Goal: Task Accomplishment & Management: Manage account settings

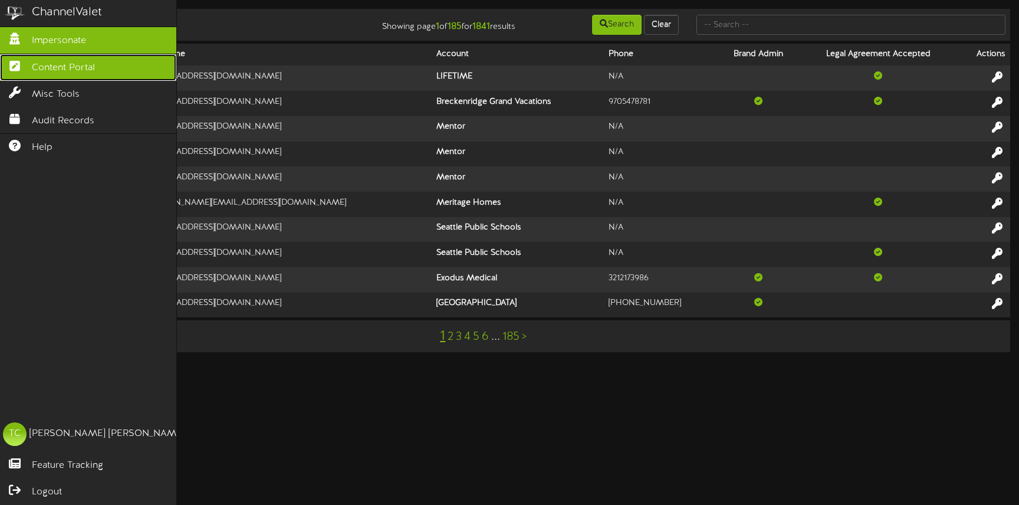
click at [24, 68] on icon at bounding box center [14, 64] width 29 height 9
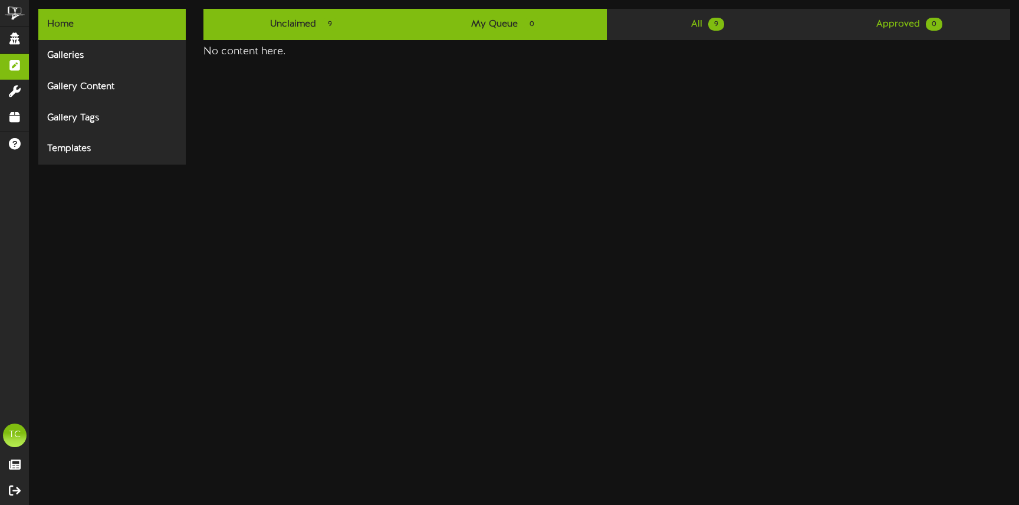
click at [303, 21] on link "Unclaimed 9" at bounding box center [304, 24] width 202 height 31
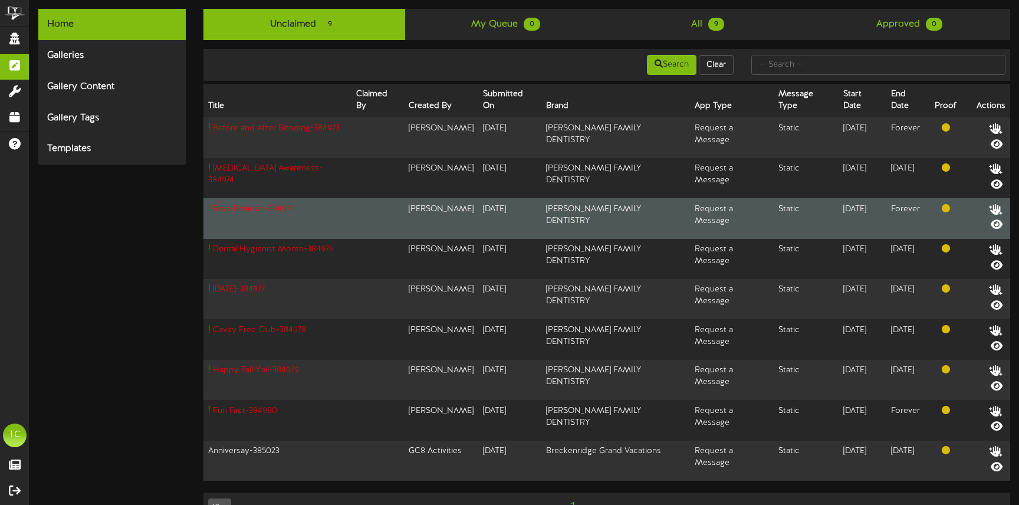
scroll to position [30, 0]
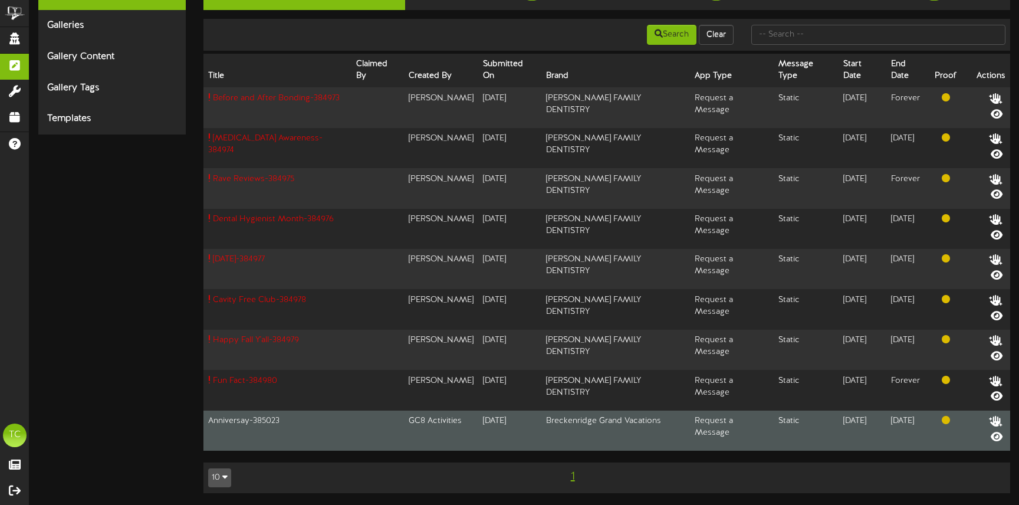
click at [268, 420] on td "Anniversay - 385023" at bounding box center [277, 430] width 148 height 40
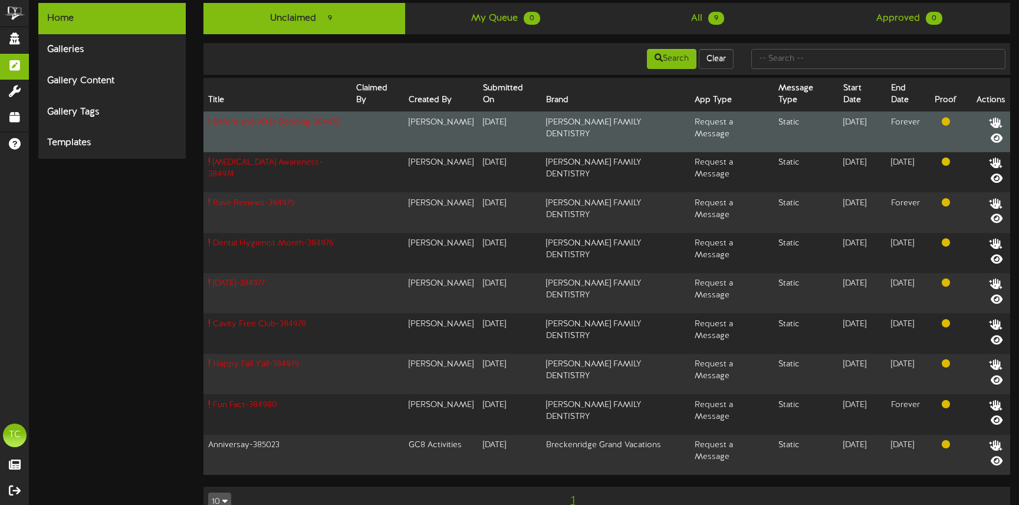
scroll to position [0, 0]
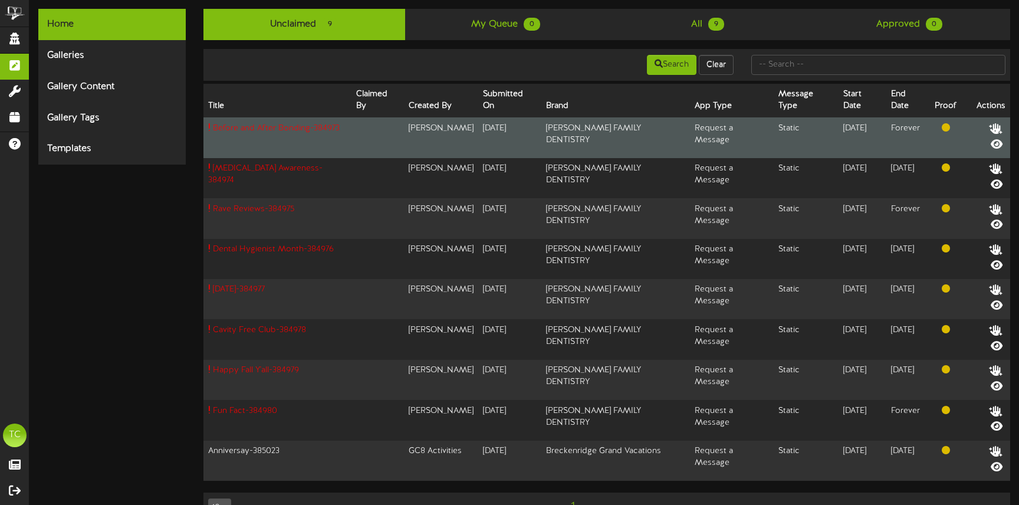
click at [624, 137] on td "LEMBO-MONTGOMERY FAMILY DENTISTRY" at bounding box center [615, 137] width 149 height 41
click at [995, 130] on icon at bounding box center [996, 127] width 17 height 13
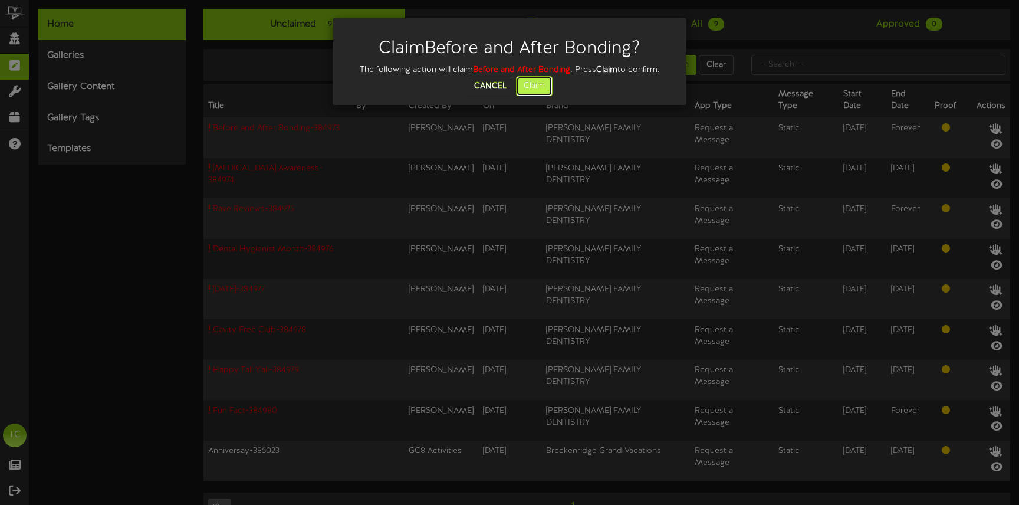
click at [545, 87] on button "Claim" at bounding box center [534, 86] width 37 height 20
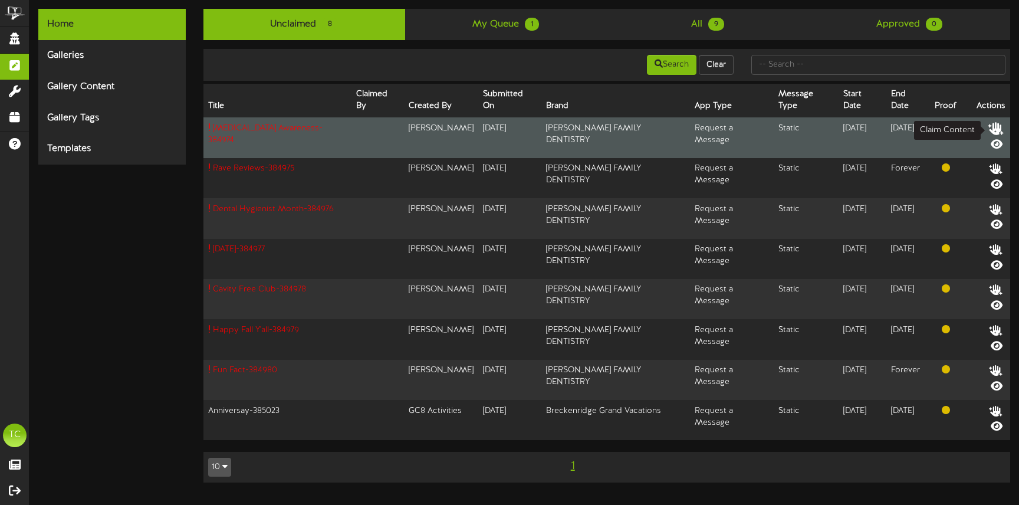
click at [998, 127] on icon at bounding box center [996, 127] width 17 height 13
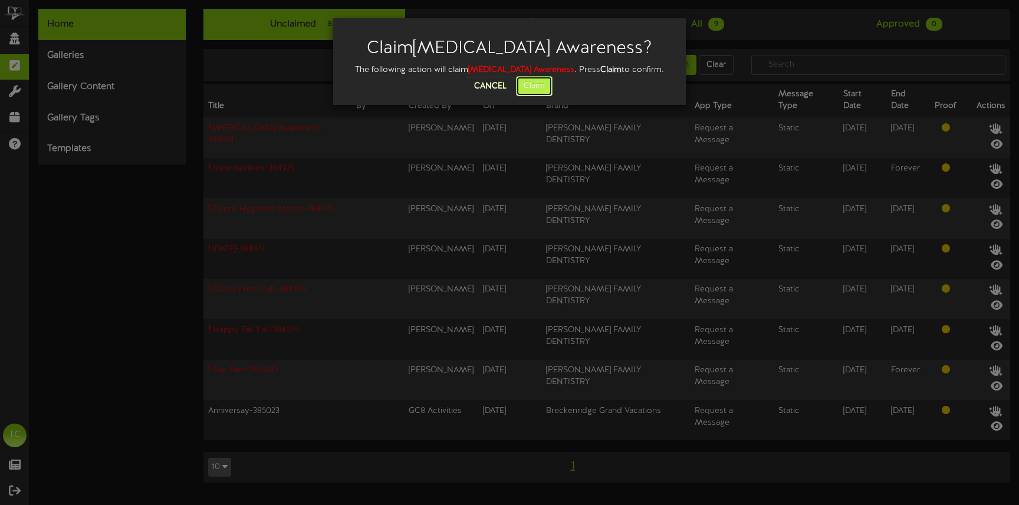
click at [551, 81] on button "Claim" at bounding box center [534, 86] width 37 height 20
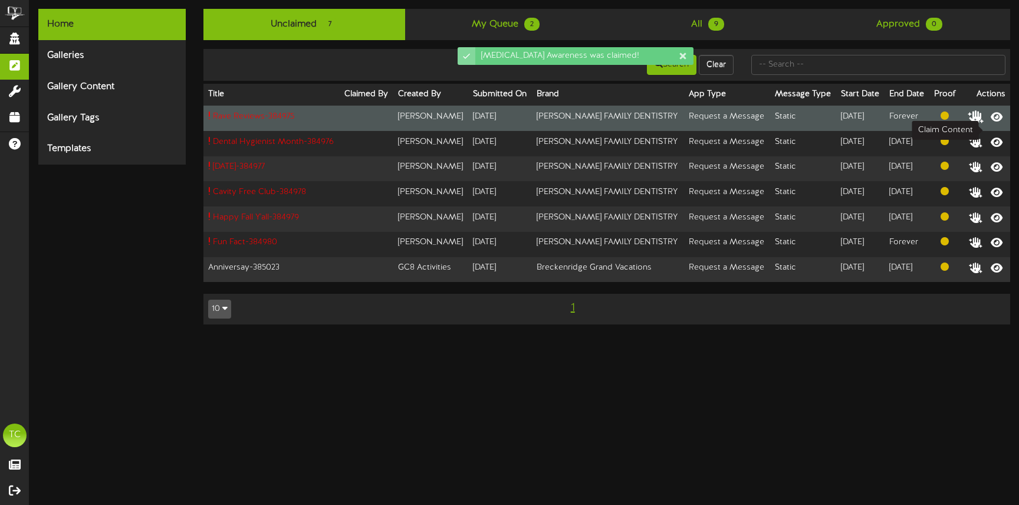
click at [984, 123] on icon at bounding box center [976, 116] width 17 height 13
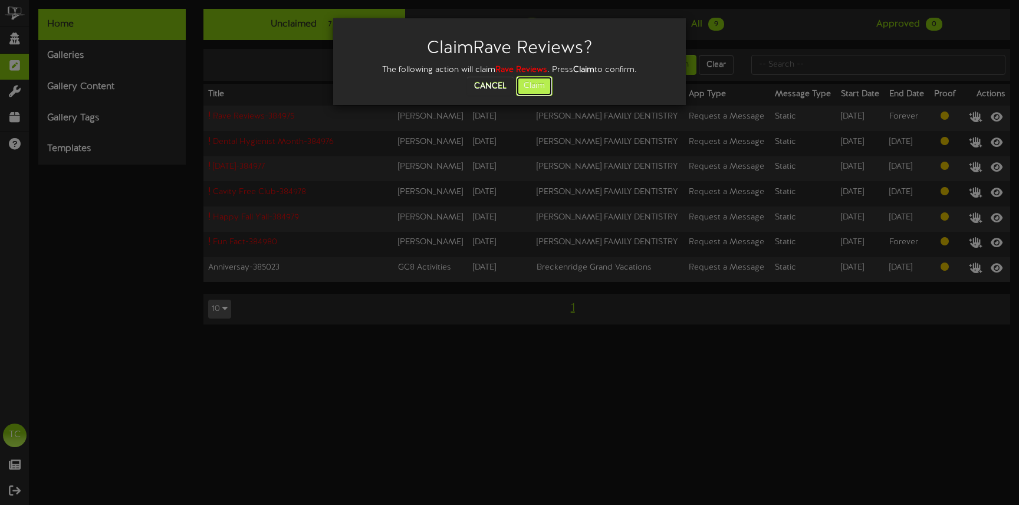
click at [536, 90] on button "Claim" at bounding box center [534, 86] width 37 height 20
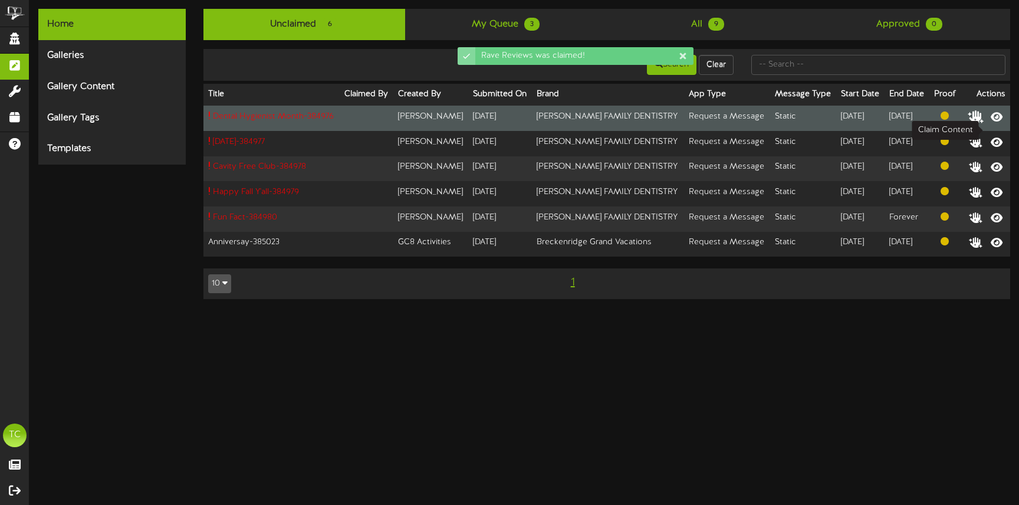
click at [984, 123] on icon at bounding box center [976, 116] width 17 height 13
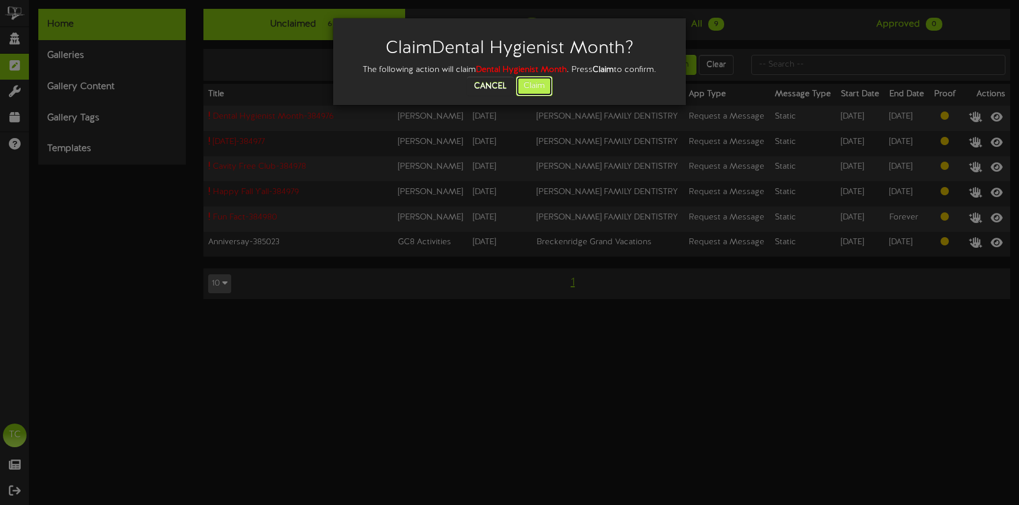
click at [542, 81] on button "Claim" at bounding box center [534, 86] width 37 height 20
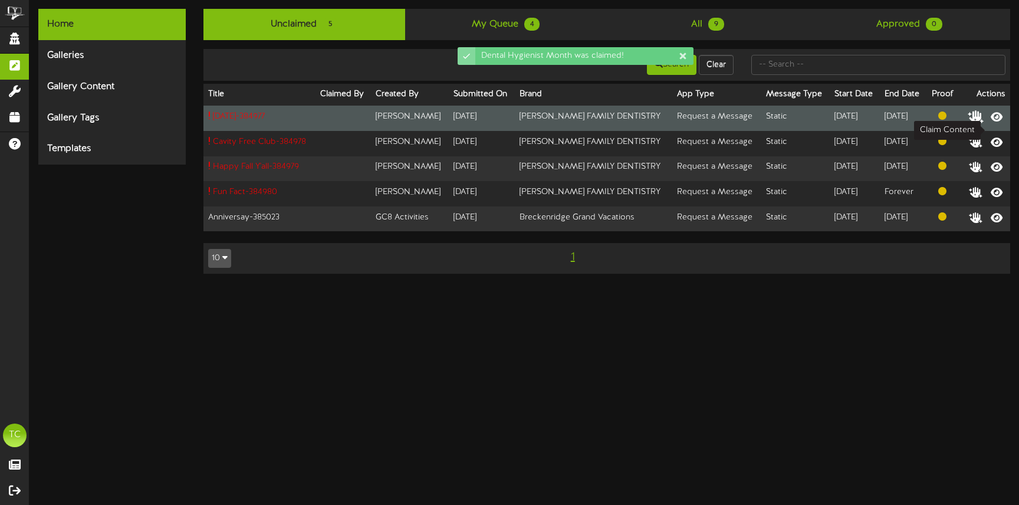
click at [984, 123] on icon at bounding box center [976, 116] width 17 height 13
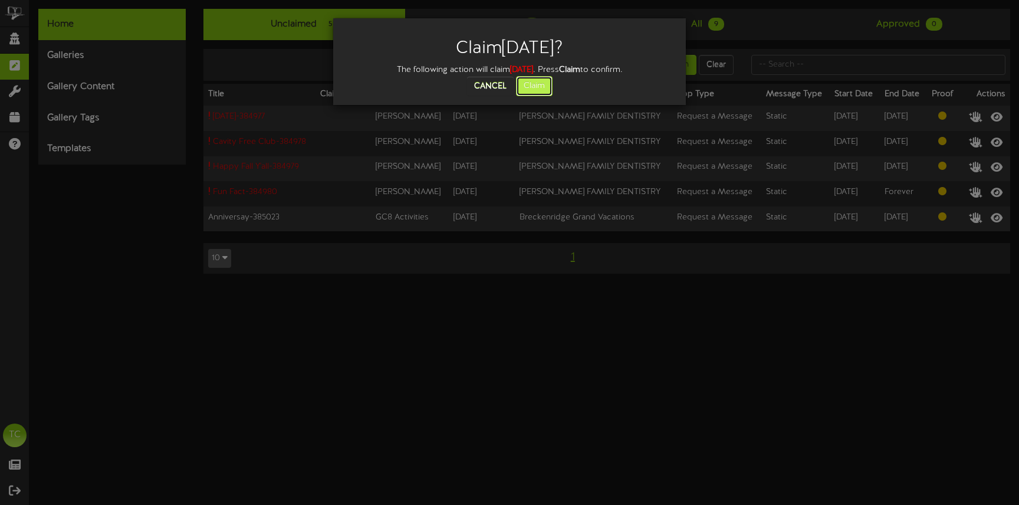
click at [537, 88] on button "Claim" at bounding box center [534, 86] width 37 height 20
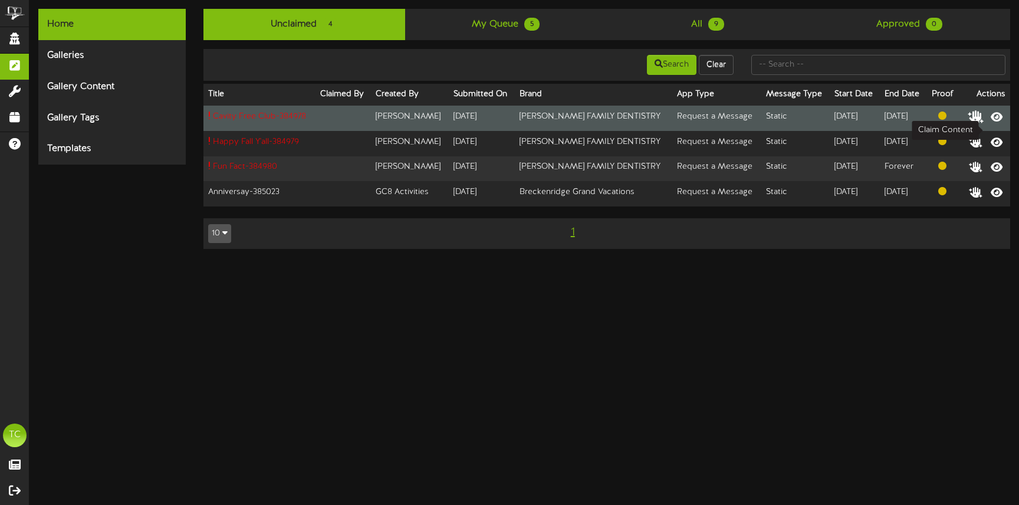
click at [984, 123] on icon at bounding box center [976, 116] width 17 height 13
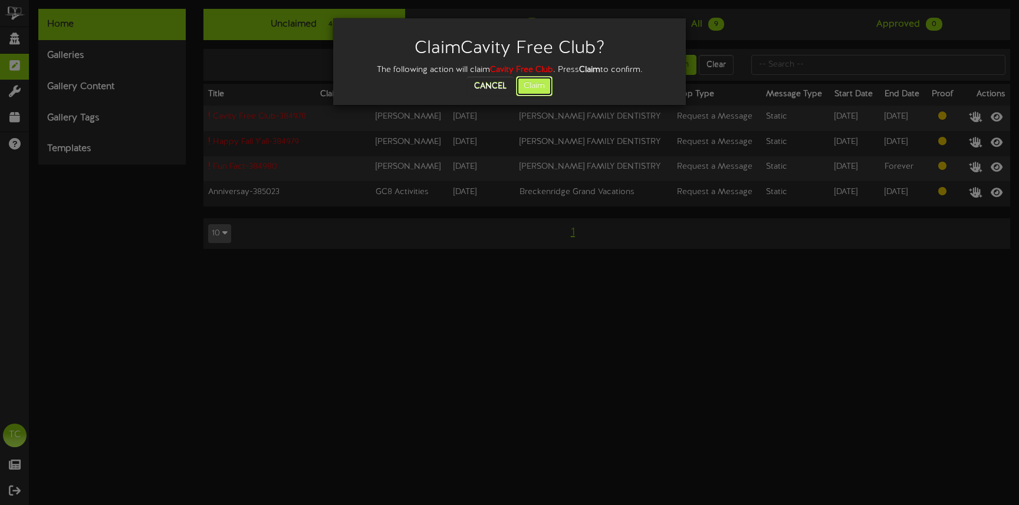
click at [536, 84] on button "Claim" at bounding box center [534, 86] width 37 height 20
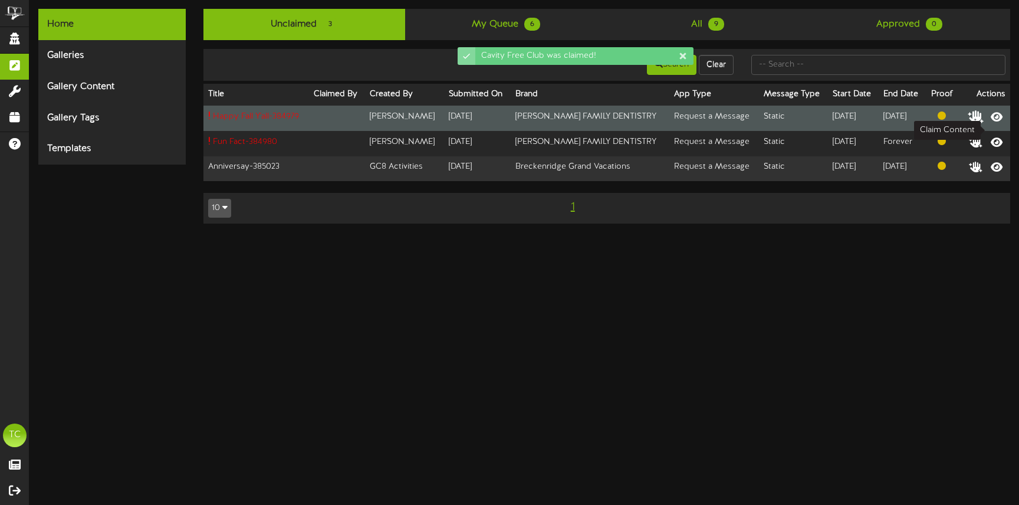
click at [984, 123] on icon at bounding box center [976, 116] width 17 height 13
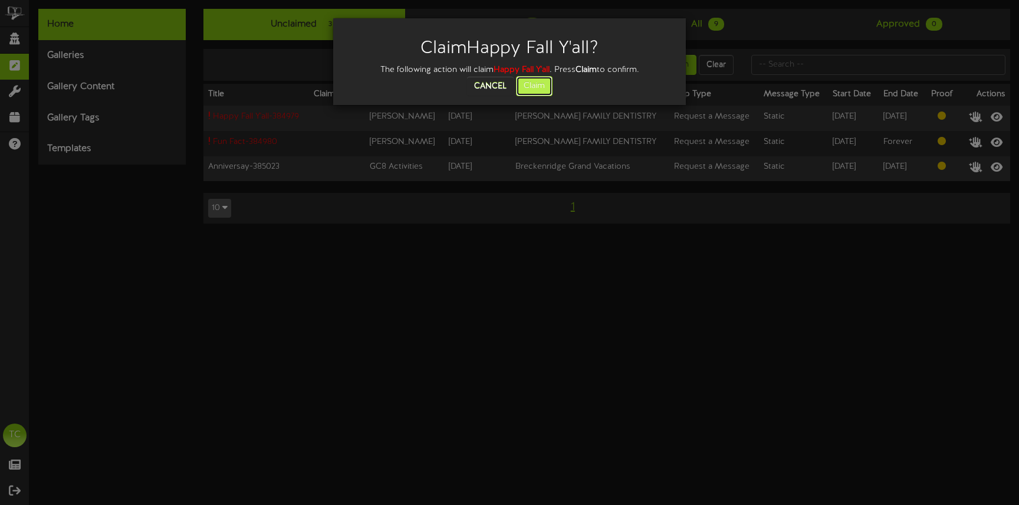
click at [537, 84] on button "Claim" at bounding box center [534, 86] width 37 height 20
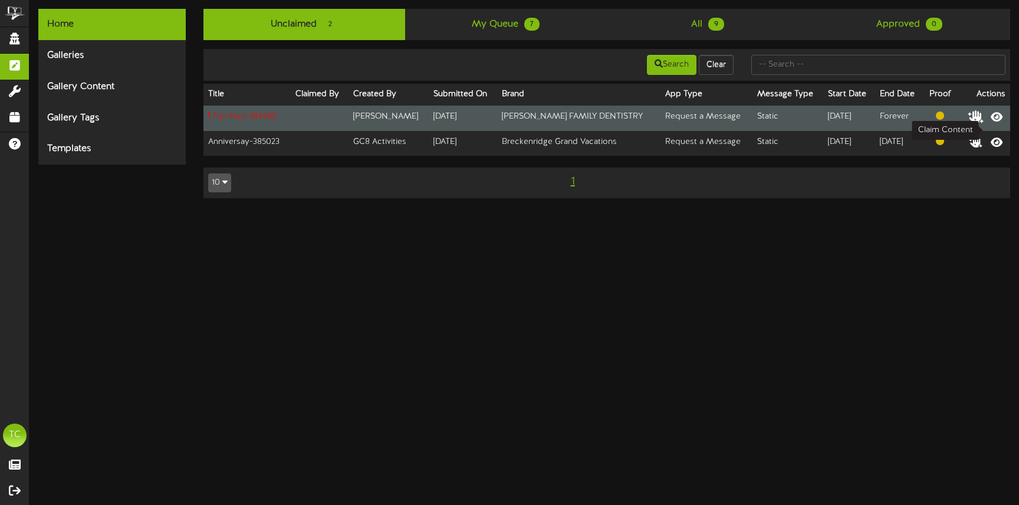
click at [984, 123] on icon at bounding box center [976, 116] width 17 height 13
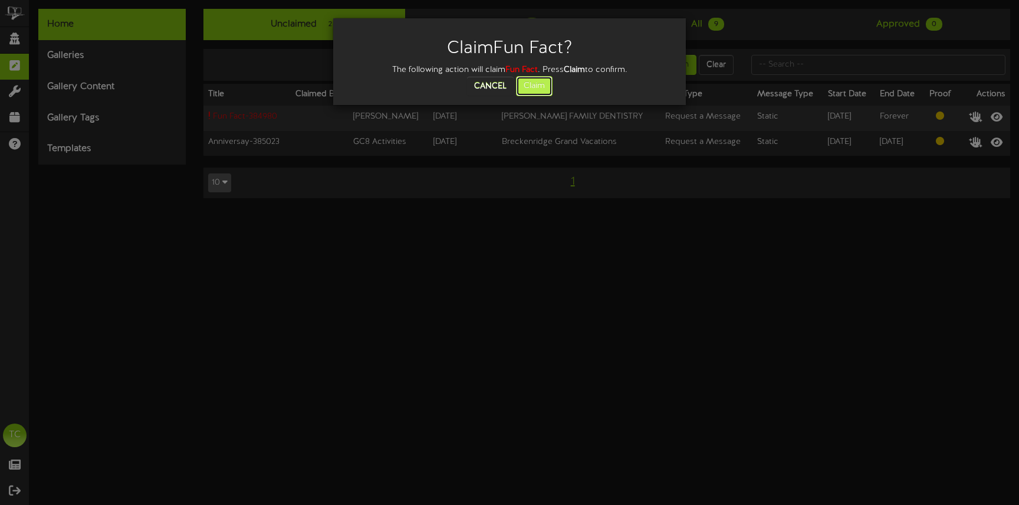
click at [530, 83] on button "Claim" at bounding box center [534, 86] width 37 height 20
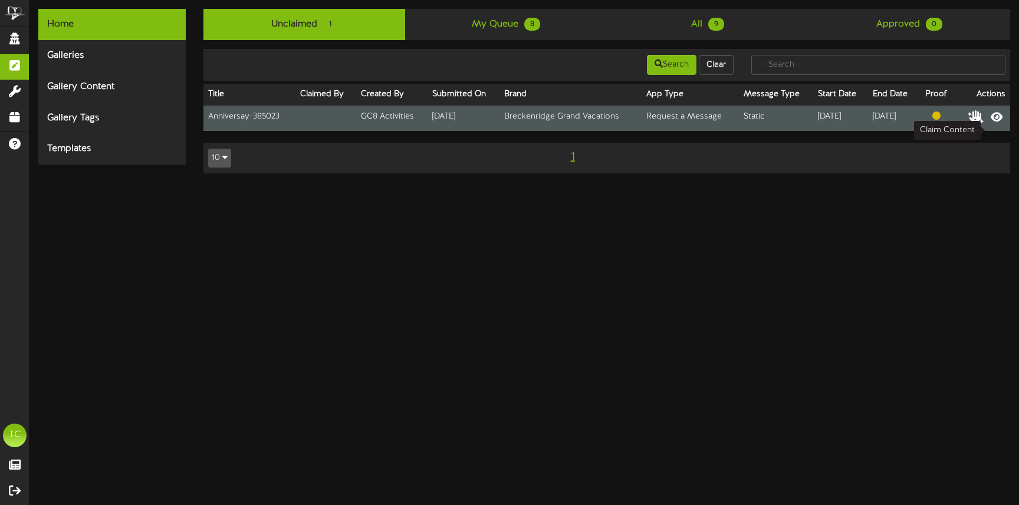
click at [984, 123] on icon at bounding box center [976, 116] width 17 height 13
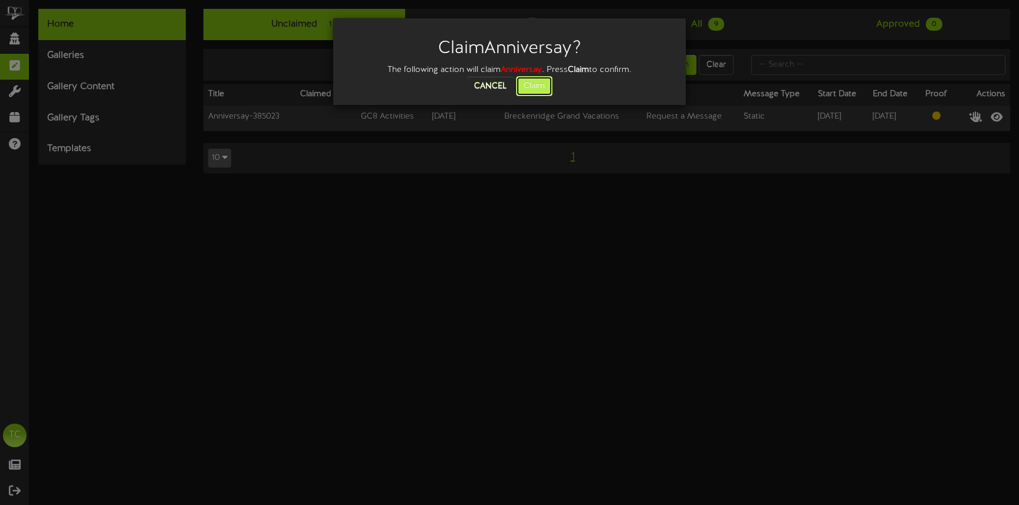
click at [539, 88] on button "Claim" at bounding box center [534, 86] width 37 height 20
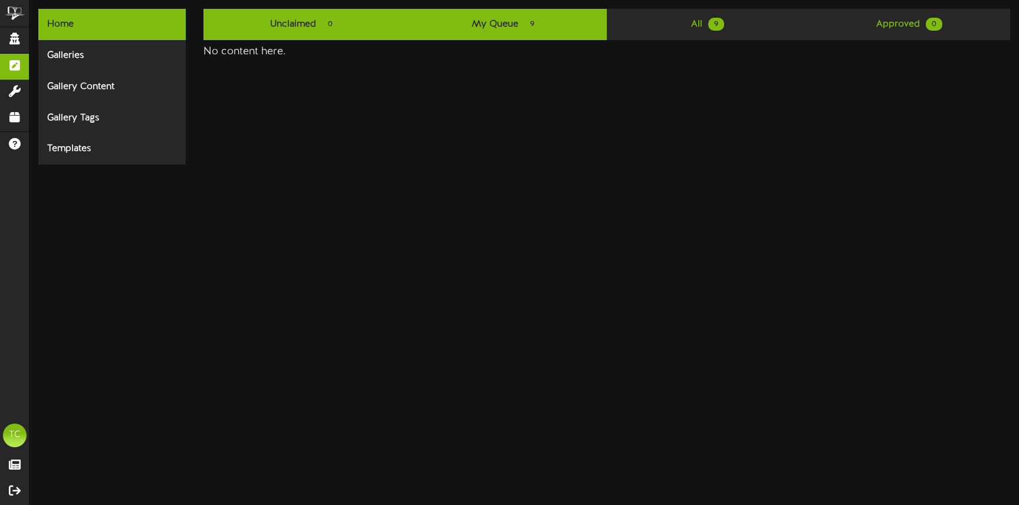
click at [537, 24] on span "9" at bounding box center [532, 24] width 16 height 13
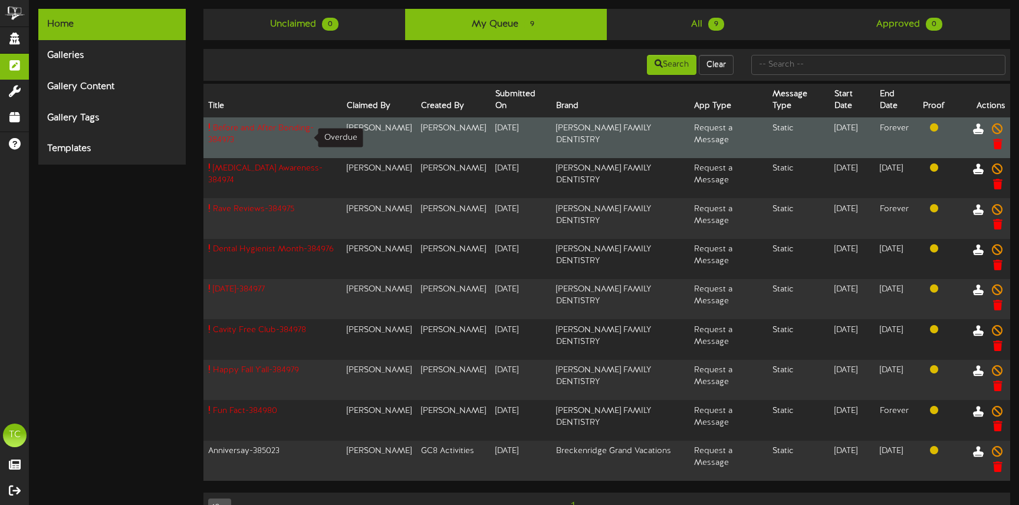
click at [252, 131] on span "Before and After Bonding - 384973" at bounding box center [261, 134] width 106 height 21
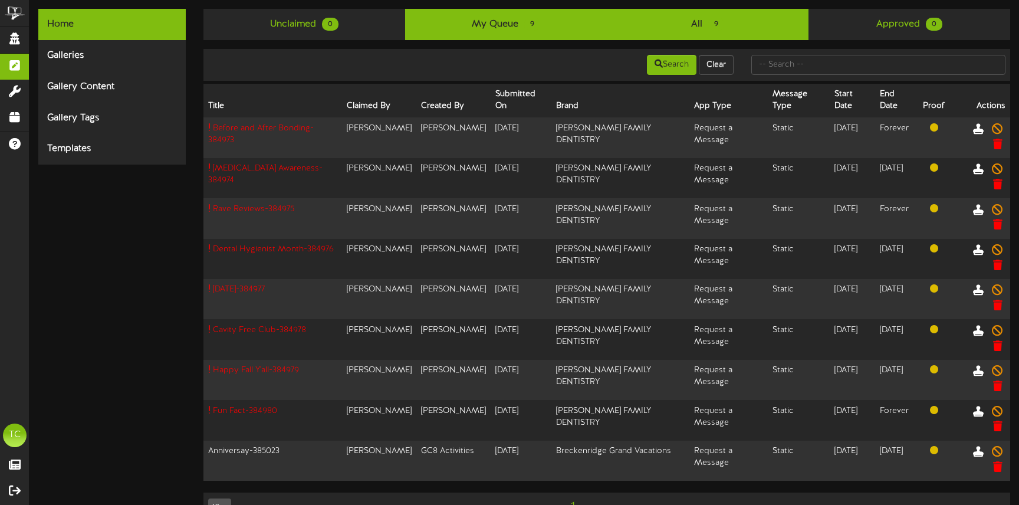
click at [679, 27] on link "All 9" at bounding box center [708, 24] width 202 height 31
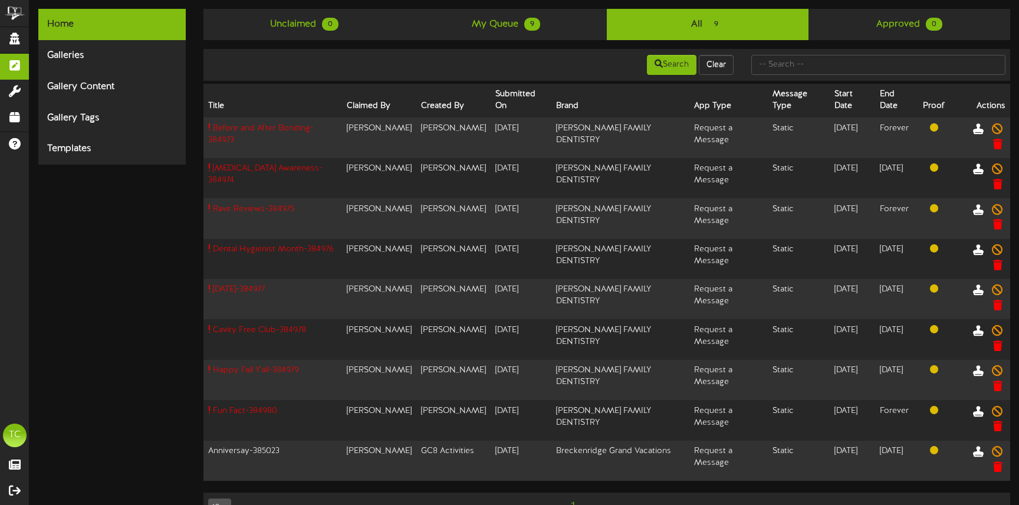
click at [688, 31] on link "All 9" at bounding box center [708, 24] width 202 height 31
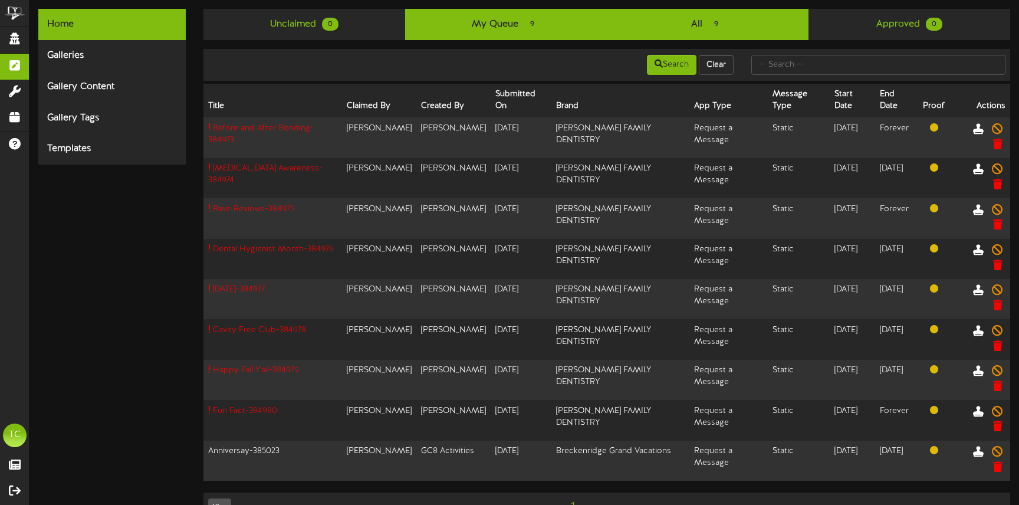
click at [564, 22] on link "My Queue 9" at bounding box center [506, 24] width 202 height 31
click at [716, 24] on span "9" at bounding box center [716, 24] width 16 height 13
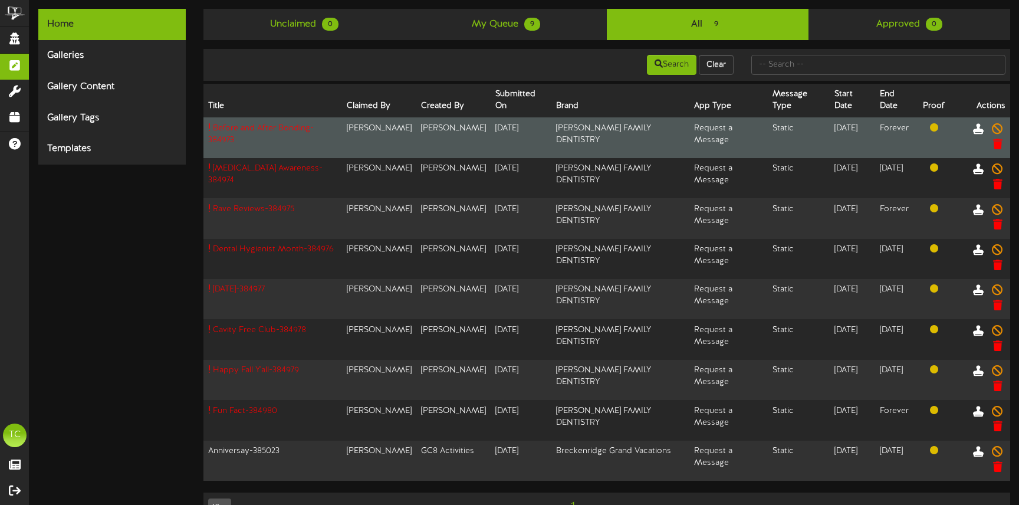
click at [416, 131] on td "[PERSON_NAME]" at bounding box center [453, 137] width 74 height 41
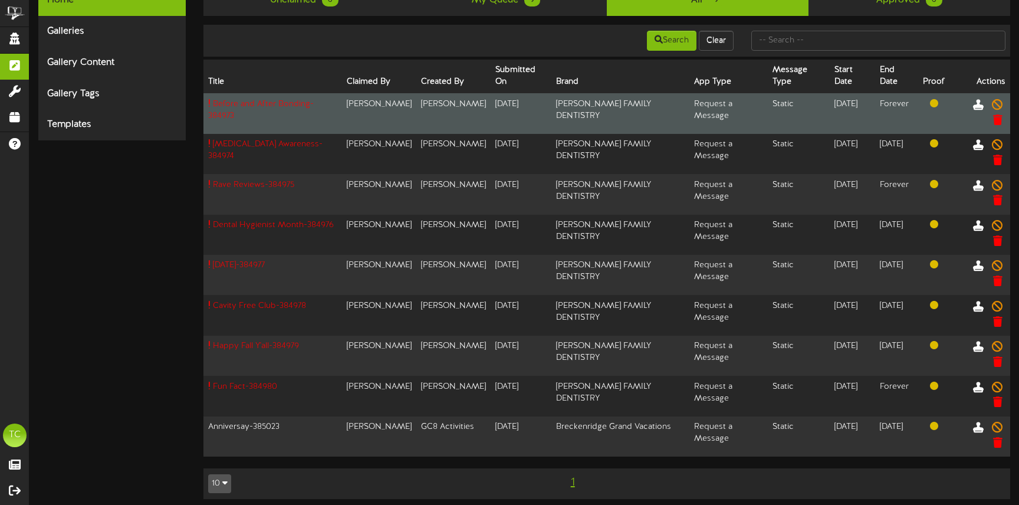
scroll to position [21, 0]
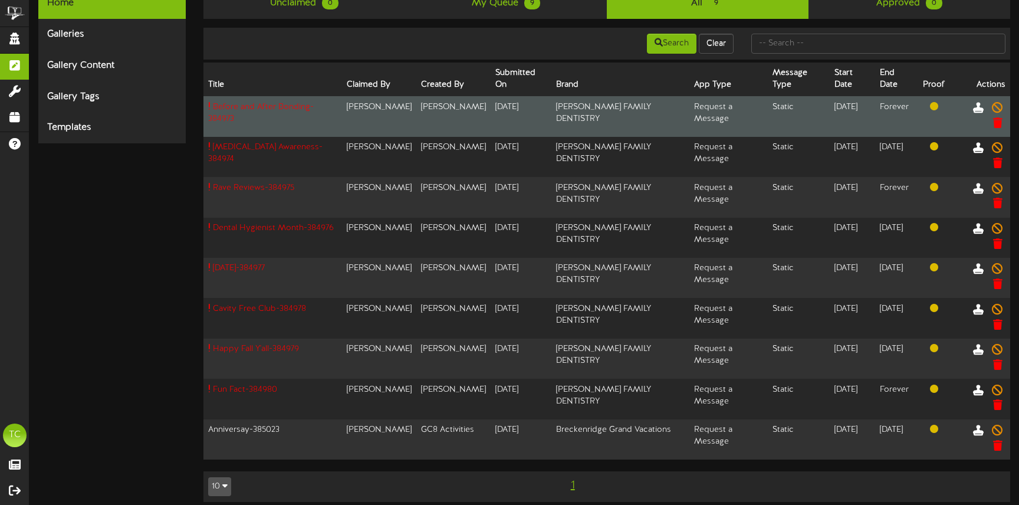
click at [551, 116] on td "[PERSON_NAME] FAMILY DENTISTRY" at bounding box center [620, 116] width 138 height 41
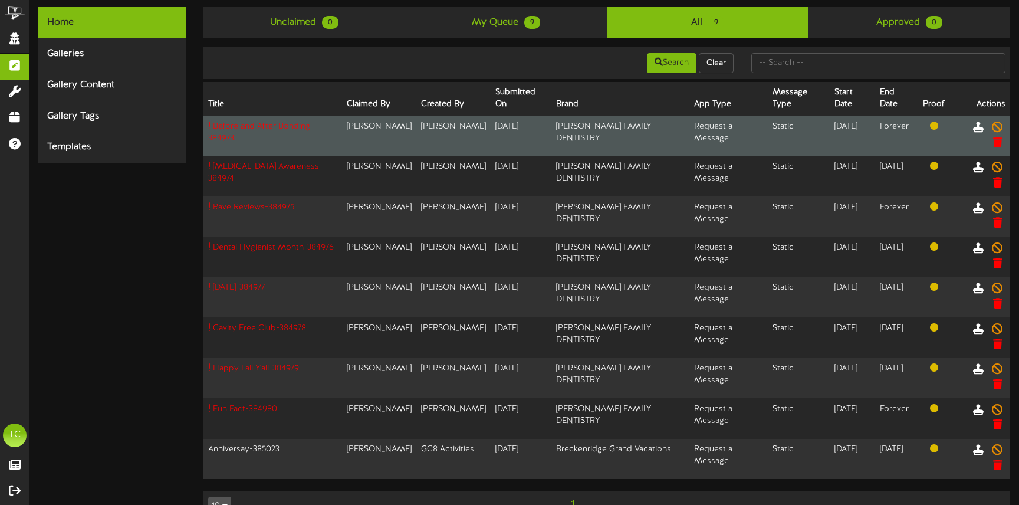
scroll to position [0, 0]
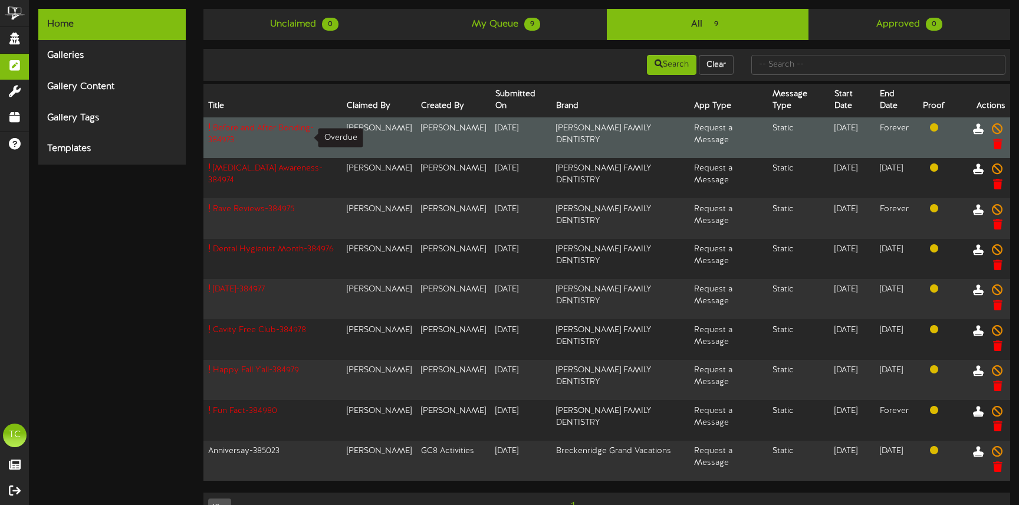
click at [244, 144] on td "Before and After Bonding - 384973" at bounding box center [272, 137] width 139 height 41
click at [248, 136] on span "Before and After Bonding - 384973" at bounding box center [261, 134] width 106 height 21
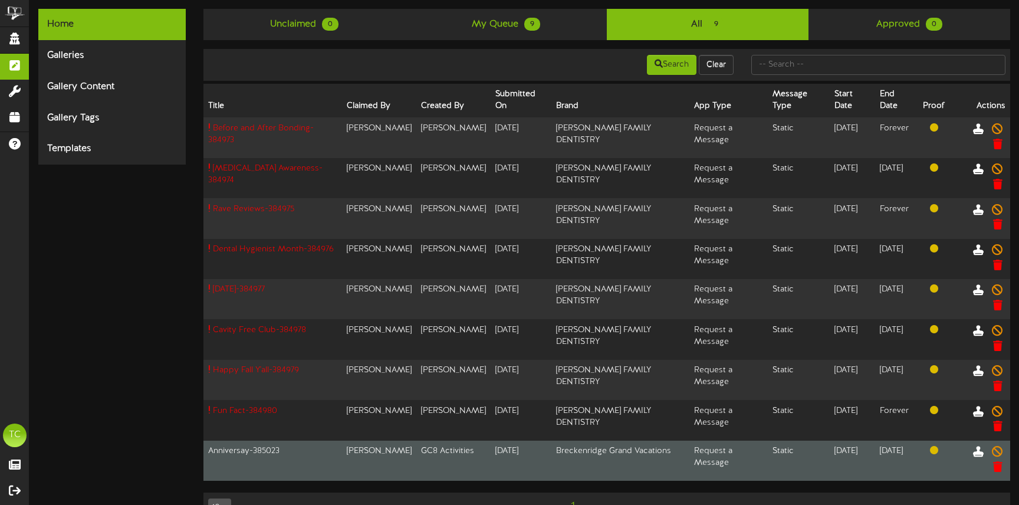
click at [274, 449] on td "Anniversay - 385023" at bounding box center [272, 460] width 139 height 40
click at [978, 454] on icon at bounding box center [978, 451] width 13 height 13
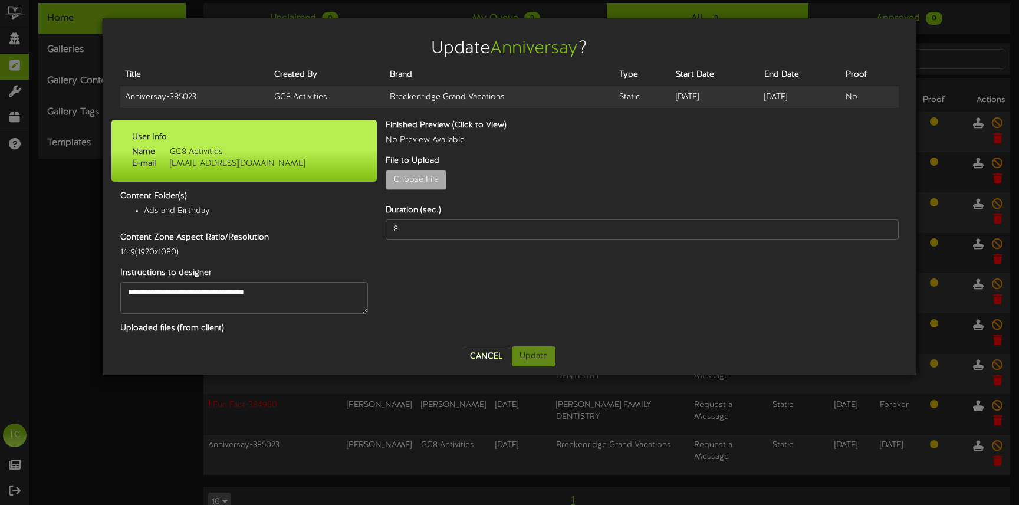
scroll to position [1, 0]
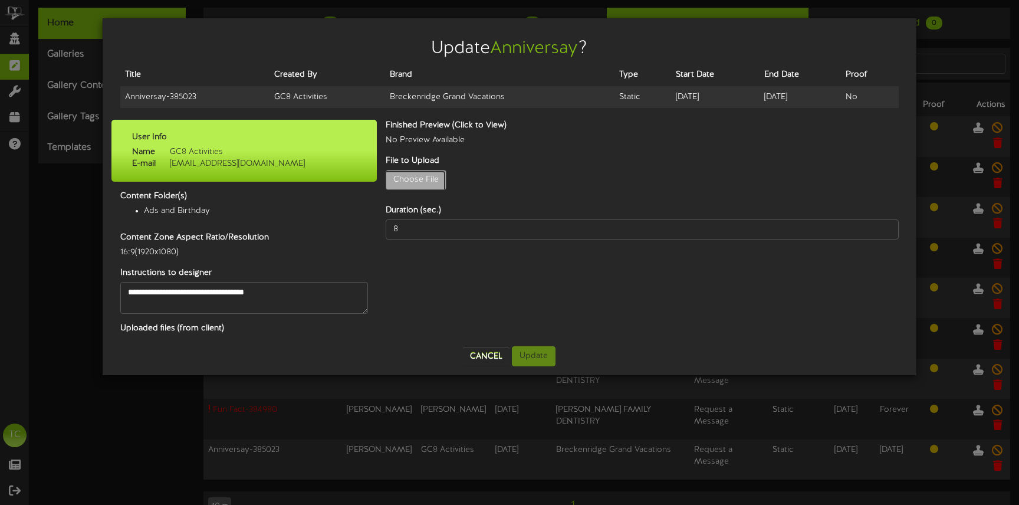
type input "**********"
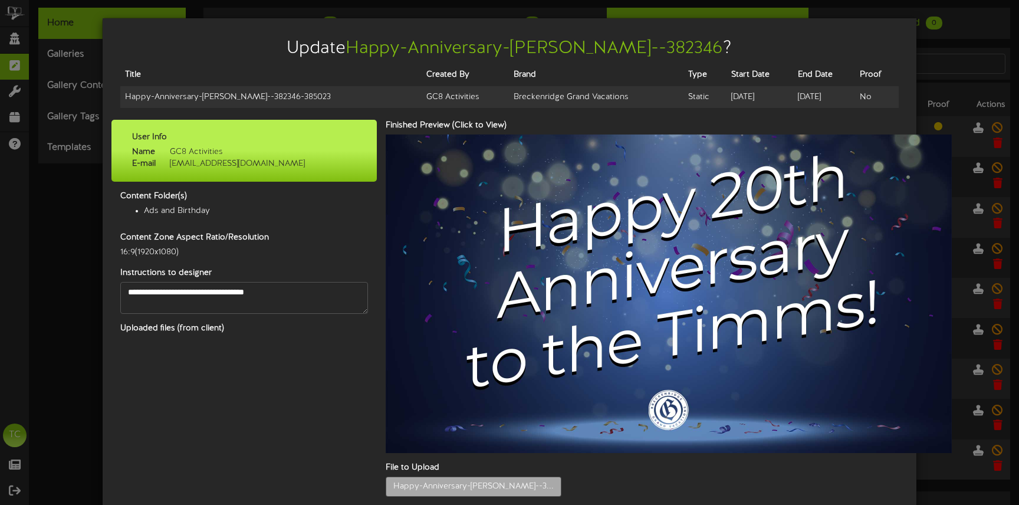
click at [768, 314] on div "Update Happy-Anniversary-timms--382346 ? Title Created By Brand Type Start Date…" at bounding box center [509, 301] width 796 height 548
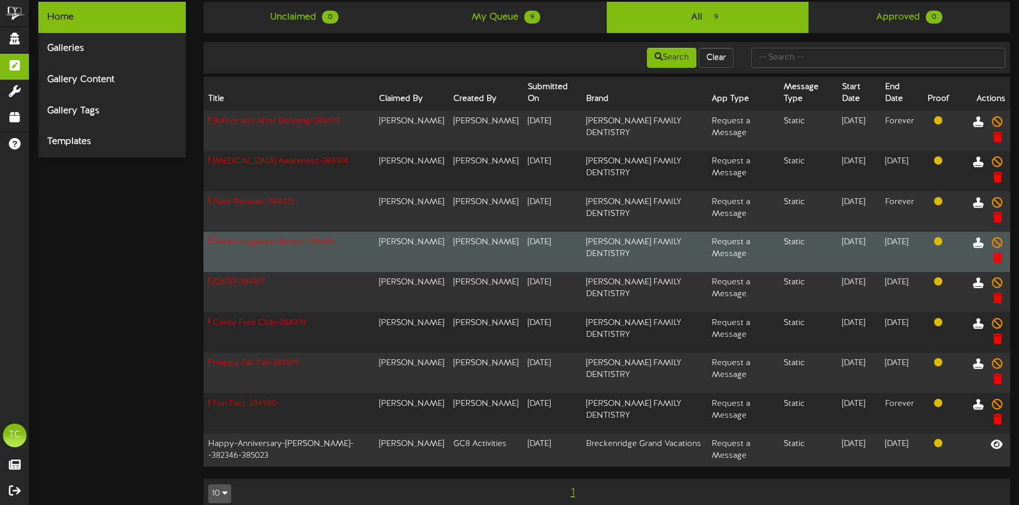
scroll to position [12, 0]
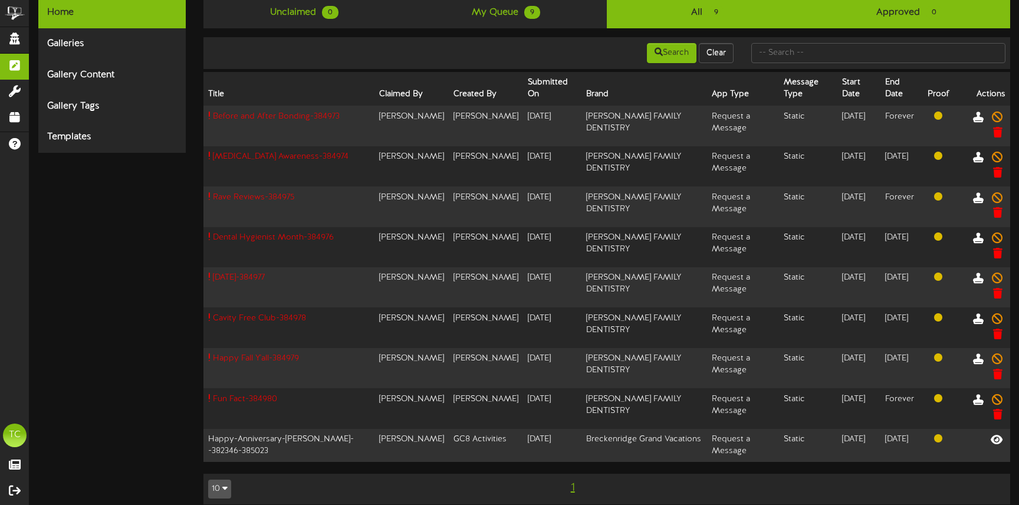
click at [874, 8] on link "Approved 0" at bounding box center [909, 12] width 202 height 31
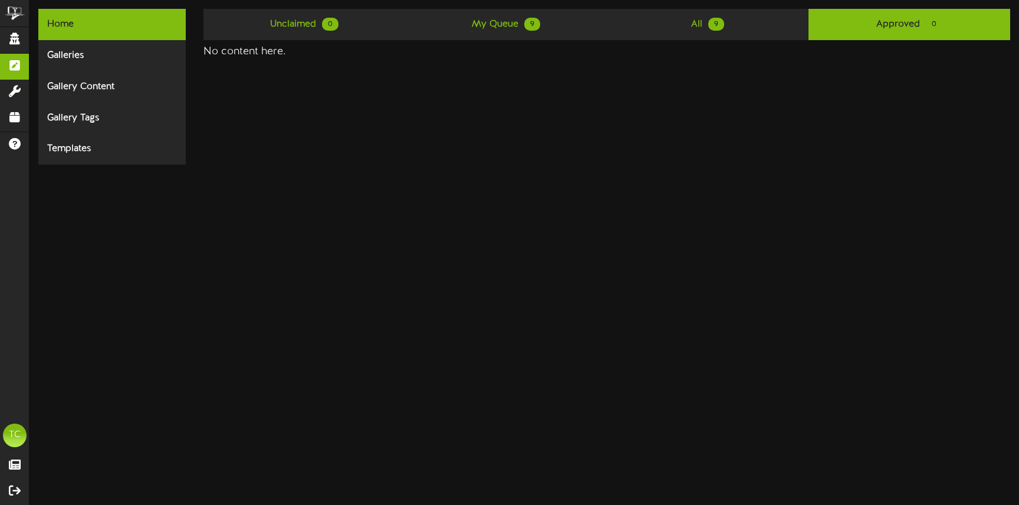
click at [759, 6] on div "Home Galleries Gallery Content Gallery Tags Templates Unclaimed 0 My Queue 9 Al…" at bounding box center [523, 82] width 989 height 165
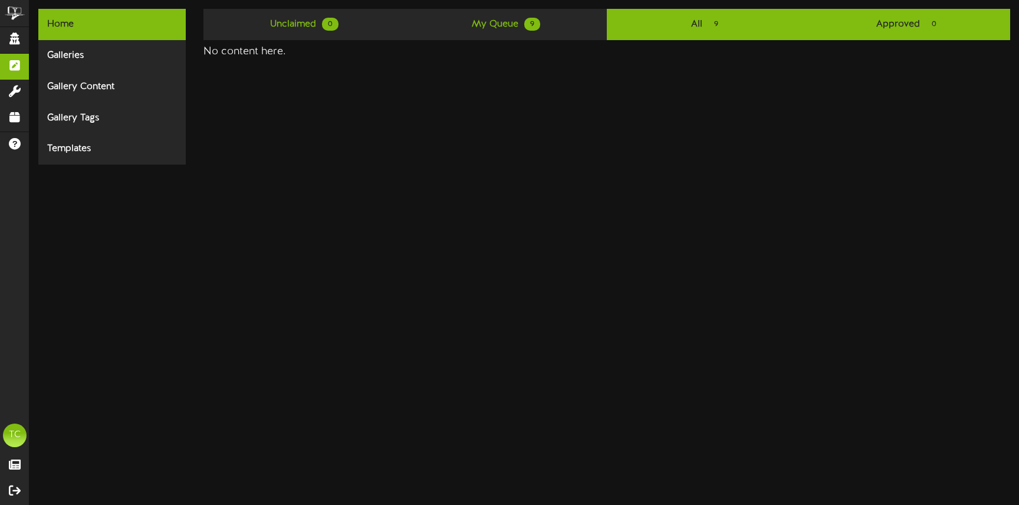
click at [759, 11] on link "All 9" at bounding box center [708, 24] width 202 height 31
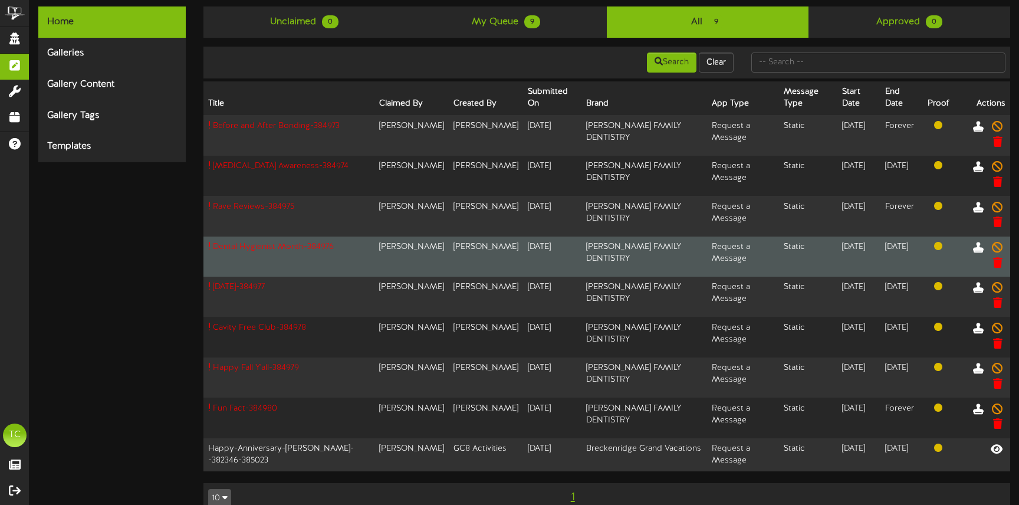
scroll to position [23, 0]
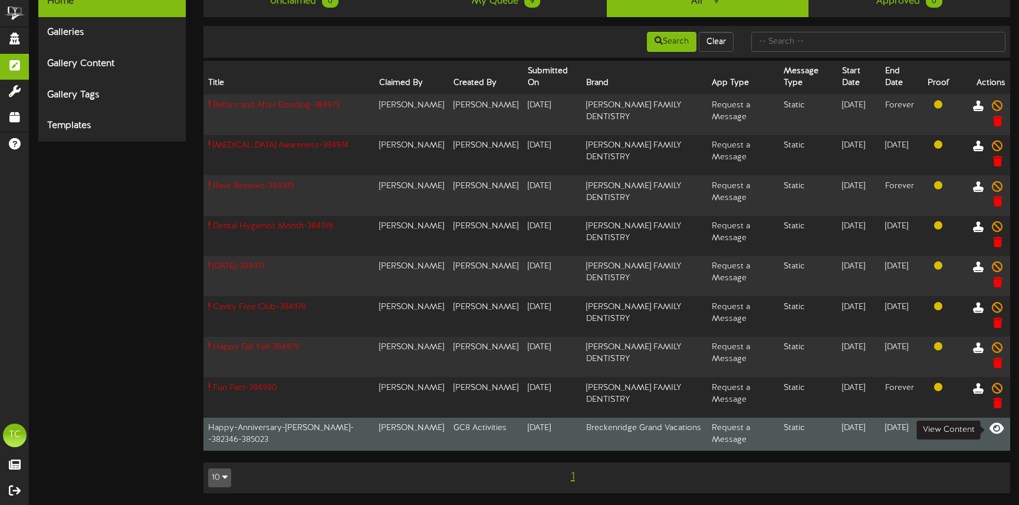
click at [997, 428] on icon at bounding box center [996, 428] width 14 height 13
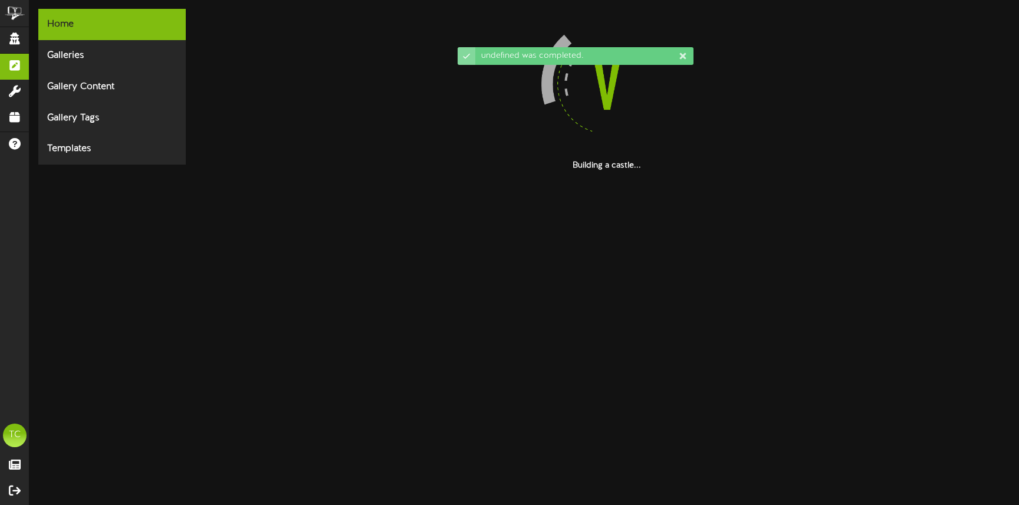
scroll to position [0, 0]
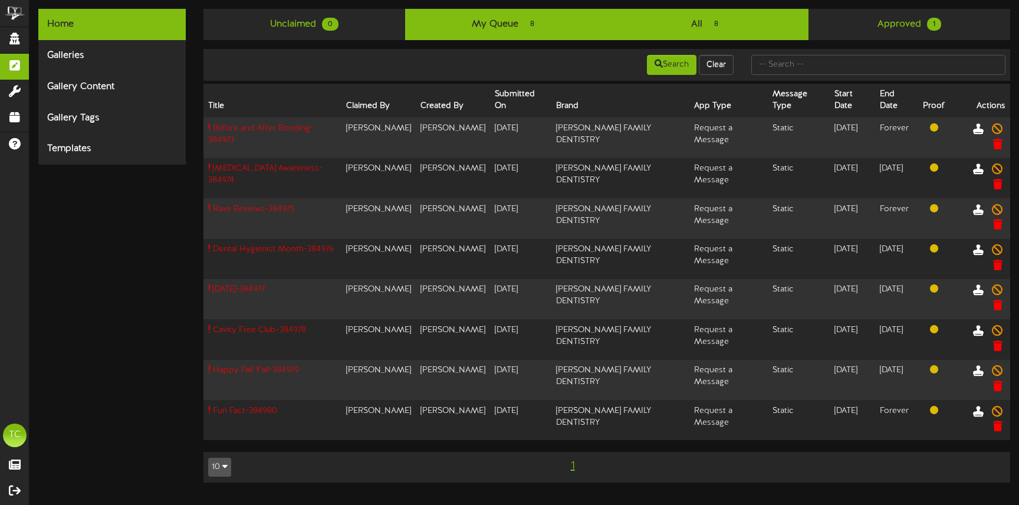
click at [544, 24] on link "My Queue 8" at bounding box center [506, 24] width 202 height 31
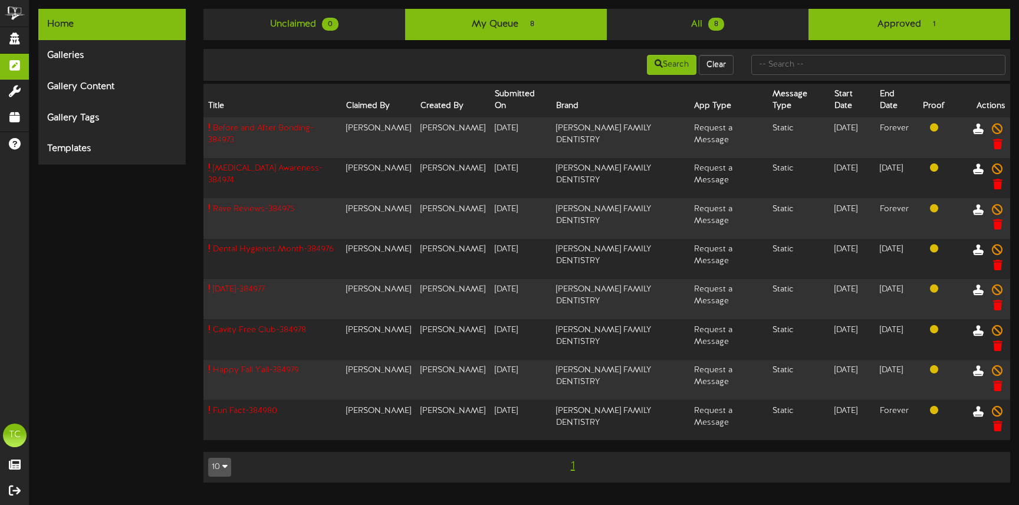
click at [910, 33] on link "Approved 1" at bounding box center [909, 24] width 202 height 31
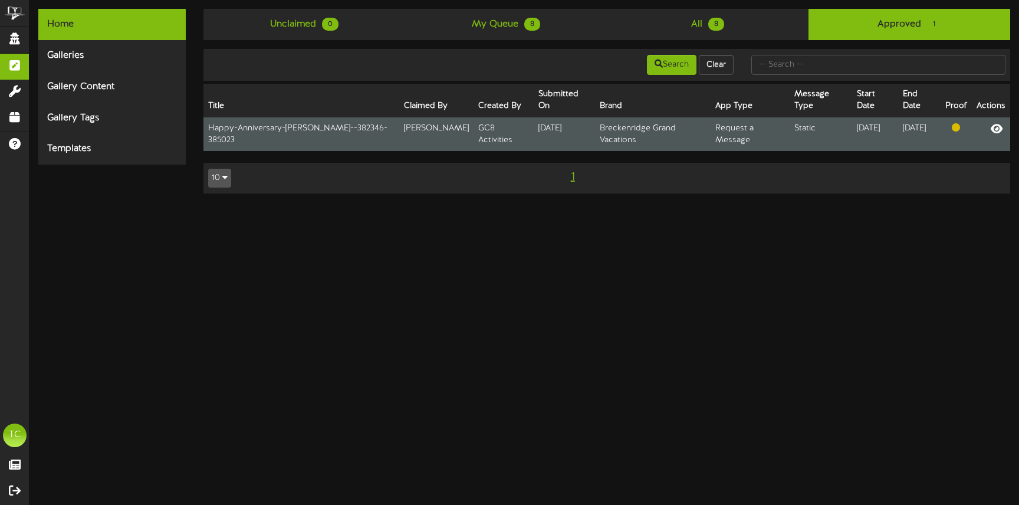
click at [790, 121] on td "Static" at bounding box center [821, 134] width 63 height 34
click at [995, 127] on icon at bounding box center [996, 127] width 14 height 13
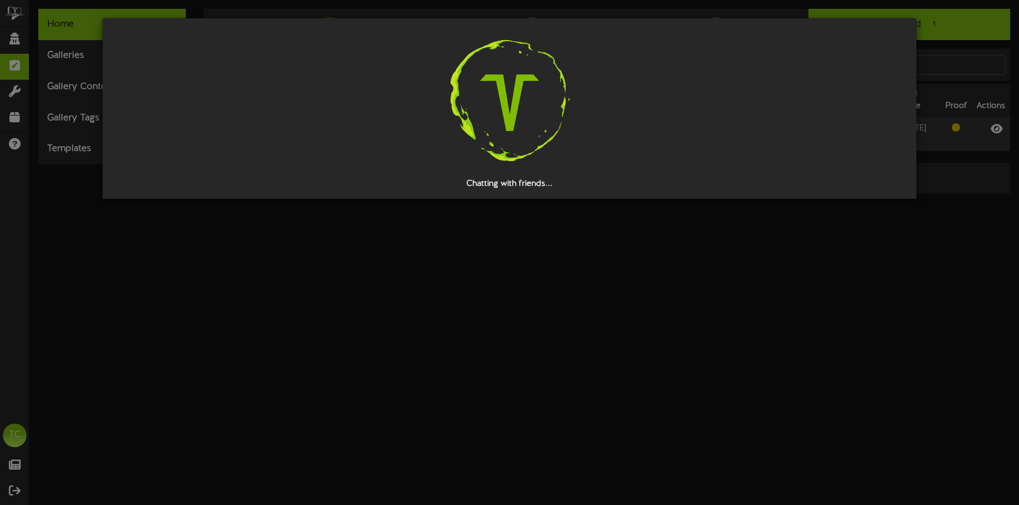
click at [728, 302] on div "Chatting with friends..." at bounding box center [509, 252] width 1019 height 505
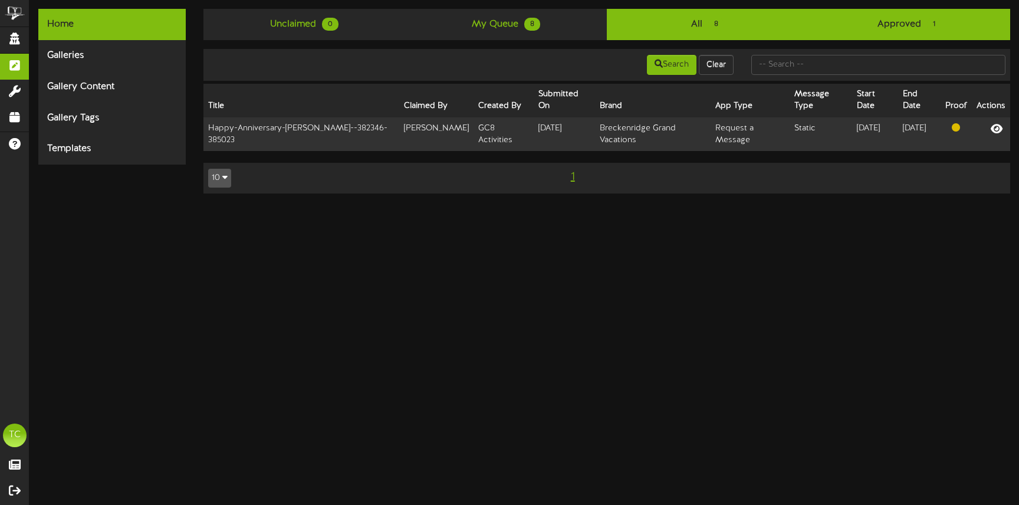
click at [703, 12] on link "All 8" at bounding box center [708, 24] width 202 height 31
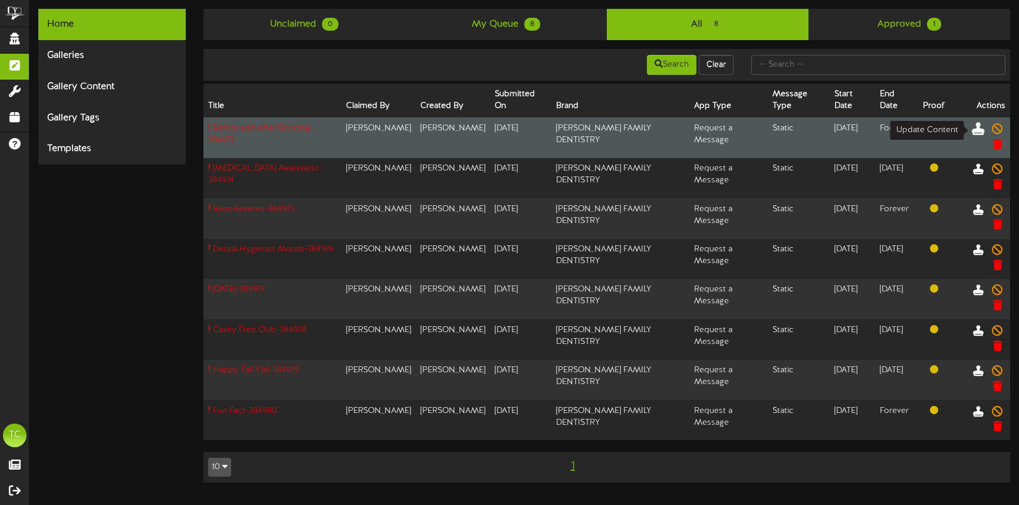
click at [978, 129] on icon at bounding box center [978, 127] width 13 height 13
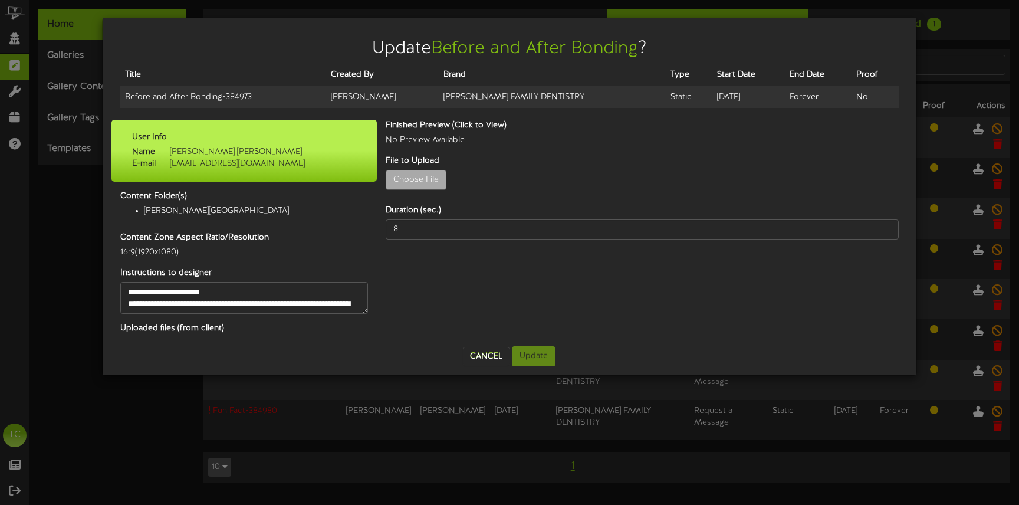
scroll to position [12, 0]
click at [209, 330] on label "Uploaded files (from client)" at bounding box center [243, 329] width 265 height 12
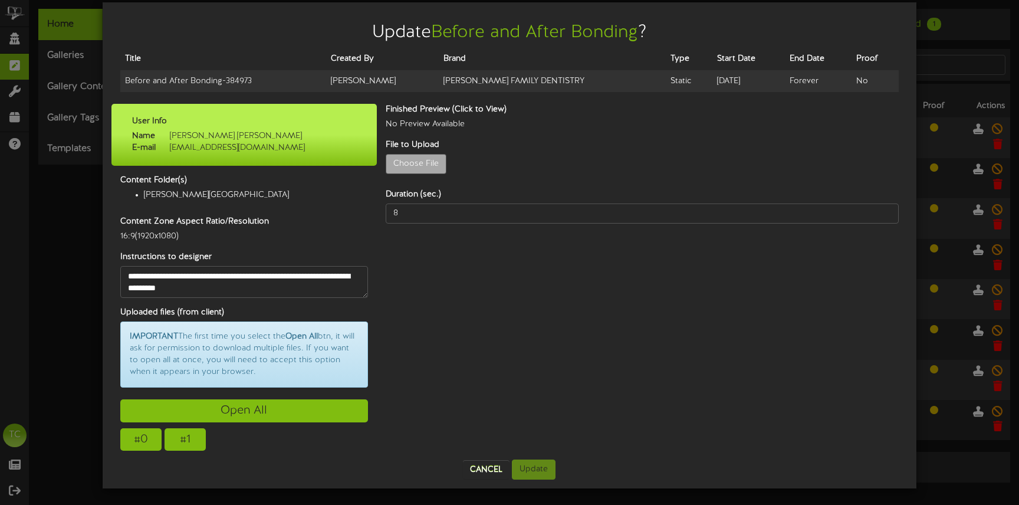
scroll to position [17, 0]
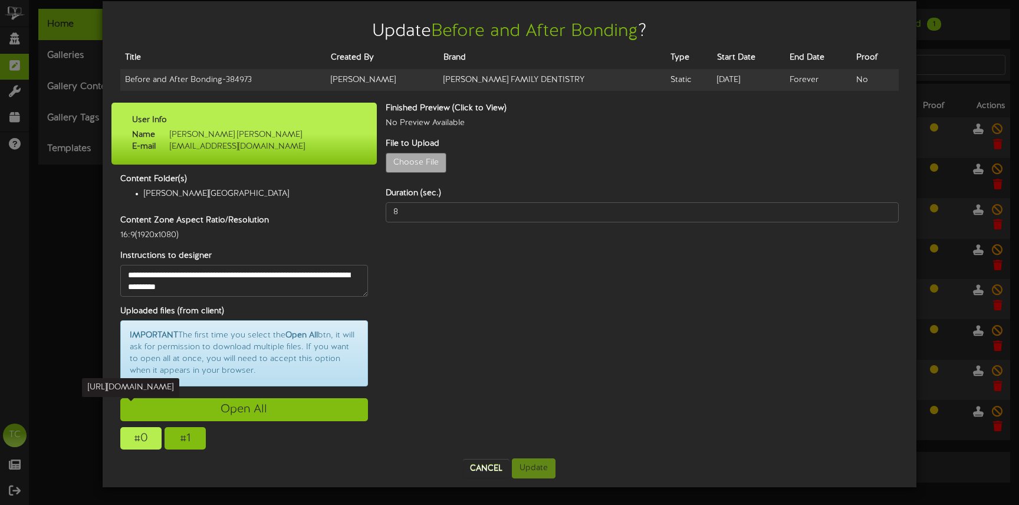
click at [142, 440] on div "# 0" at bounding box center [140, 438] width 41 height 22
click at [192, 440] on div "# 1" at bounding box center [185, 438] width 41 height 22
click at [282, 436] on div "Uploaded files (from client) IMPORTANT The first time you select the Open All b…" at bounding box center [243, 377] width 265 height 144
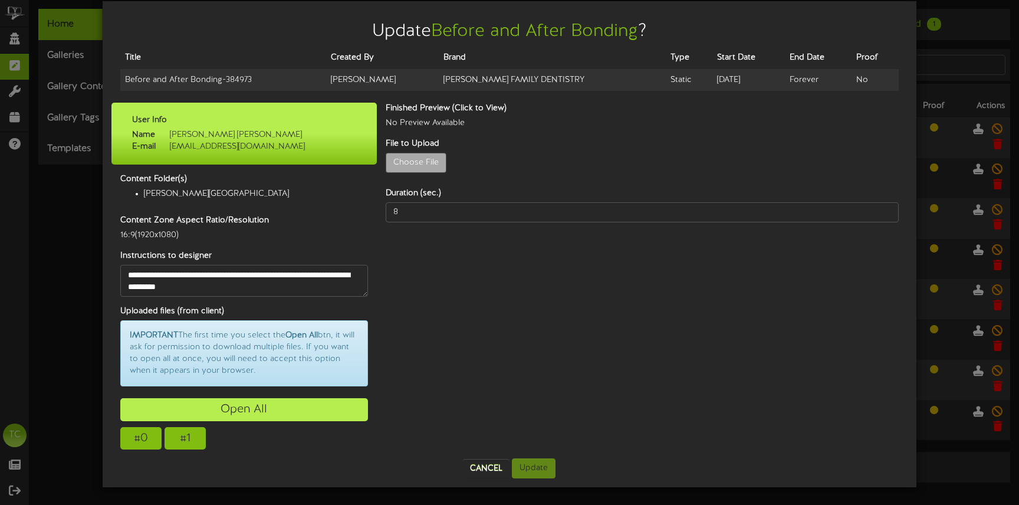
click at [262, 415] on div "Open All" at bounding box center [244, 409] width 248 height 23
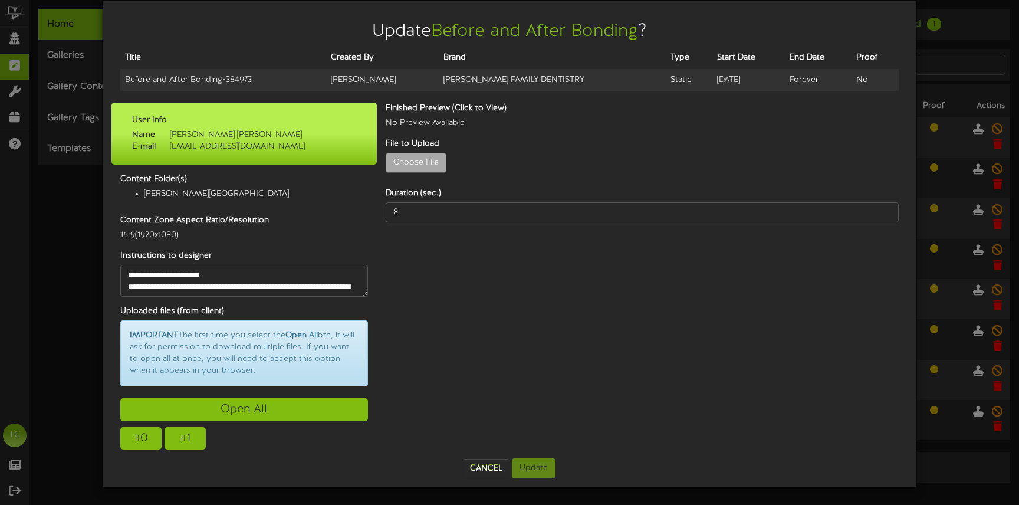
scroll to position [12, 0]
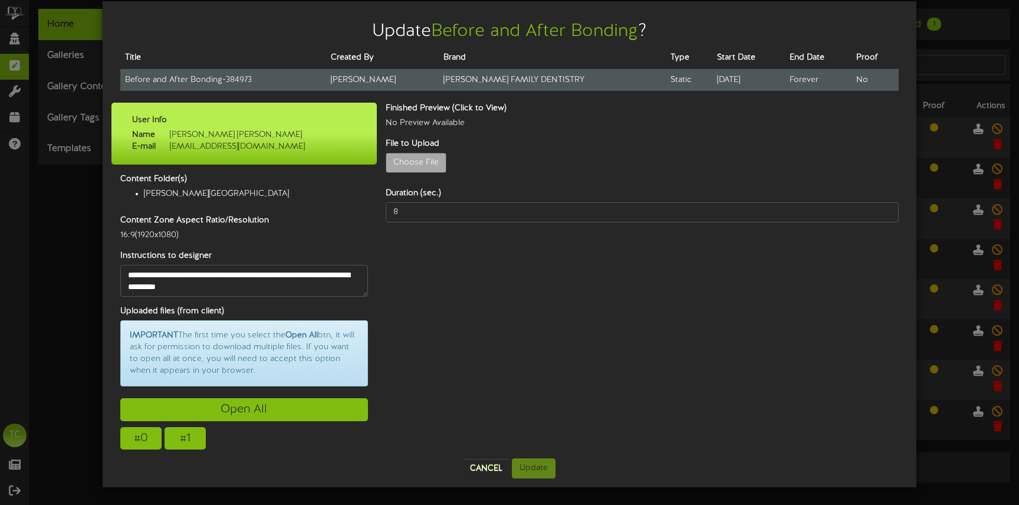
drag, startPoint x: 393, startPoint y: 77, endPoint x: 580, endPoint y: 77, distance: 186.3
click at [580, 77] on td "[PERSON_NAME] FAMILY DENTISTRY" at bounding box center [553, 80] width 228 height 22
copy td "[PERSON_NAME] FAMILY DENTISTRY"
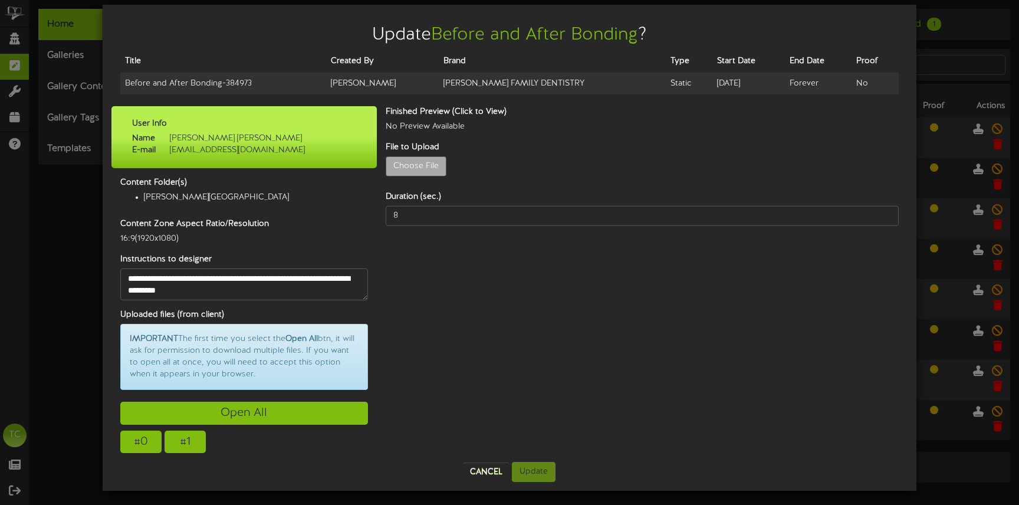
scroll to position [17, 0]
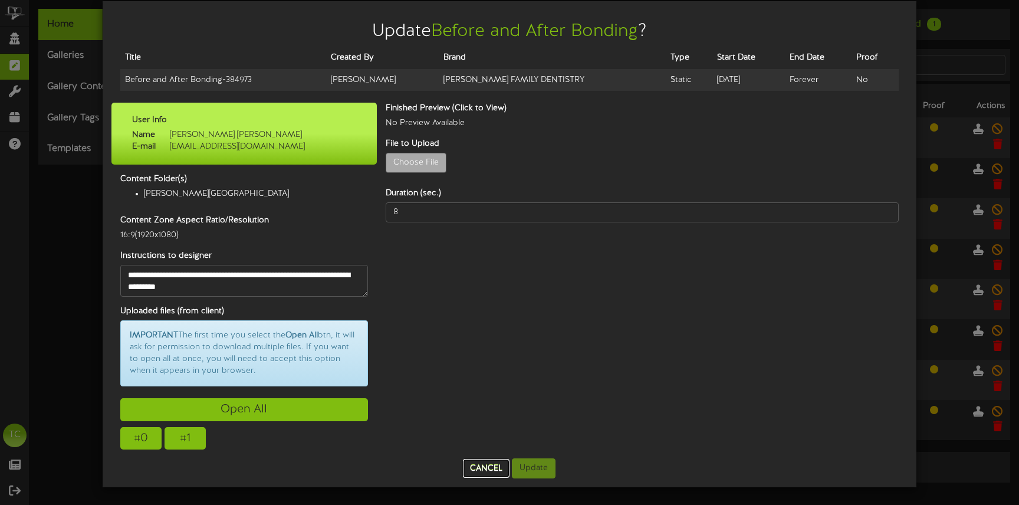
click at [473, 469] on button "Cancel" at bounding box center [486, 468] width 47 height 19
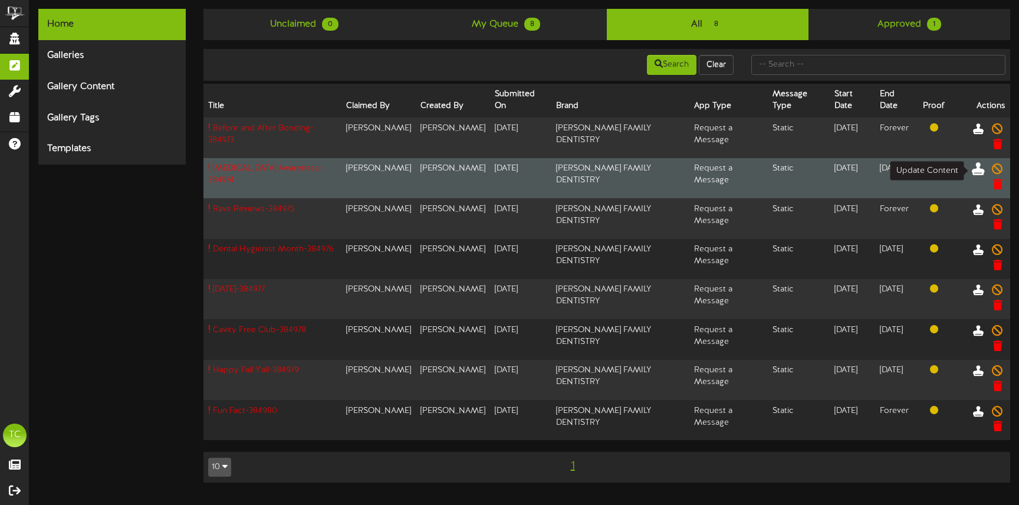
click at [979, 170] on icon at bounding box center [978, 168] width 13 height 13
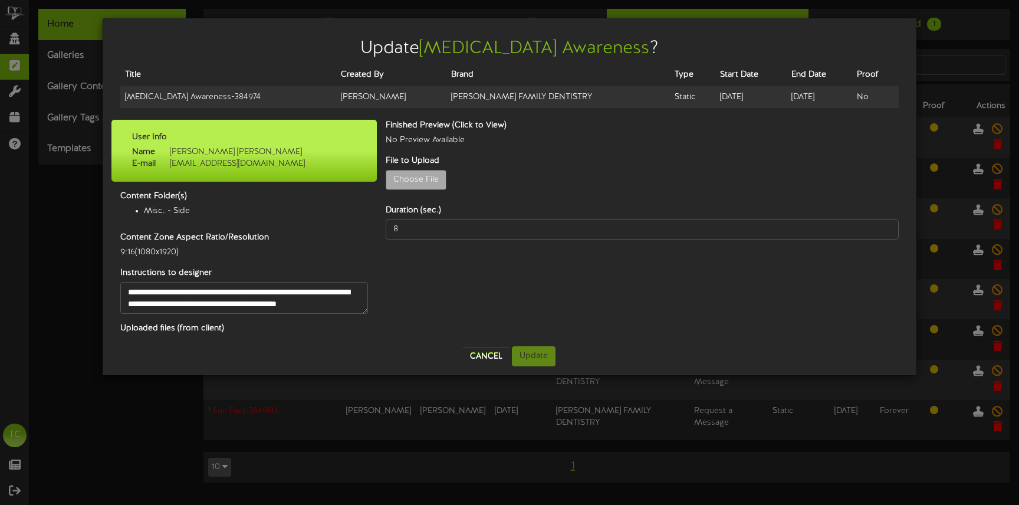
scroll to position [12, 0]
drag, startPoint x: 268, startPoint y: 163, endPoint x: 170, endPoint y: 162, distance: 97.9
click at [170, 162] on div "Name Kara Lembo E-mail karalembo@gmail.com" at bounding box center [244, 158] width 242 height 24
copy span "[EMAIL_ADDRESS][DOMAIN_NAME]"
click at [918, 62] on div "Update [MEDICAL_DATA] Awareness ? Title Created By Brand Type Start Date End Da…" at bounding box center [509, 252] width 1019 height 505
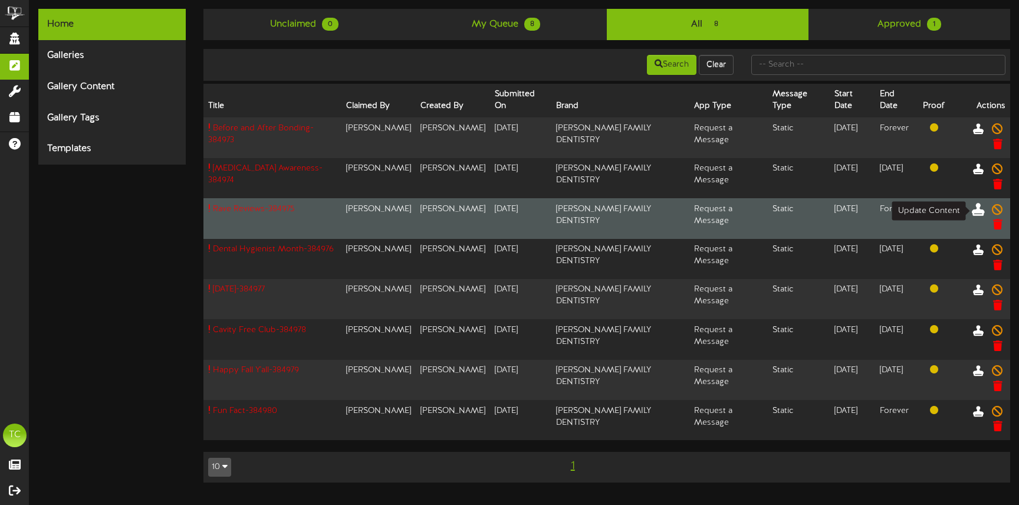
click at [975, 212] on icon at bounding box center [978, 208] width 13 height 13
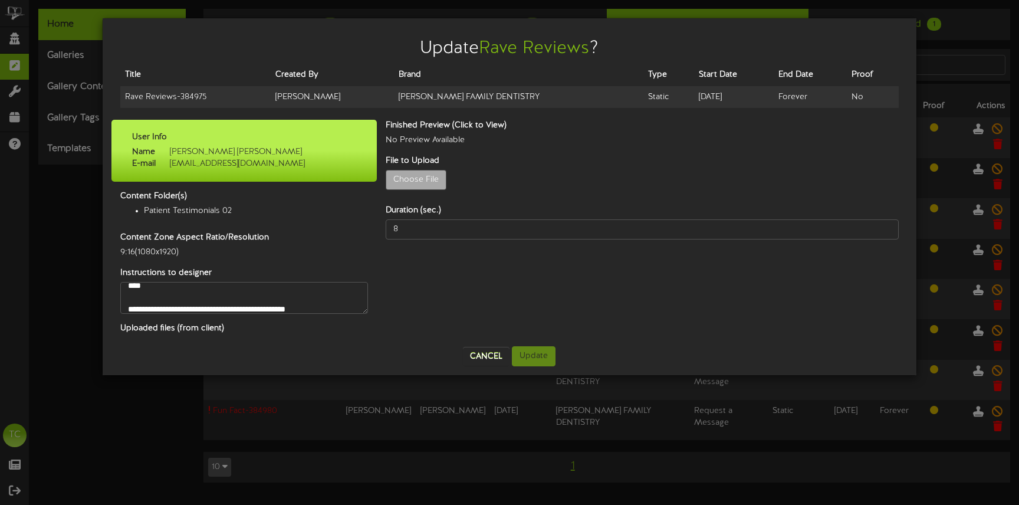
scroll to position [40, 0]
drag, startPoint x: 259, startPoint y: 161, endPoint x: 171, endPoint y: 162, distance: 88.5
click at [171, 162] on span "[EMAIL_ADDRESS][DOMAIN_NAME]" at bounding box center [230, 163] width 149 height 9
copy span "[EMAIL_ADDRESS][DOMAIN_NAME]"
click at [478, 351] on button "Cancel" at bounding box center [486, 356] width 47 height 19
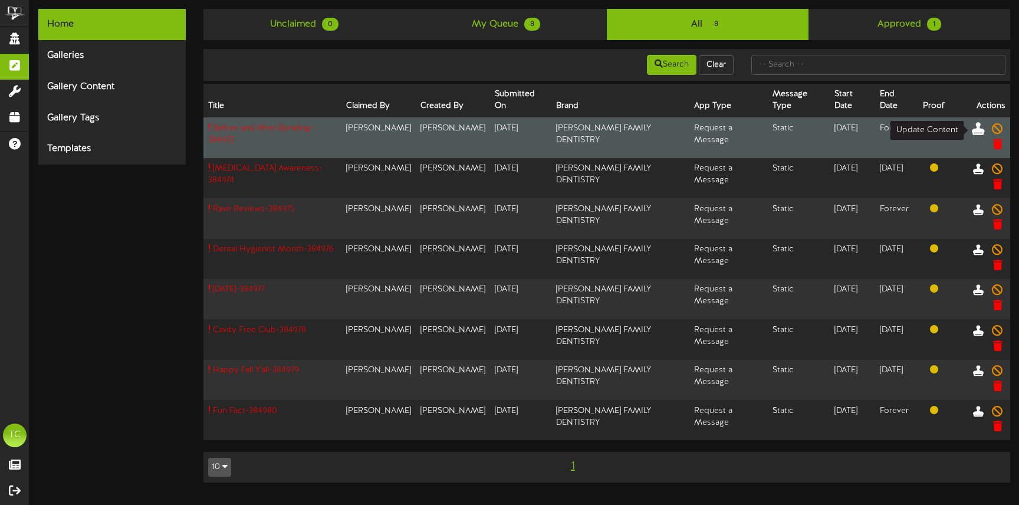
click at [974, 129] on icon at bounding box center [978, 127] width 13 height 13
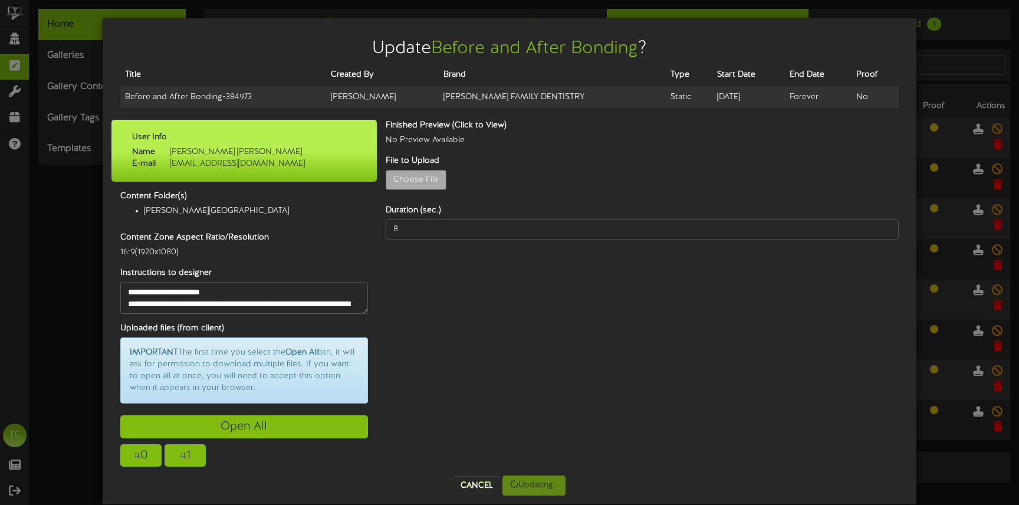
scroll to position [4, 0]
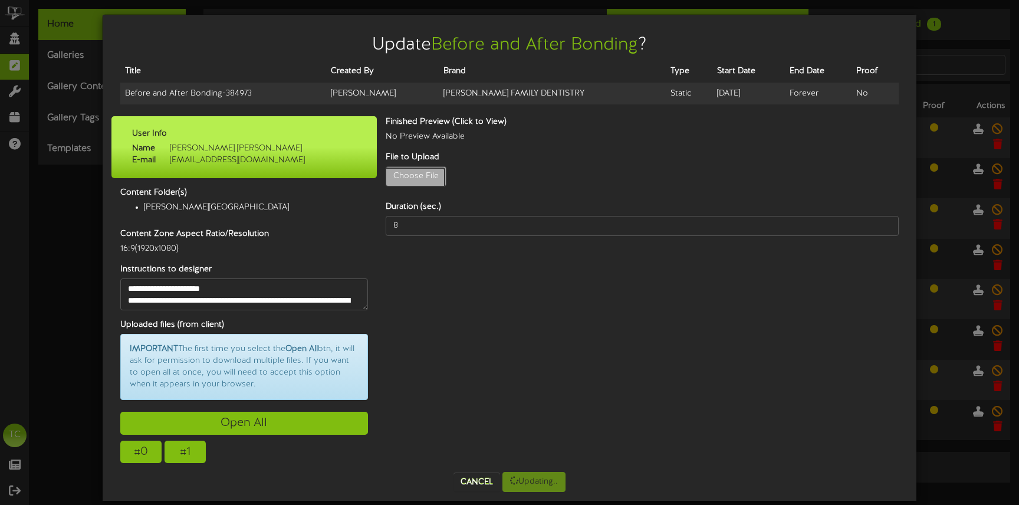
type input "**********"
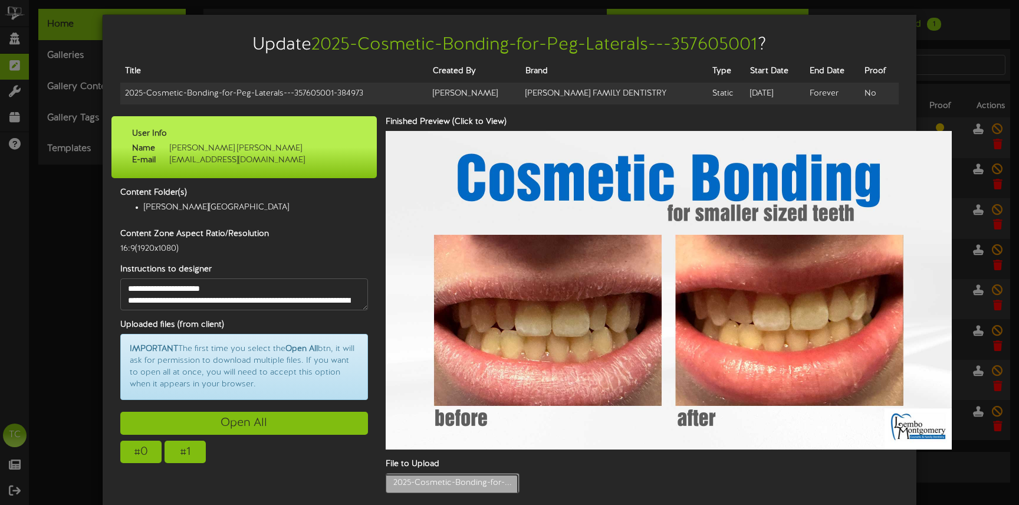
scroll to position [0, 0]
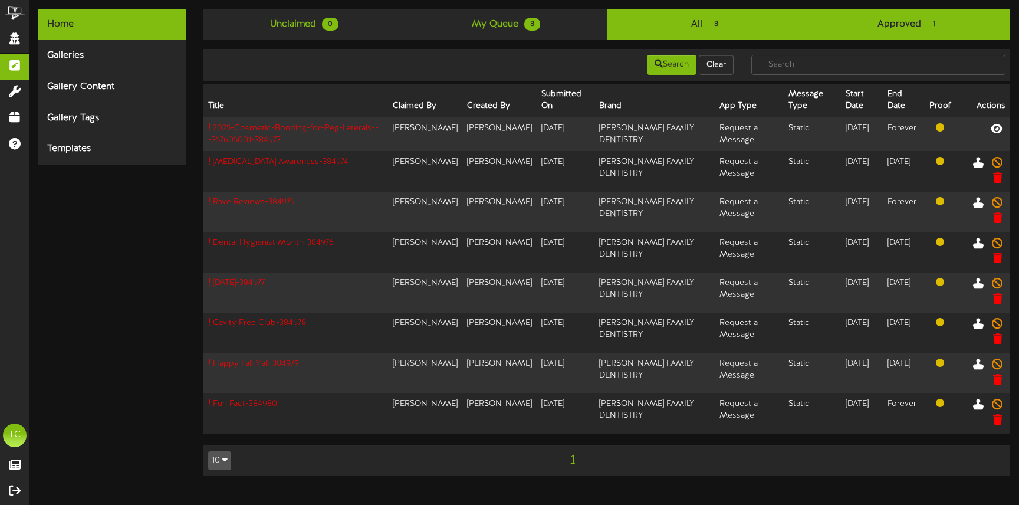
click at [843, 31] on link "Approved 1" at bounding box center [909, 24] width 202 height 31
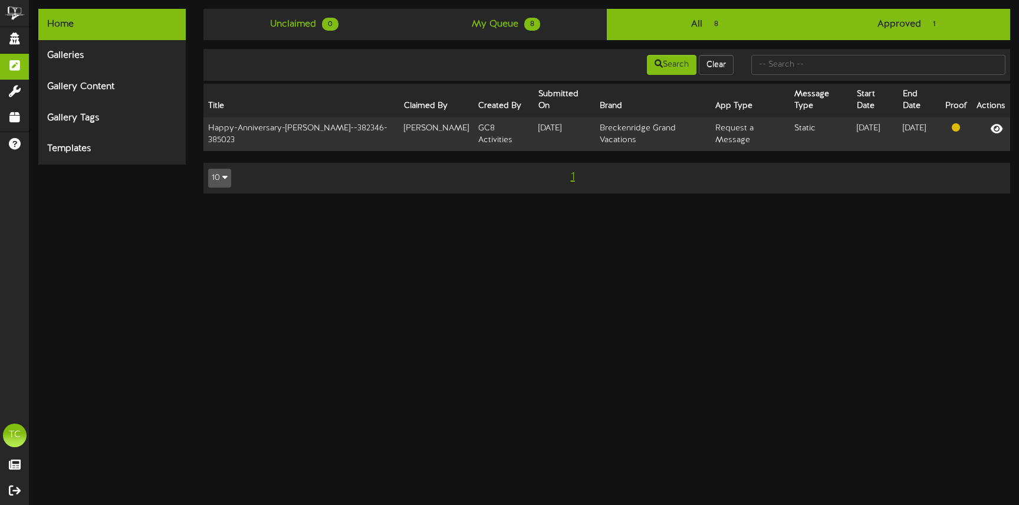
click at [765, 34] on link "All 8" at bounding box center [708, 24] width 202 height 31
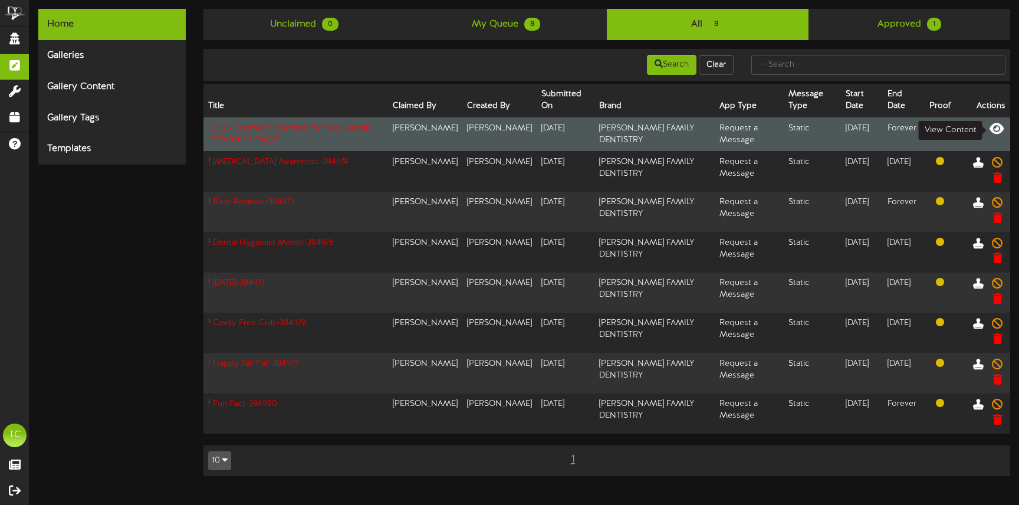
click at [997, 129] on icon at bounding box center [996, 127] width 14 height 13
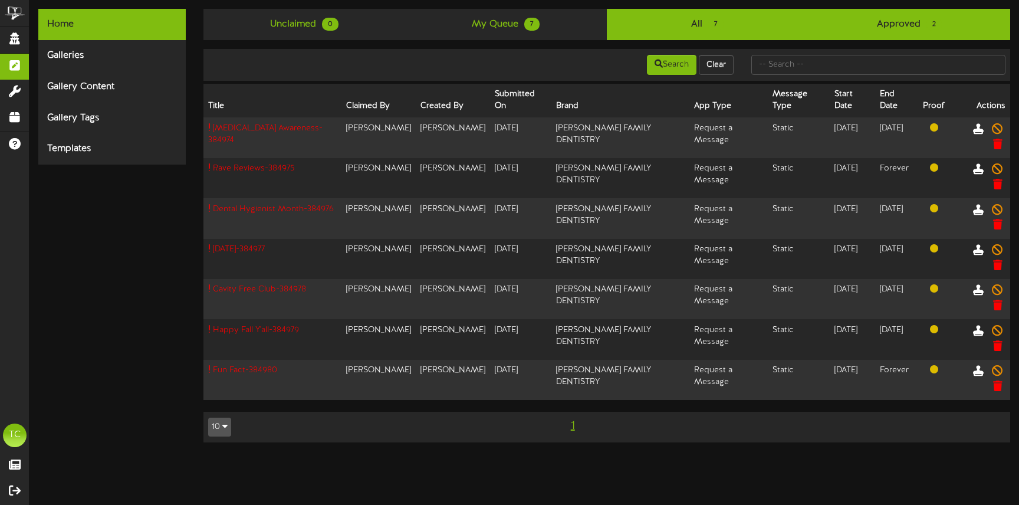
click at [925, 20] on link "Approved 2" at bounding box center [909, 24] width 202 height 31
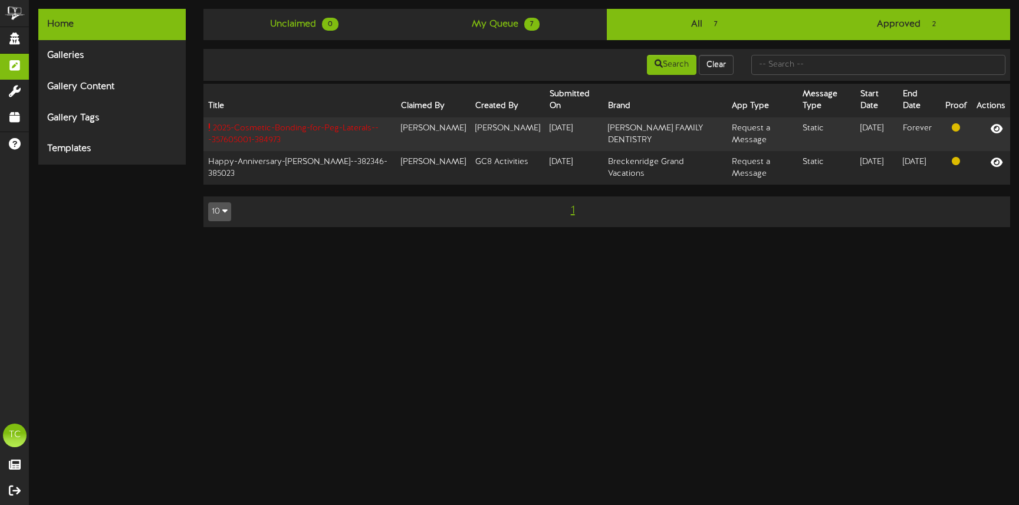
click at [675, 24] on link "All 7" at bounding box center [708, 24] width 202 height 31
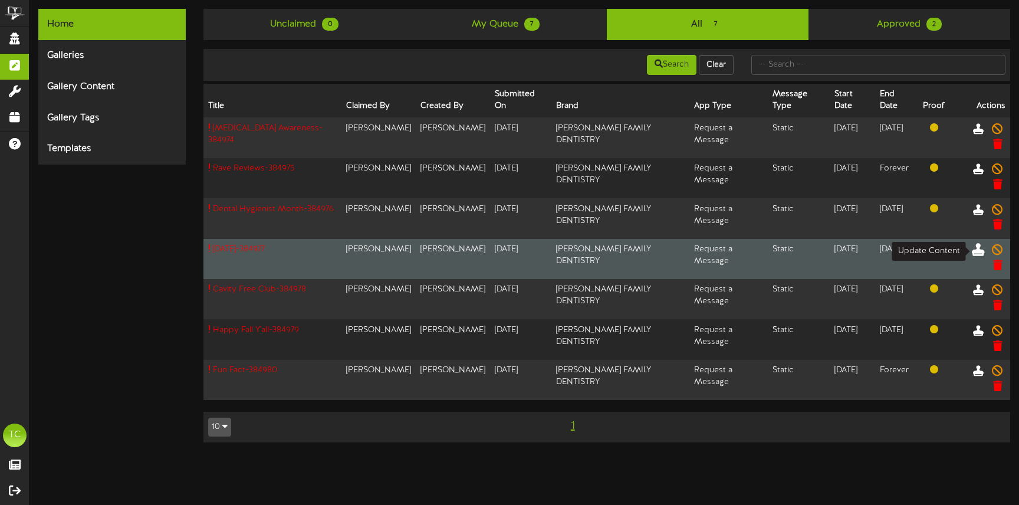
click at [975, 249] on icon at bounding box center [978, 249] width 13 height 13
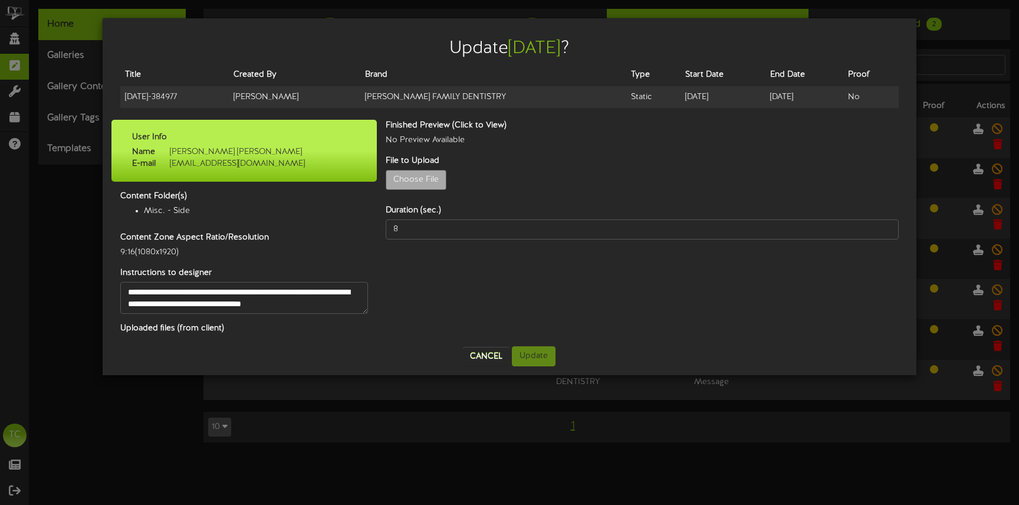
click at [946, 43] on div "Update Halloween ? Title Created By Brand Type Start Date End Date Proof Hallow…" at bounding box center [509, 252] width 1019 height 505
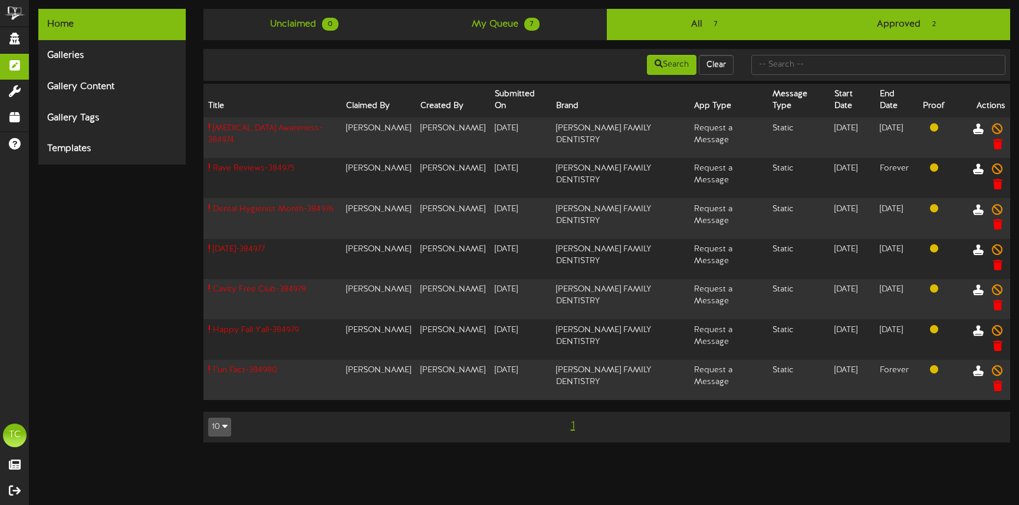
click at [934, 36] on link "Approved 2" at bounding box center [909, 24] width 202 height 31
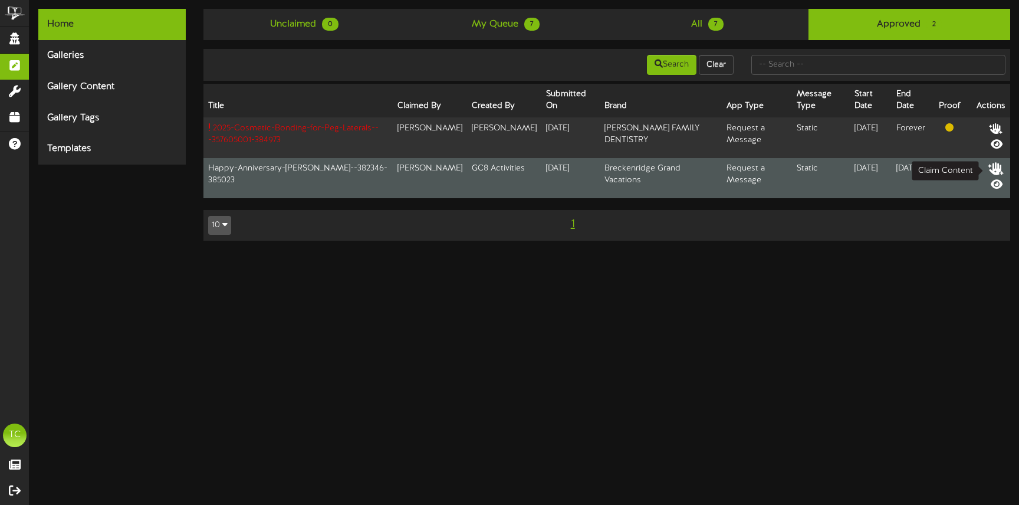
click at [997, 165] on icon at bounding box center [996, 168] width 17 height 13
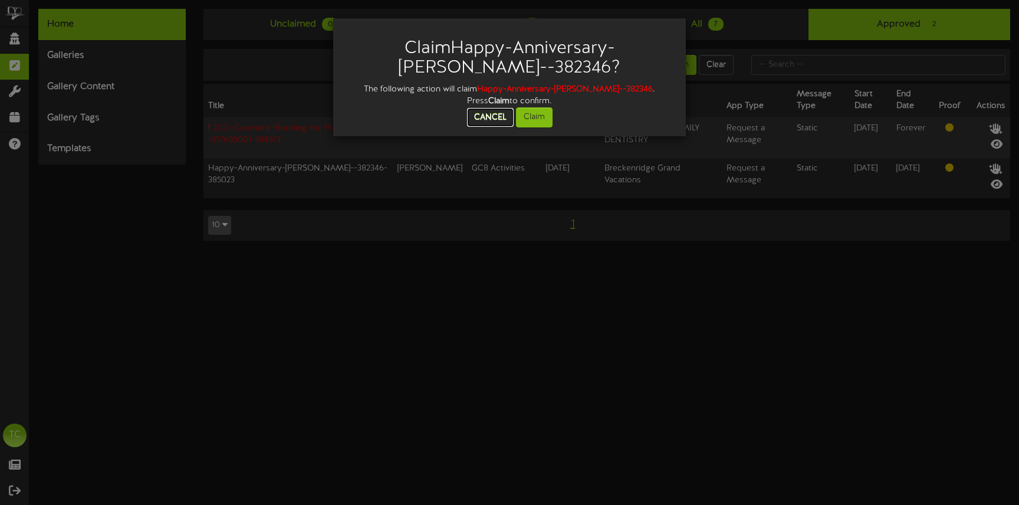
click at [488, 118] on button "Cancel" at bounding box center [490, 117] width 47 height 19
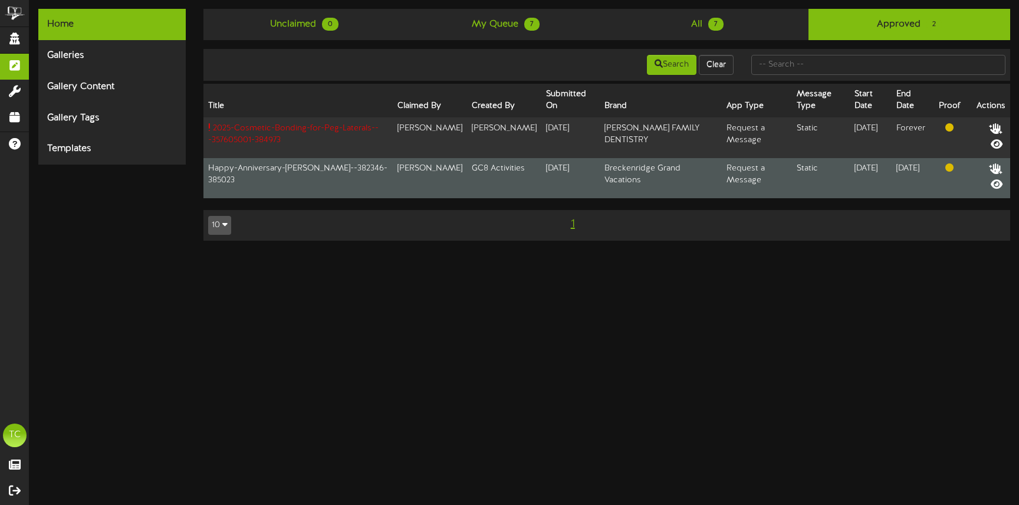
click at [722, 186] on td "Request a Message" at bounding box center [757, 178] width 70 height 40
click at [987, 169] on button at bounding box center [996, 171] width 24 height 18
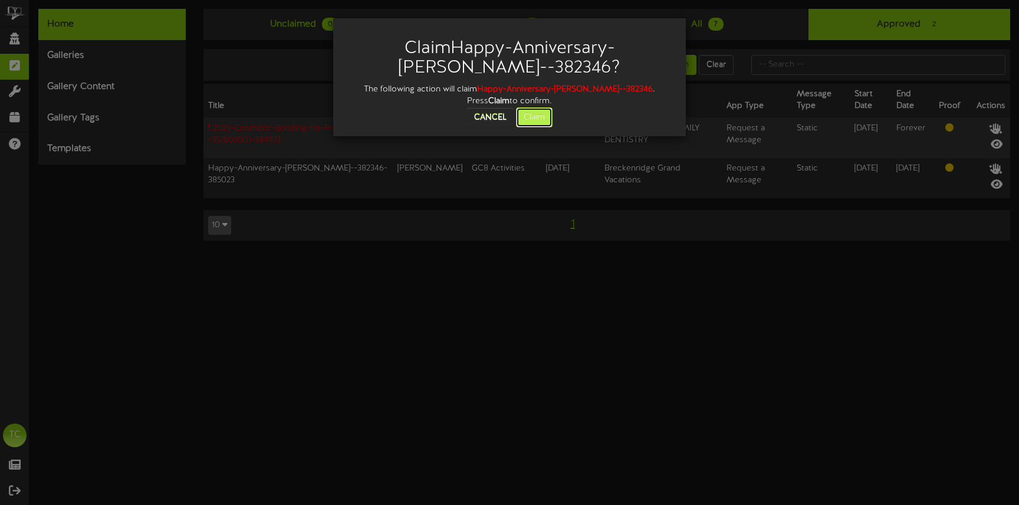
click at [518, 116] on button "Claim" at bounding box center [534, 117] width 37 height 20
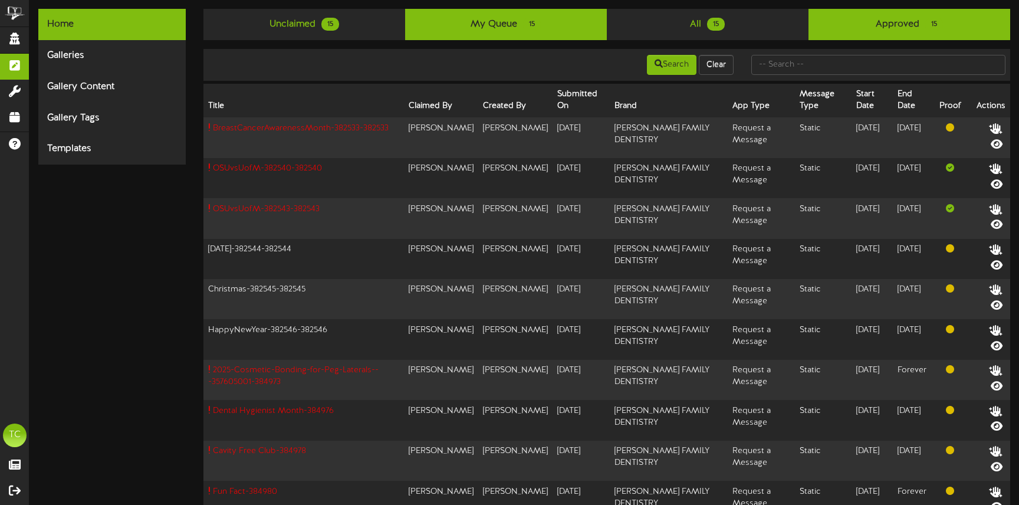
click at [555, 25] on link "My Queue 15" at bounding box center [506, 24] width 202 height 31
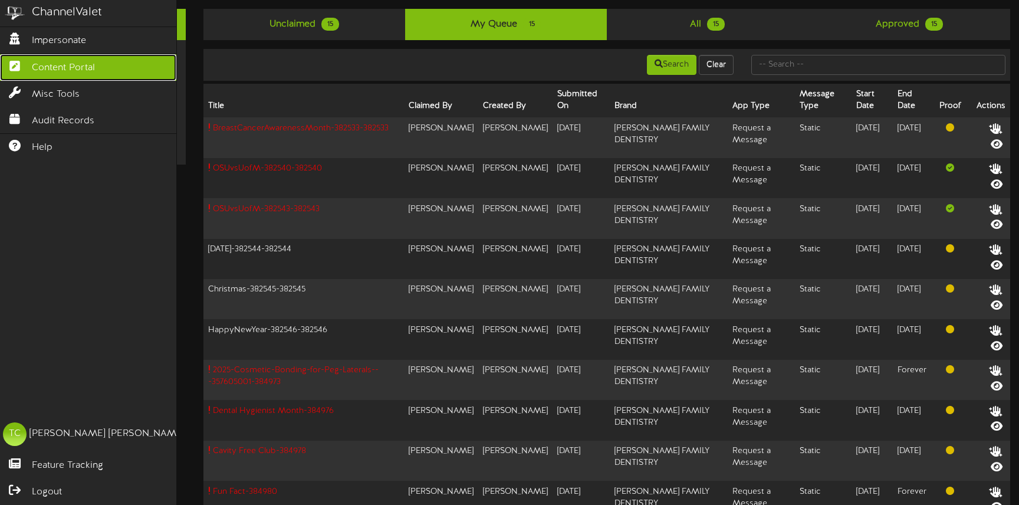
click at [51, 64] on span "Content Portal" at bounding box center [63, 68] width 63 height 14
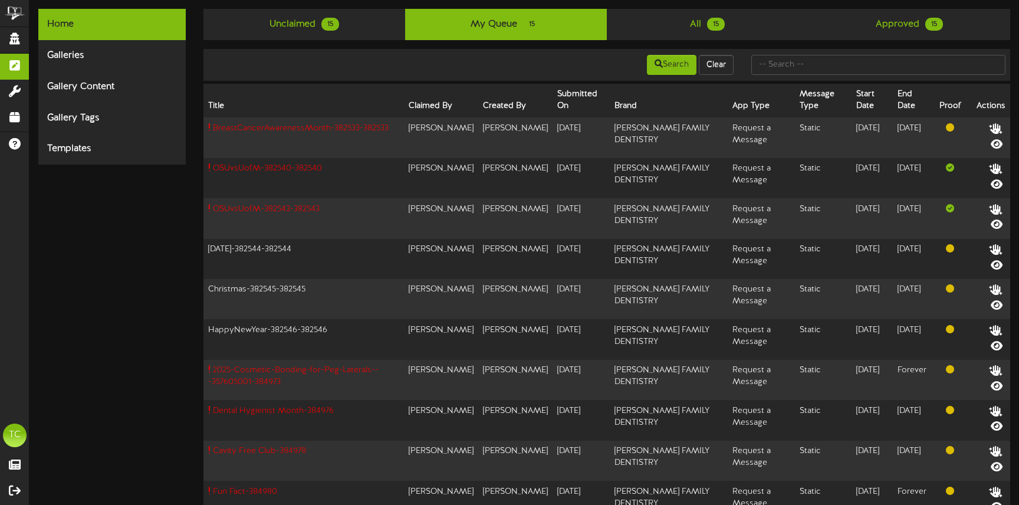
click at [538, 20] on span "15" at bounding box center [532, 24] width 18 height 13
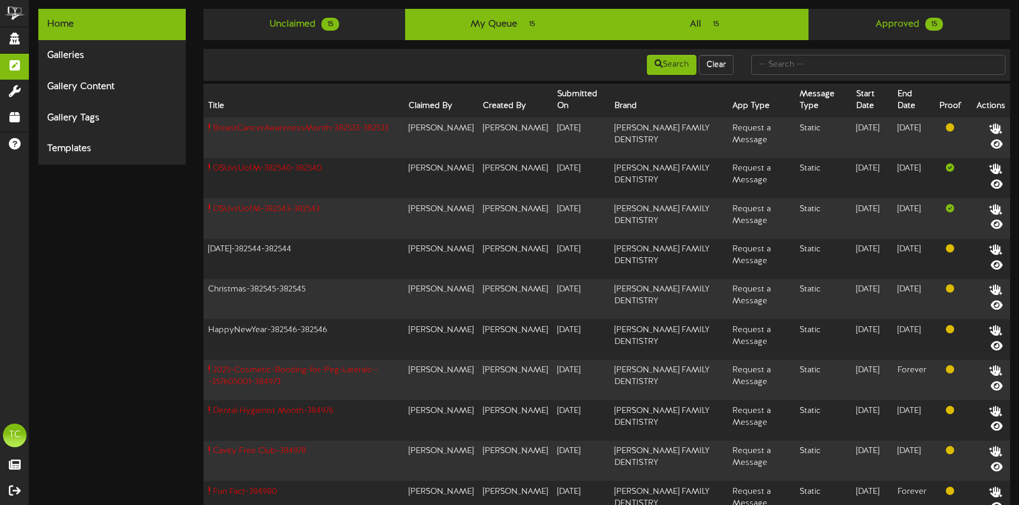
click at [698, 29] on link "All 15" at bounding box center [708, 24] width 202 height 31
click at [512, 20] on link "My Queue 15" at bounding box center [506, 24] width 202 height 31
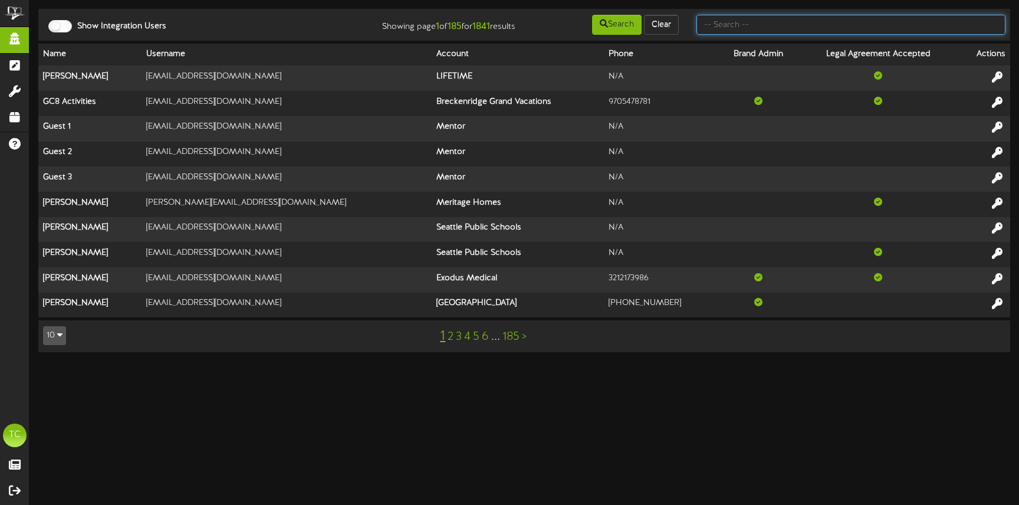
click at [777, 25] on input "text" at bounding box center [850, 25] width 309 height 20
type input "kara"
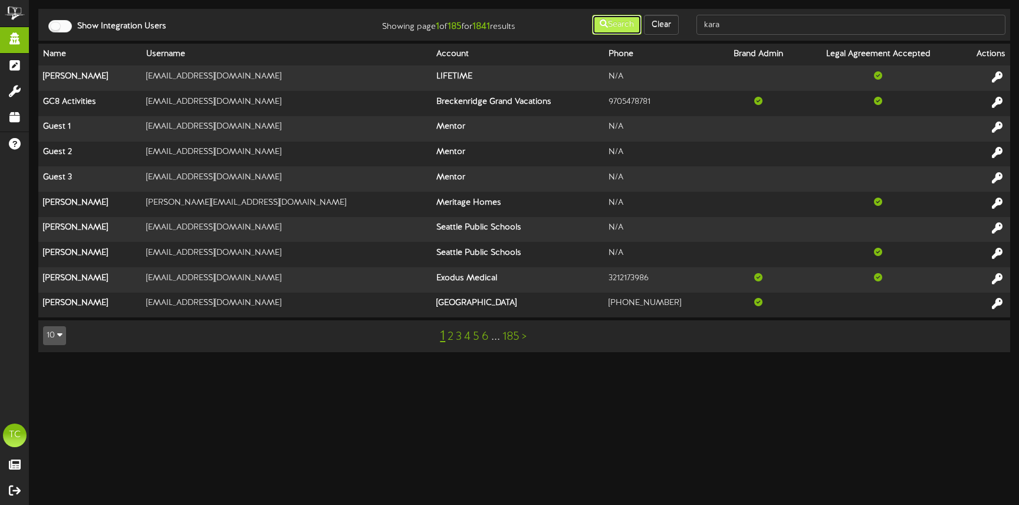
click at [621, 28] on button "Search" at bounding box center [617, 25] width 50 height 20
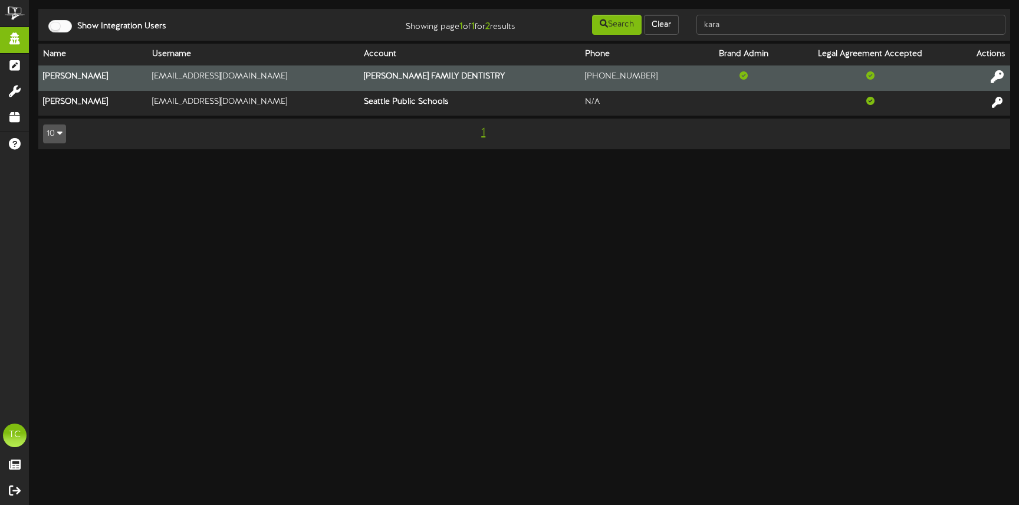
click at [994, 75] on icon at bounding box center [997, 76] width 13 height 13
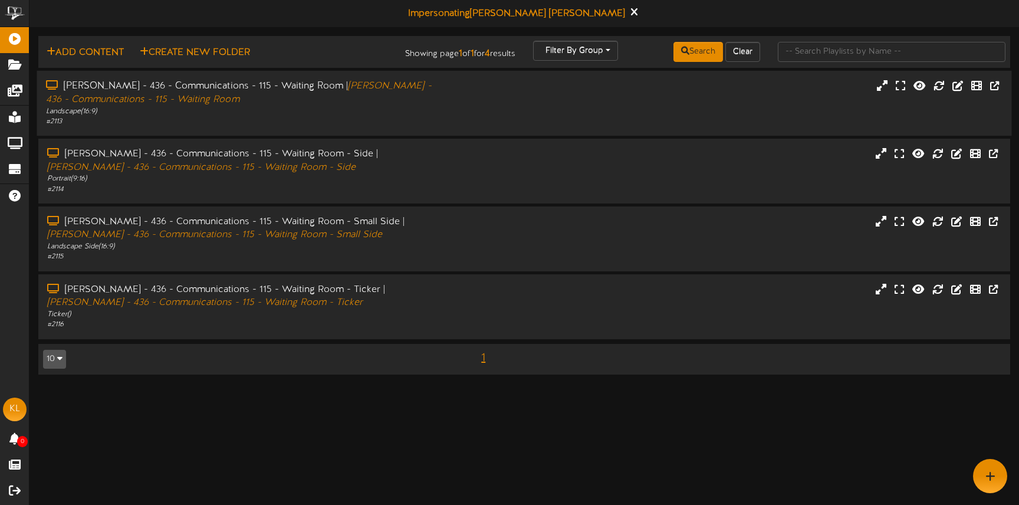
click at [461, 112] on div "Lembo - 436 - Communications - 115 - Waiting Room | Lembo - 436 - Communication…" at bounding box center [524, 103] width 975 height 47
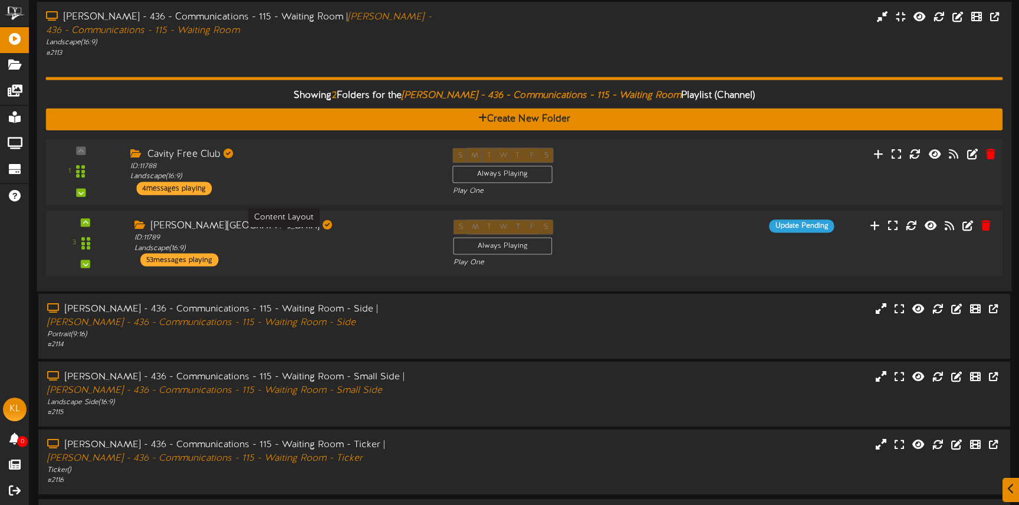
scroll to position [69, 0]
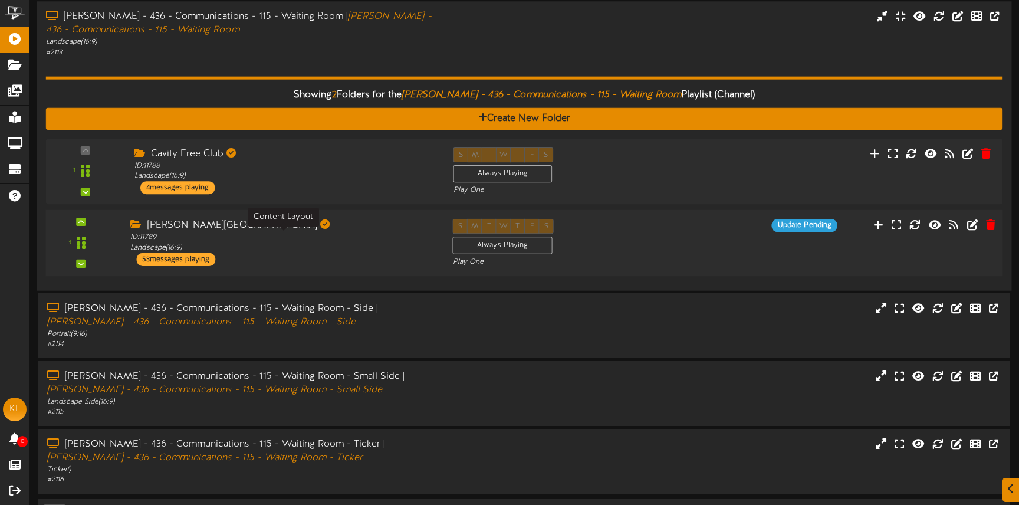
click at [309, 246] on div "ID: 11789 Landscape ( 16:9 )" at bounding box center [282, 242] width 304 height 21
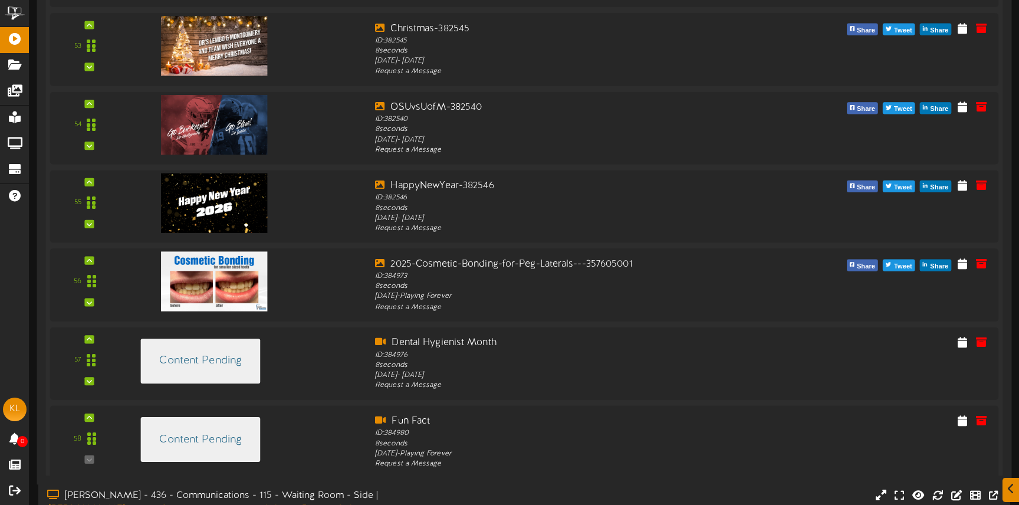
scroll to position [4673, 0]
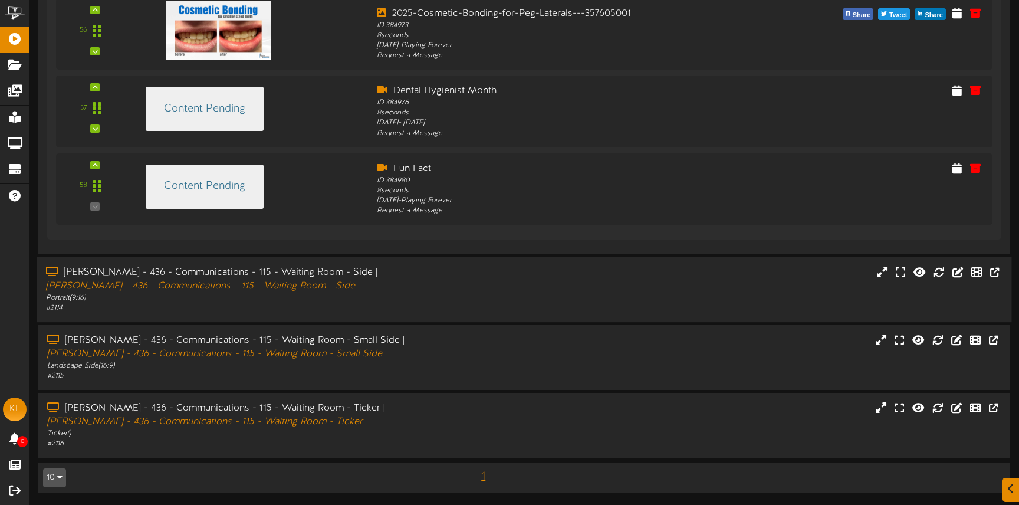
click at [413, 297] on div "Portrait ( 9:16 )" at bounding box center [240, 298] width 389 height 10
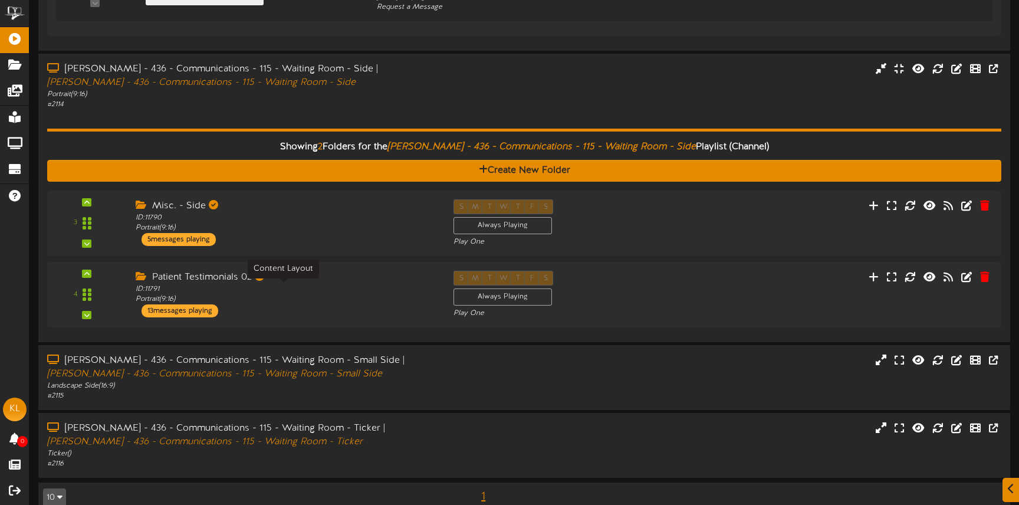
scroll to position [4879, 0]
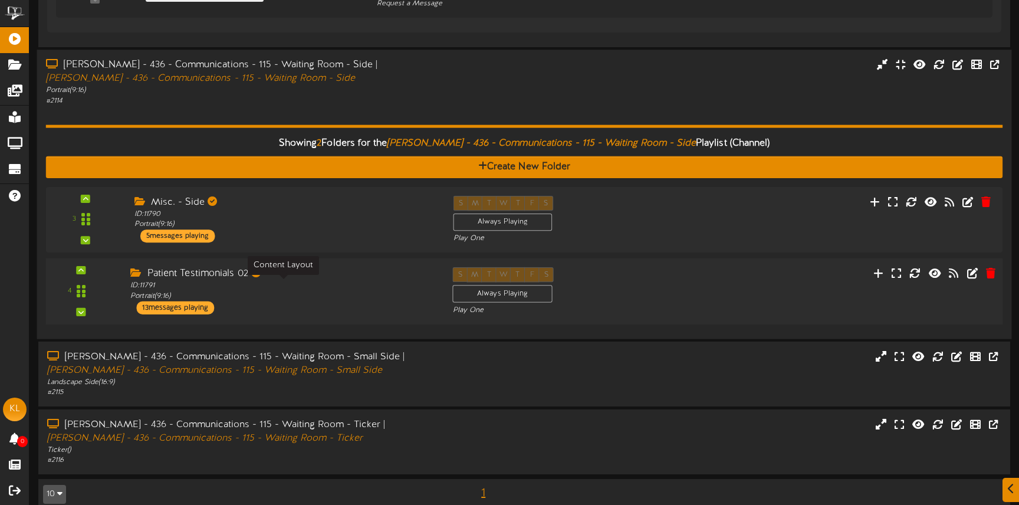
click at [361, 288] on div "ID: 11791 Portrait ( 9:16 )" at bounding box center [282, 291] width 304 height 21
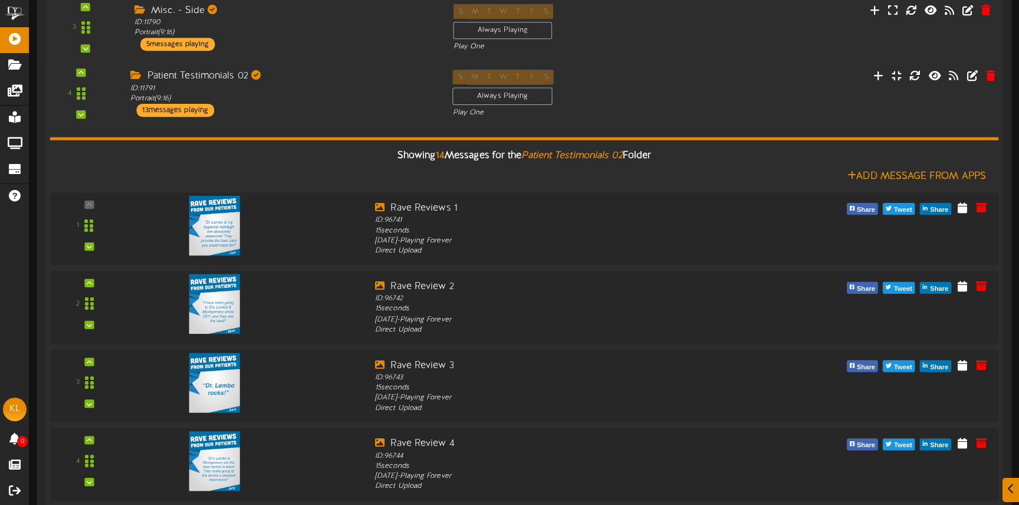
scroll to position [5070, 0]
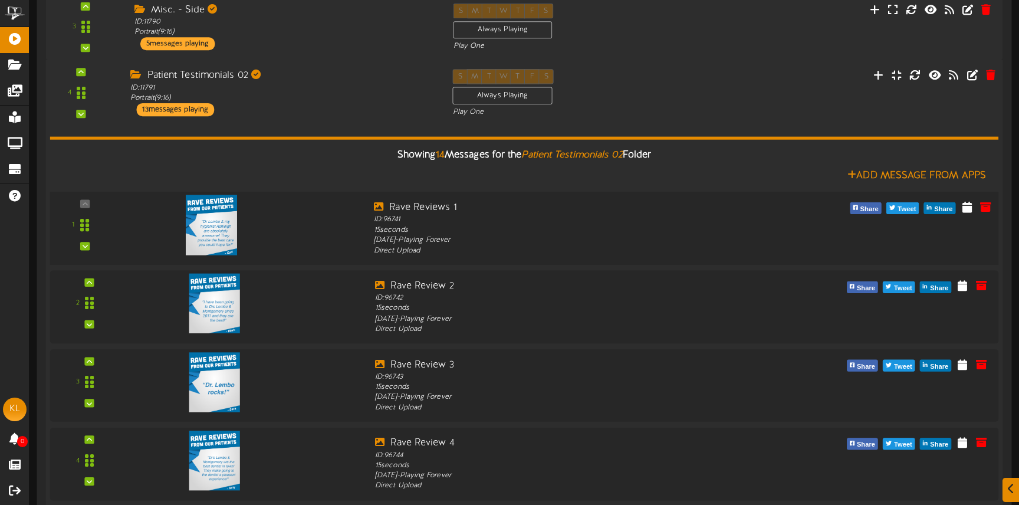
click at [224, 229] on img at bounding box center [212, 225] width 52 height 60
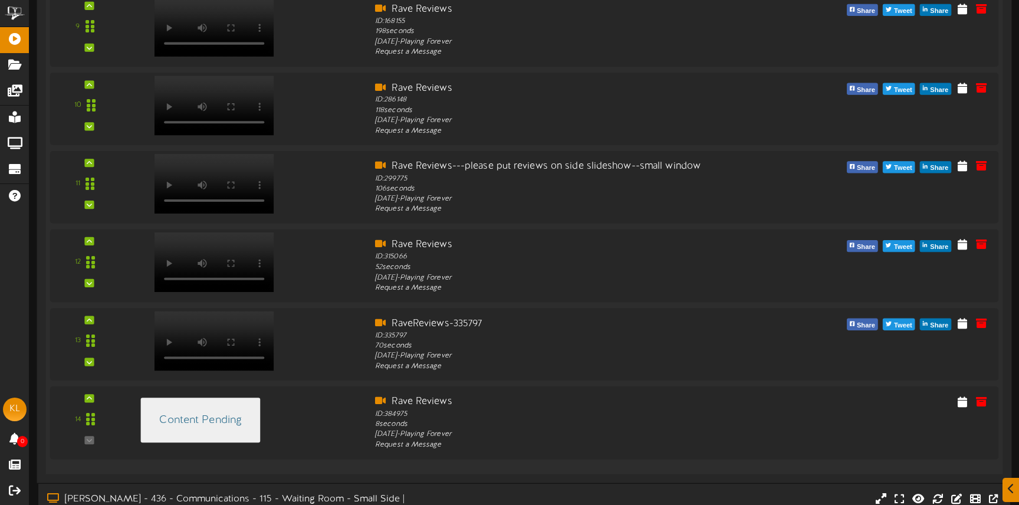
scroll to position [6055, 0]
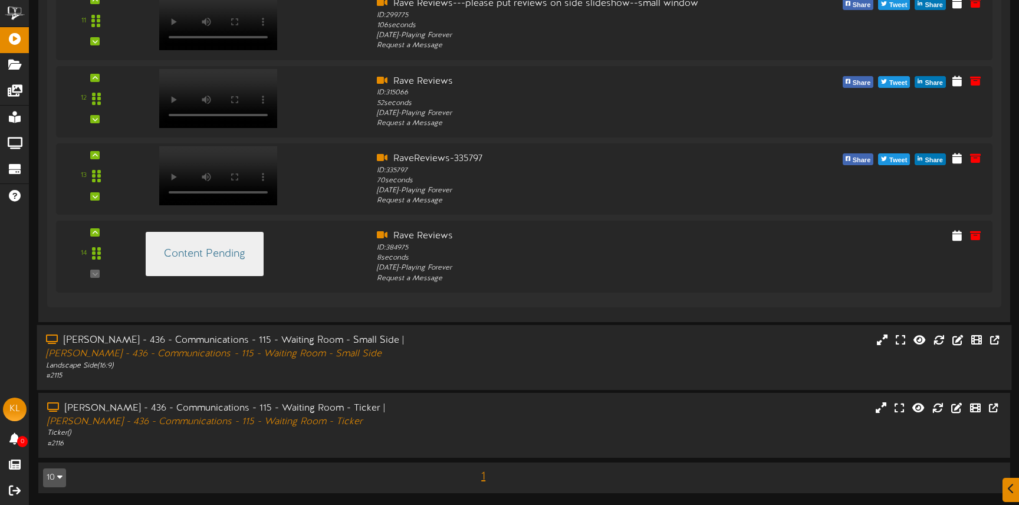
click at [386, 369] on div "Landscape Side ( 16:9 )" at bounding box center [240, 365] width 389 height 10
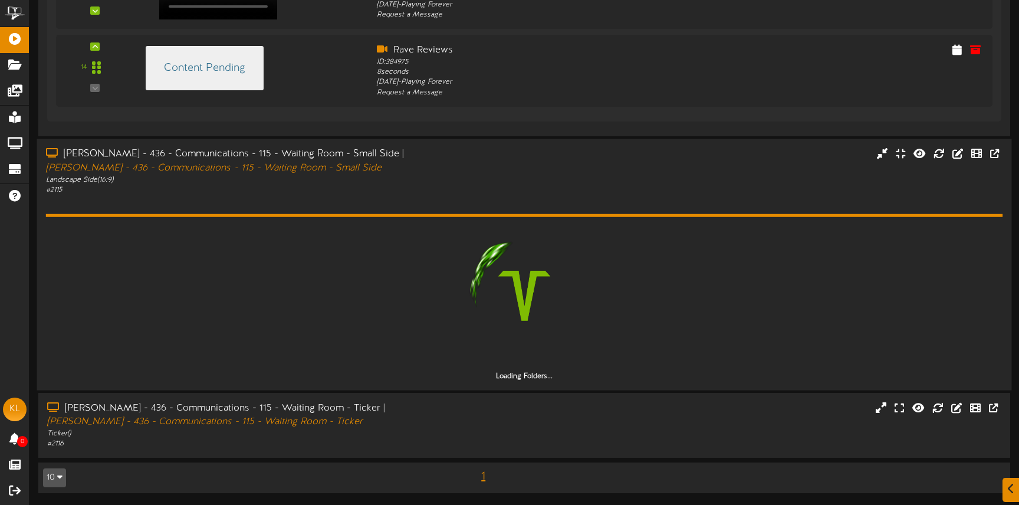
scroll to position [6207, 0]
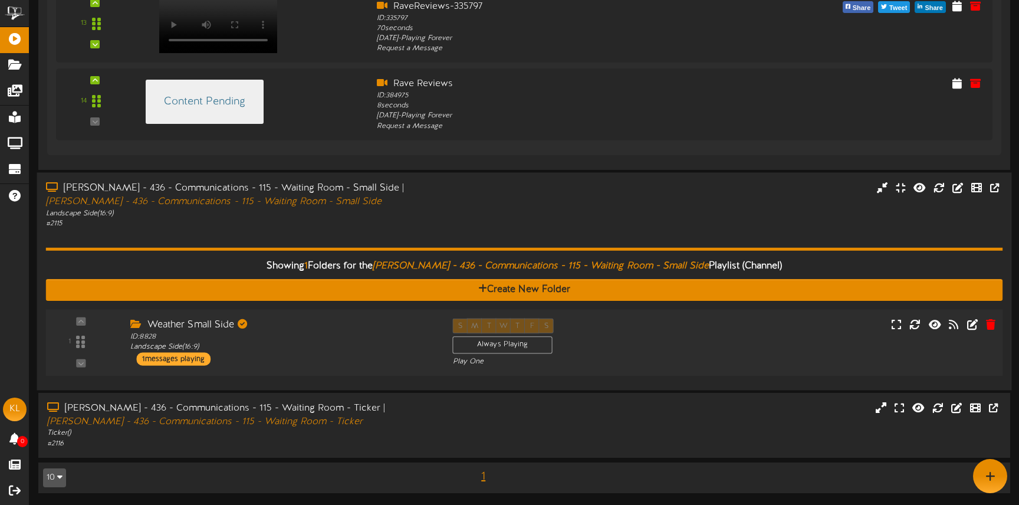
click at [370, 349] on div "ID: 8828 Landscape Side ( 16:9 )" at bounding box center [282, 341] width 304 height 21
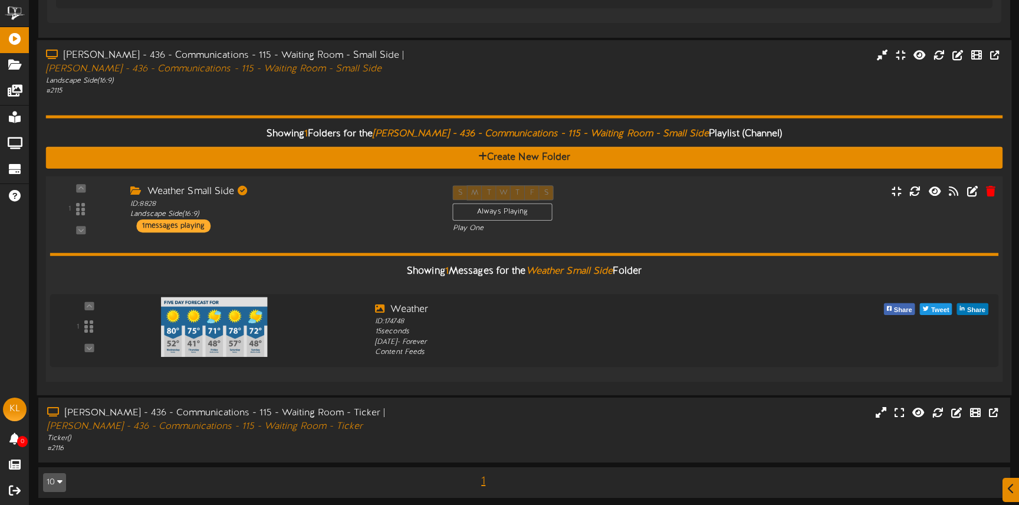
scroll to position [6344, 0]
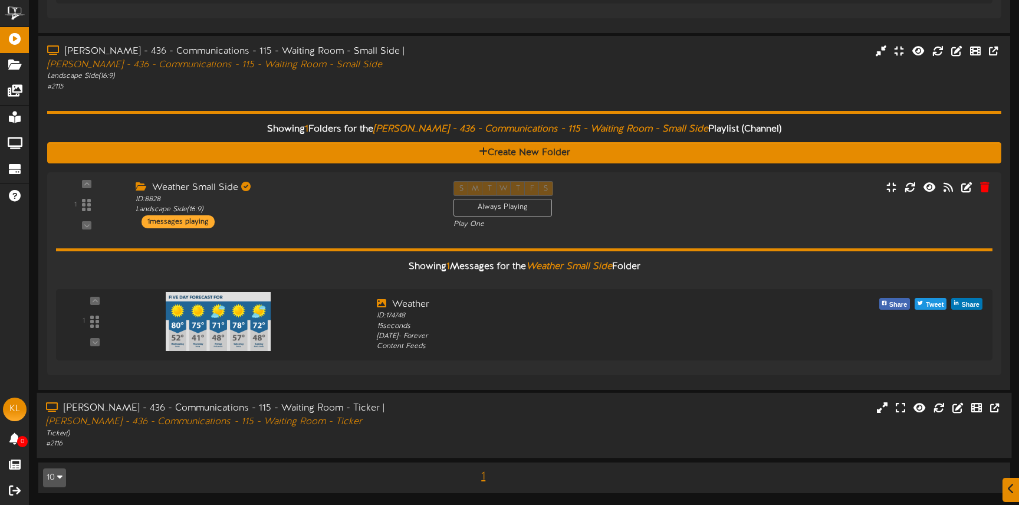
click at [437, 431] on div "Lembo - 436 - Communications - 115 - Waiting Room - Ticker | Lembo - 436 - Comm…" at bounding box center [240, 425] width 406 height 47
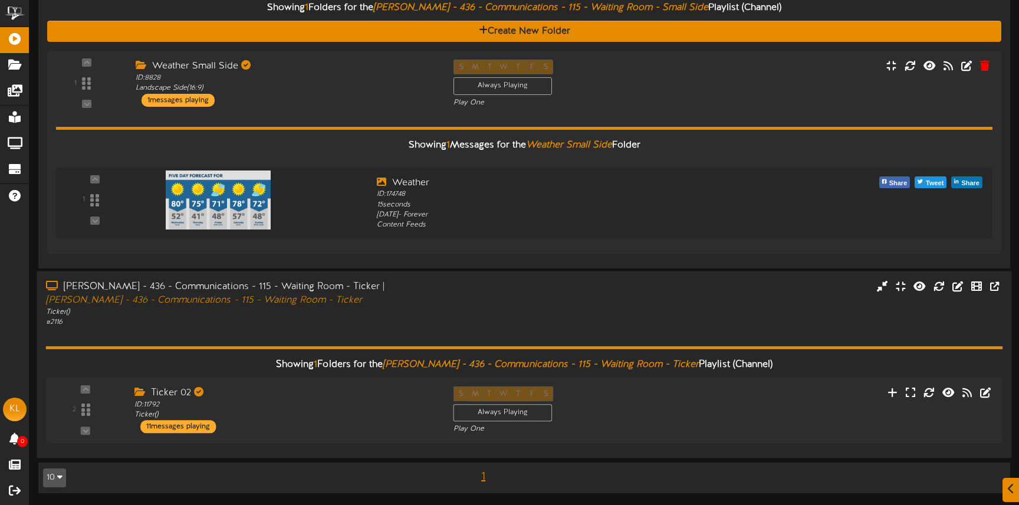
scroll to position [6465, 0]
click at [350, 401] on div "ID: 11792 Ticker ( )" at bounding box center [282, 410] width 304 height 21
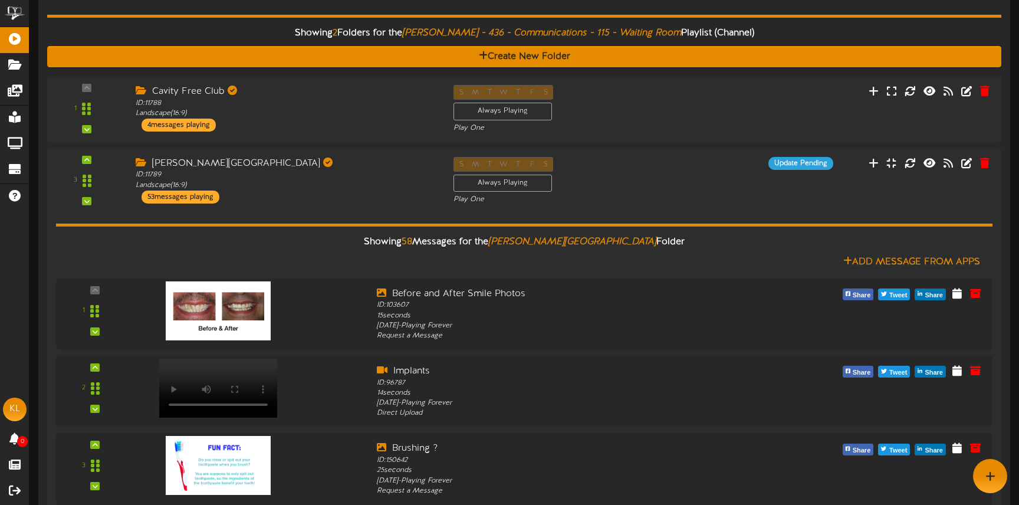
scroll to position [130, 0]
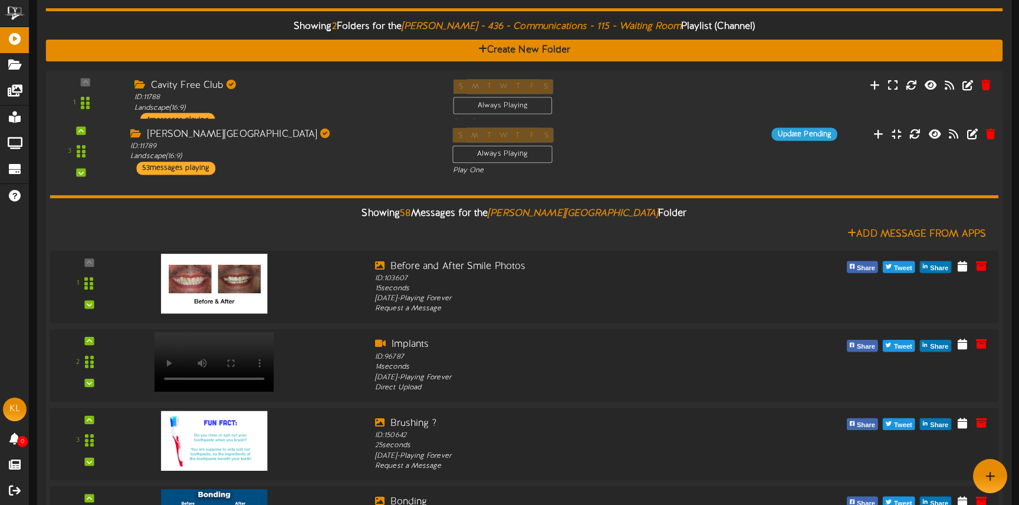
click at [299, 175] on div "Lembo - Montgomery ID: 11789 Landscape ( 16:9 ) 53 messages playing" at bounding box center [282, 150] width 322 height 47
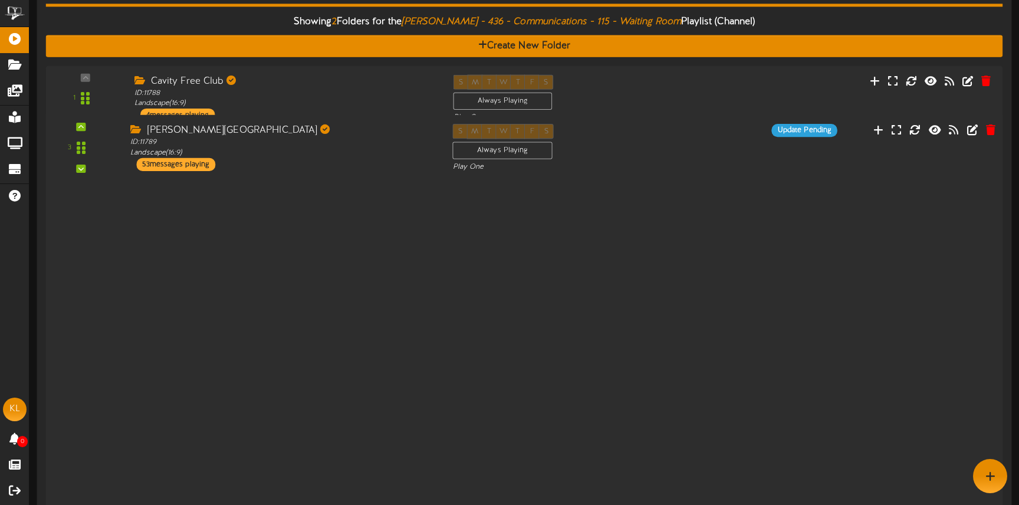
scroll to position [137, 0]
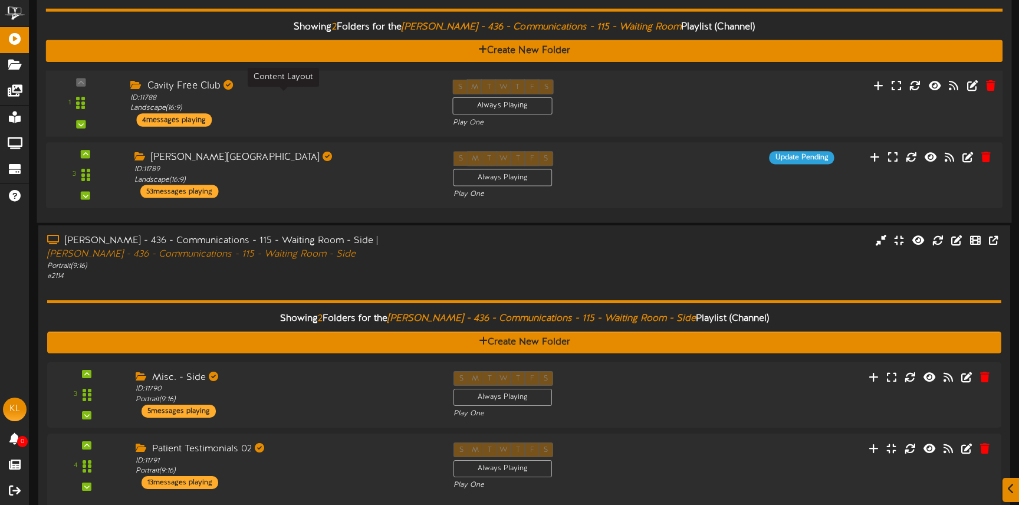
click at [330, 110] on div "ID: 11788 Landscape ( 16:9 )" at bounding box center [282, 103] width 304 height 21
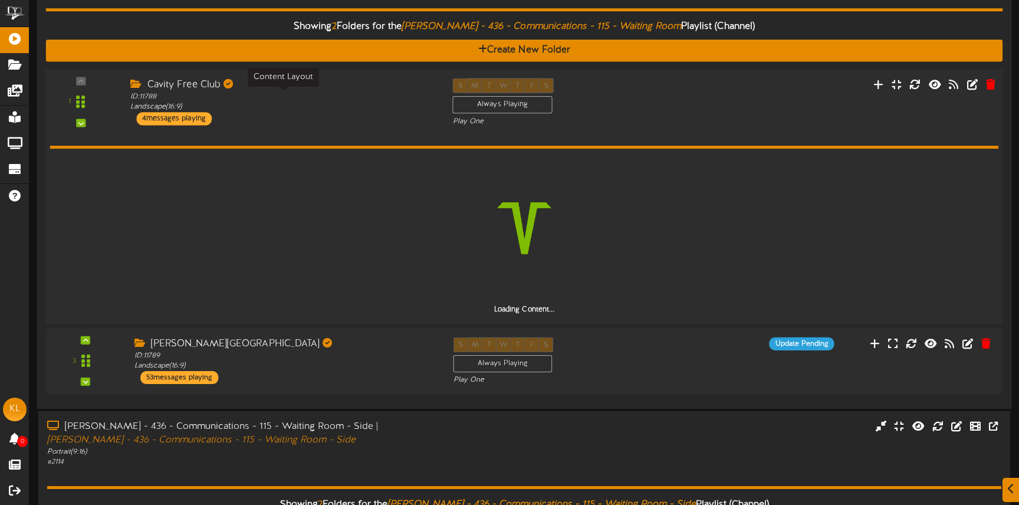
scroll to position [136, 0]
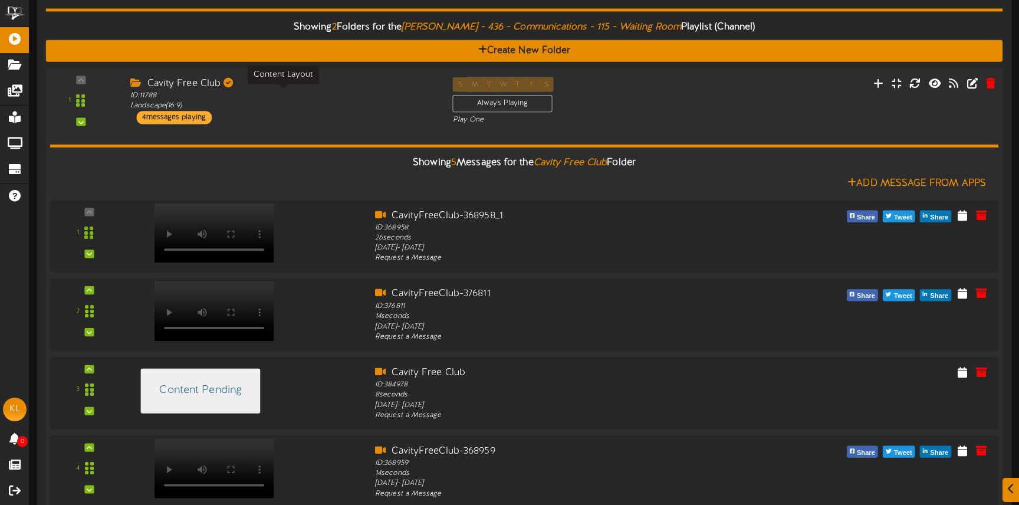
click at [330, 110] on div "ID: 11788 Landscape ( 16:9 )" at bounding box center [282, 100] width 304 height 21
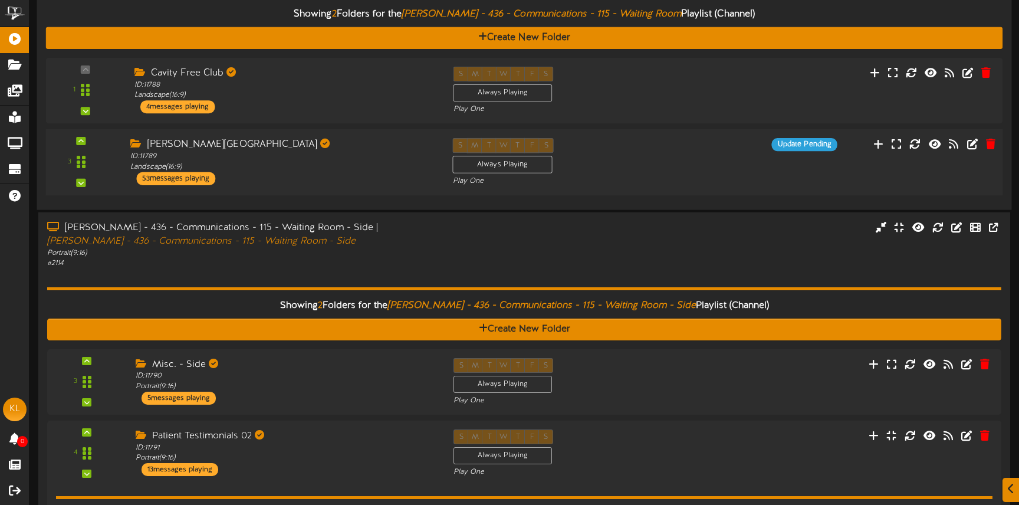
click at [321, 174] on div "Lembo - Montgomery ID: 11789 Landscape ( 16:9 ) 53 messages playing" at bounding box center [282, 161] width 322 height 47
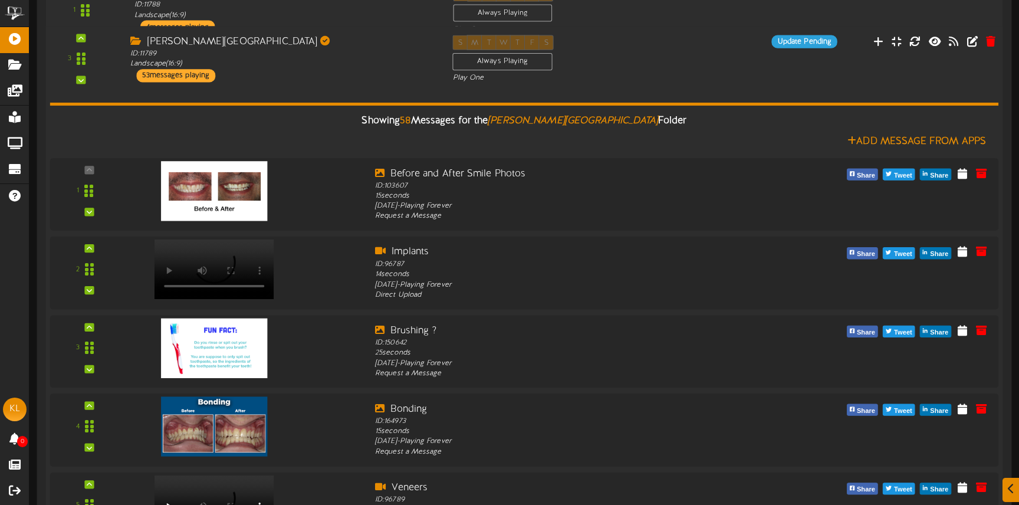
scroll to position [267, 0]
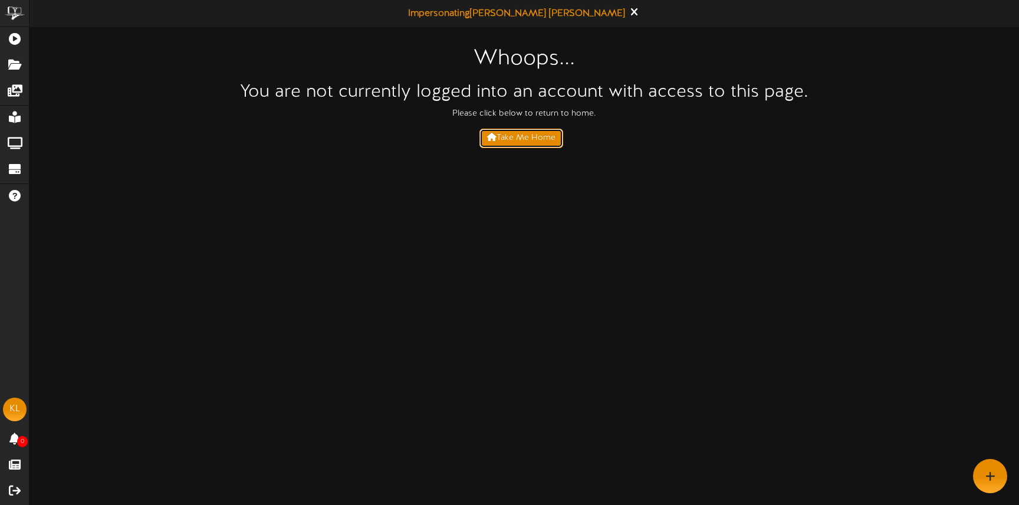
click at [495, 139] on span at bounding box center [491, 137] width 9 height 8
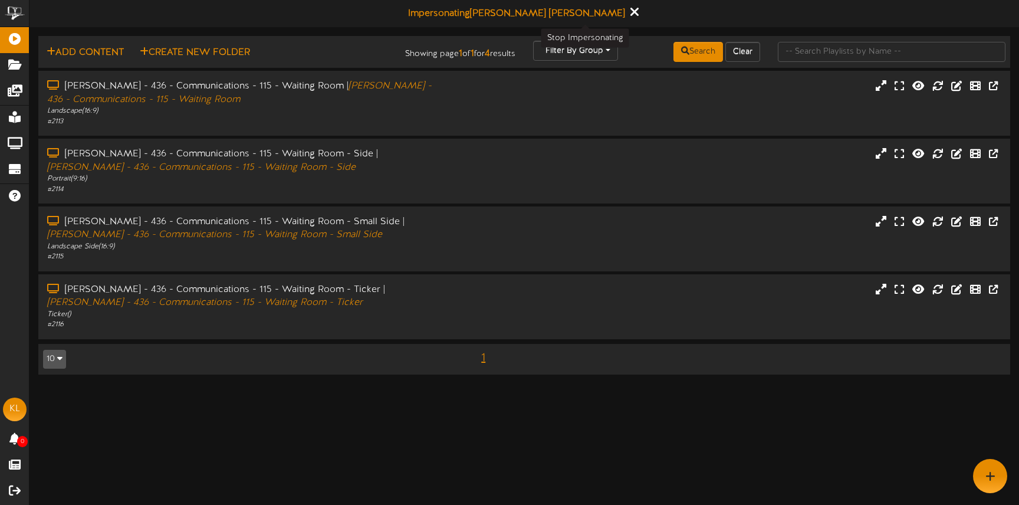
click at [630, 12] on icon at bounding box center [634, 11] width 8 height 13
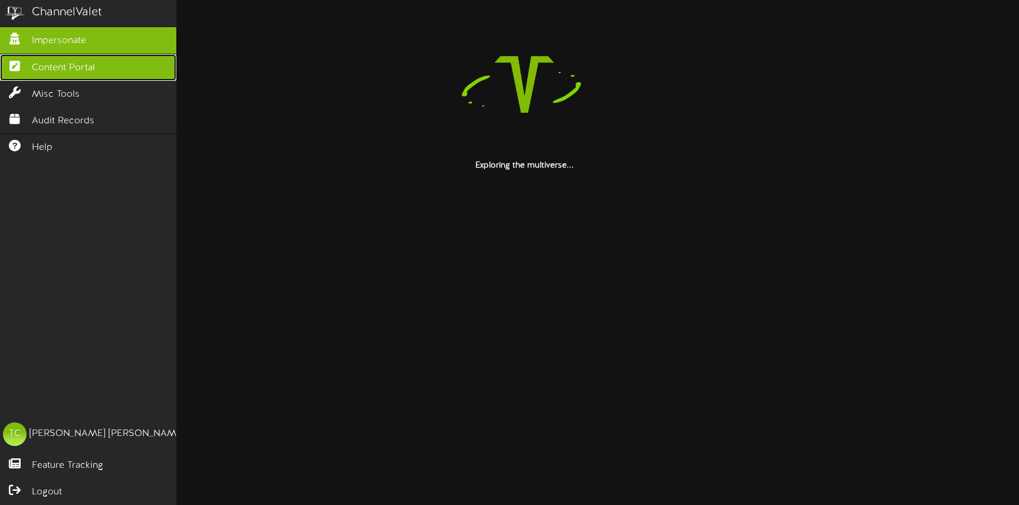
click at [47, 69] on span "Content Portal" at bounding box center [63, 68] width 63 height 14
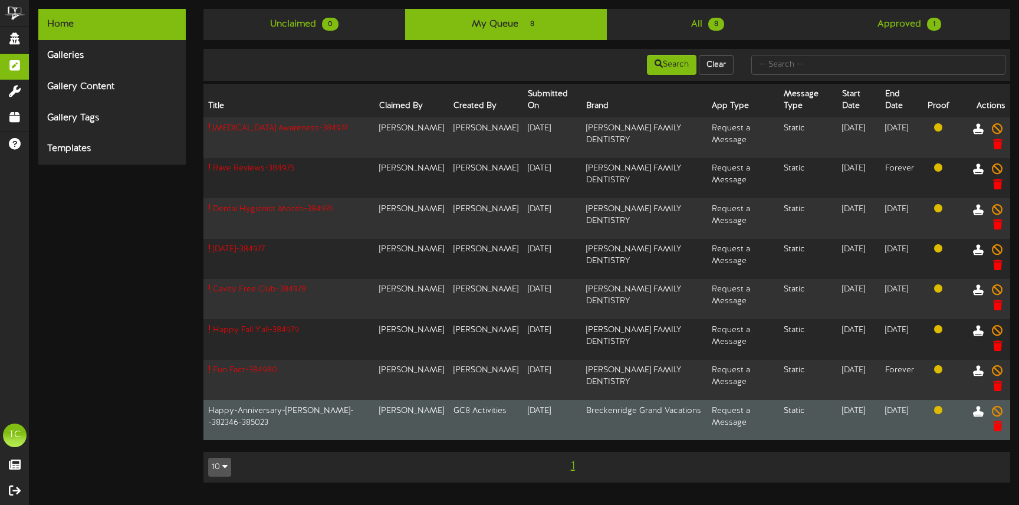
click at [718, 420] on td "Request a Message" at bounding box center [743, 420] width 72 height 40
click at [976, 412] on icon at bounding box center [978, 410] width 13 height 13
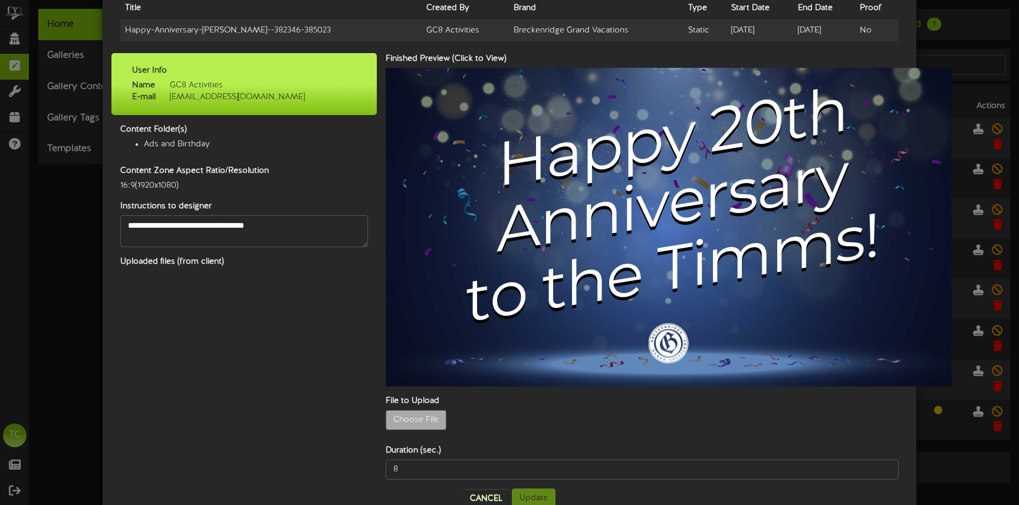
scroll to position [57, 0]
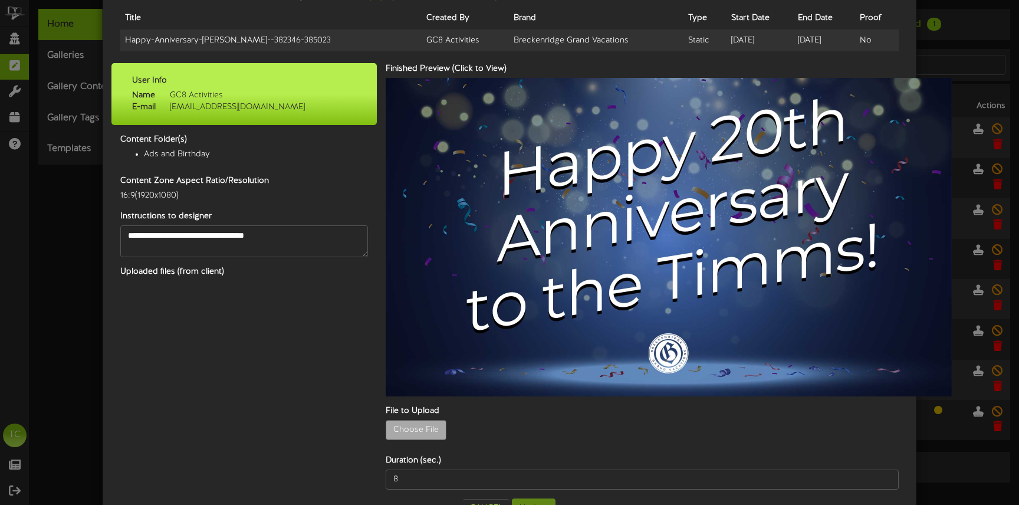
click at [196, 275] on label "Uploaded files (from client)" at bounding box center [243, 272] width 265 height 12
click at [196, 271] on label "Uploaded files (from client)" at bounding box center [243, 272] width 265 height 12
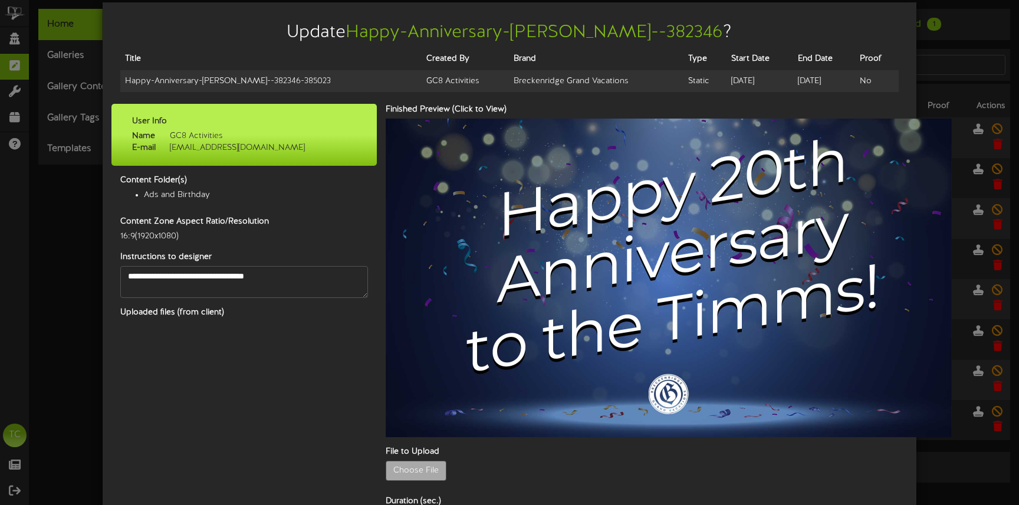
scroll to position [6, 0]
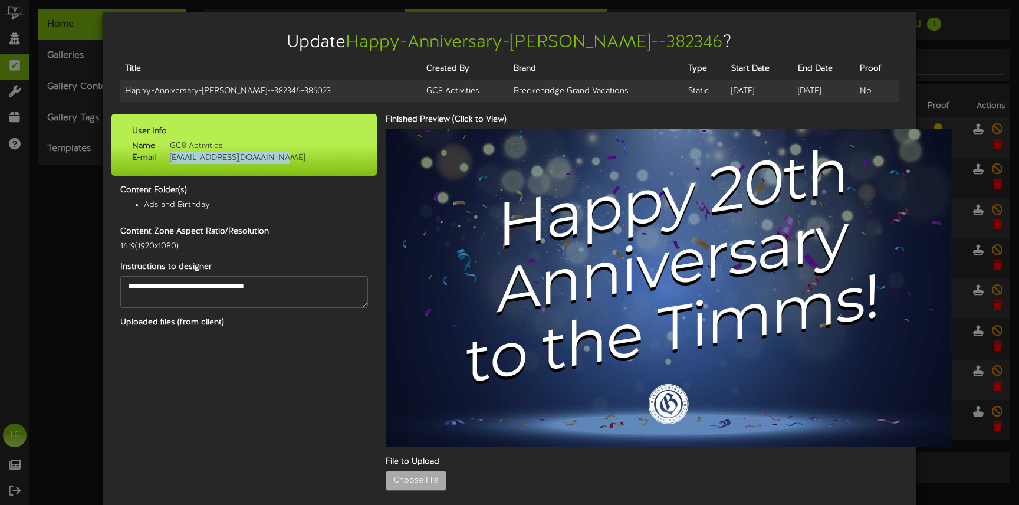
drag, startPoint x: 281, startPoint y: 159, endPoint x: 169, endPoint y: 160, distance: 112.0
click at [169, 160] on div "Name GC8 Activities E-mail gc8activities@breckgv.com" at bounding box center [244, 152] width 242 height 24
copy span "[EMAIL_ADDRESS][DOMAIN_NAME]"
click at [956, 61] on div "Update Happy-Anniversary-timms--382346 ? Title Created By Brand Type Start Date…" at bounding box center [509, 252] width 1019 height 505
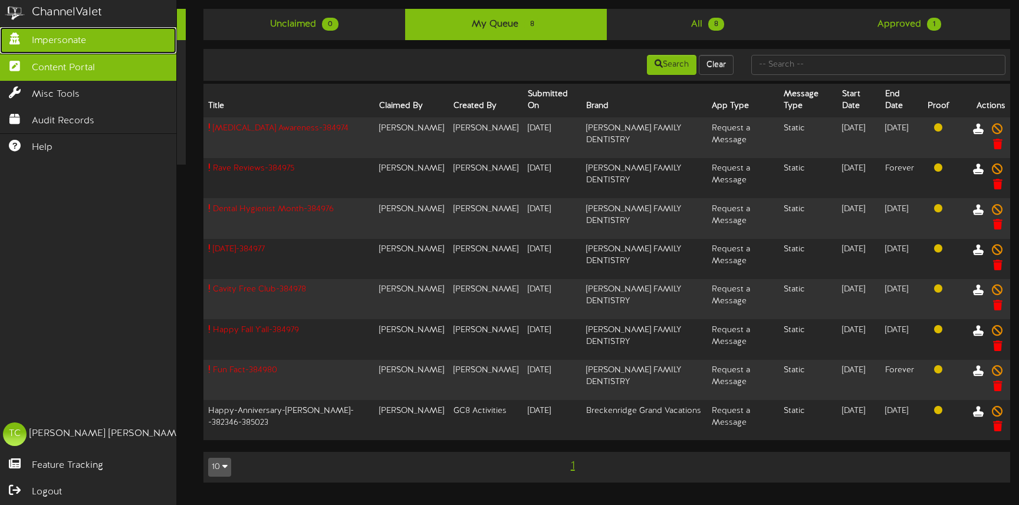
click at [30, 42] on link "Impersonate" at bounding box center [88, 40] width 176 height 27
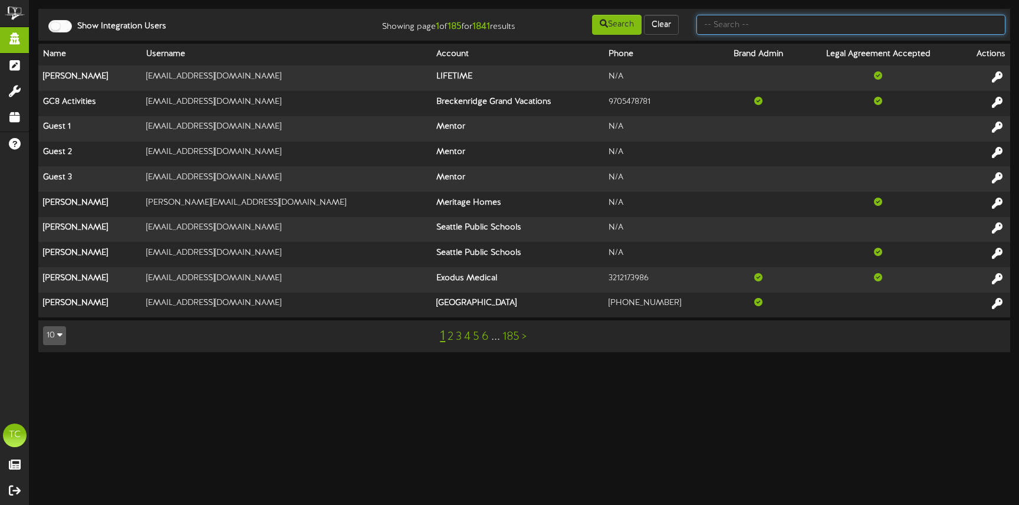
click at [722, 22] on input "text" at bounding box center [850, 25] width 309 height 20
type input "breckenridge"
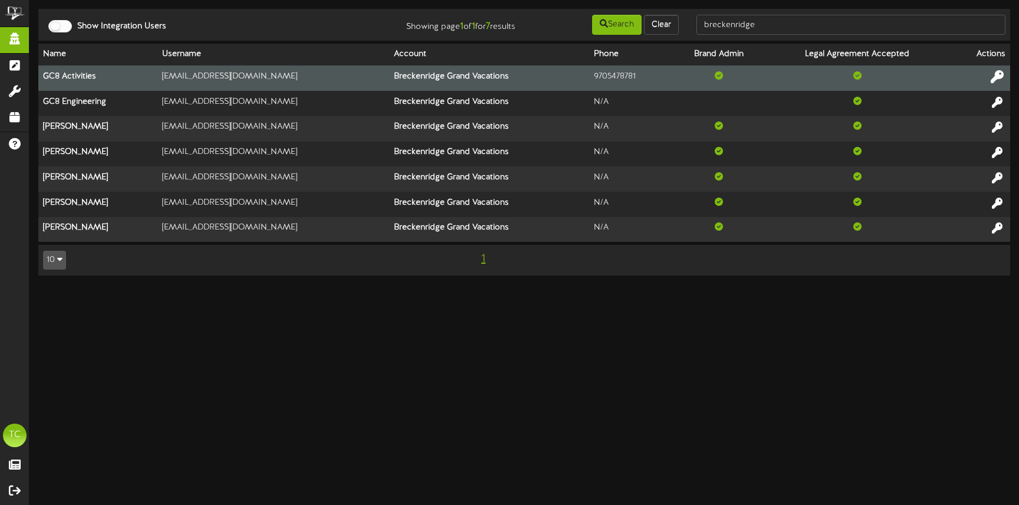
click at [994, 75] on icon at bounding box center [997, 76] width 13 height 13
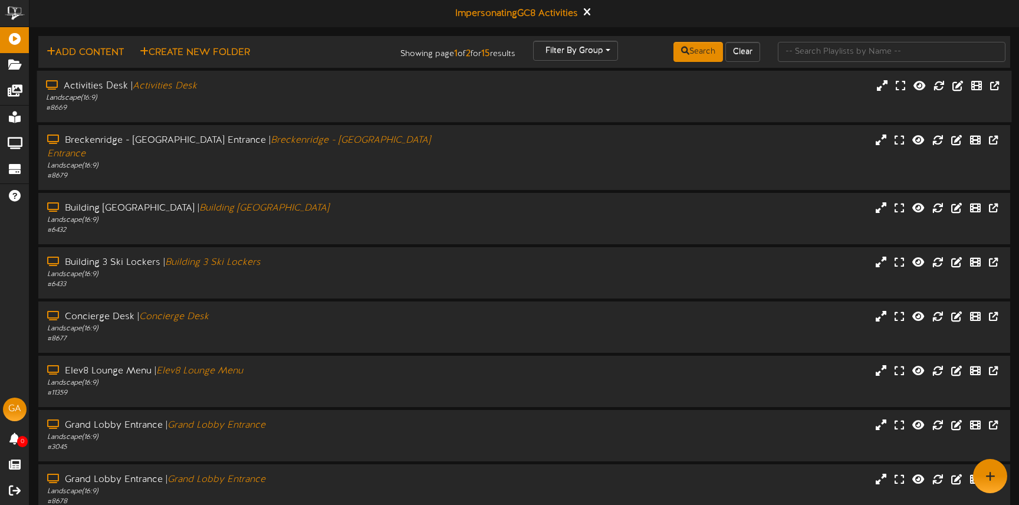
click at [238, 98] on div "Landscape ( 16:9 )" at bounding box center [240, 98] width 389 height 10
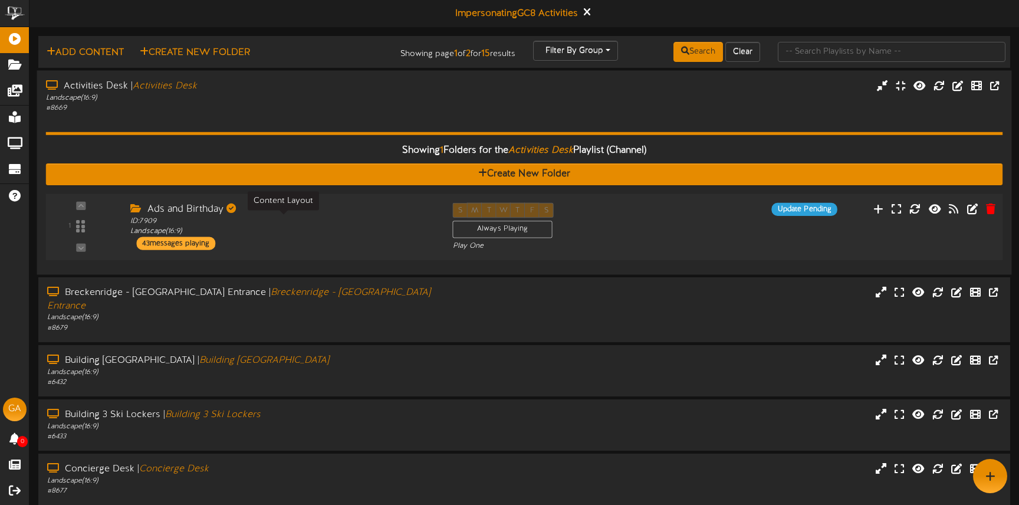
click at [287, 234] on div "ID: 7909 Landscape ( 16:9 )" at bounding box center [282, 226] width 304 height 21
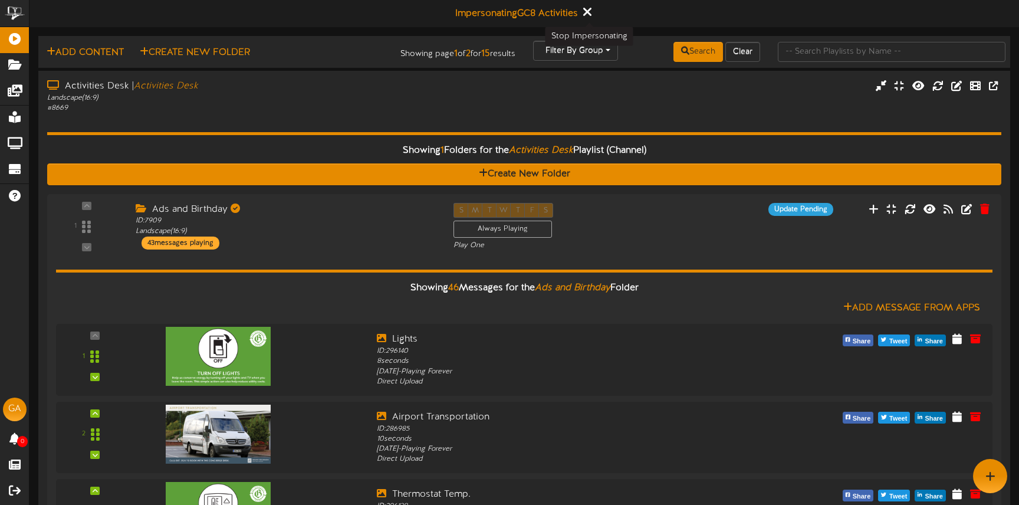
click at [589, 10] on icon at bounding box center [587, 11] width 8 height 13
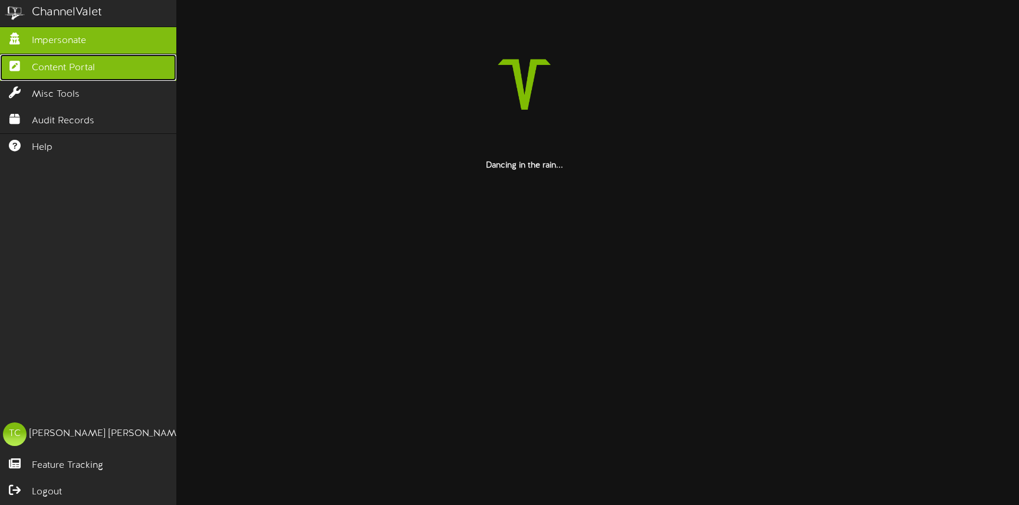
click at [42, 70] on span "Content Portal" at bounding box center [63, 68] width 63 height 14
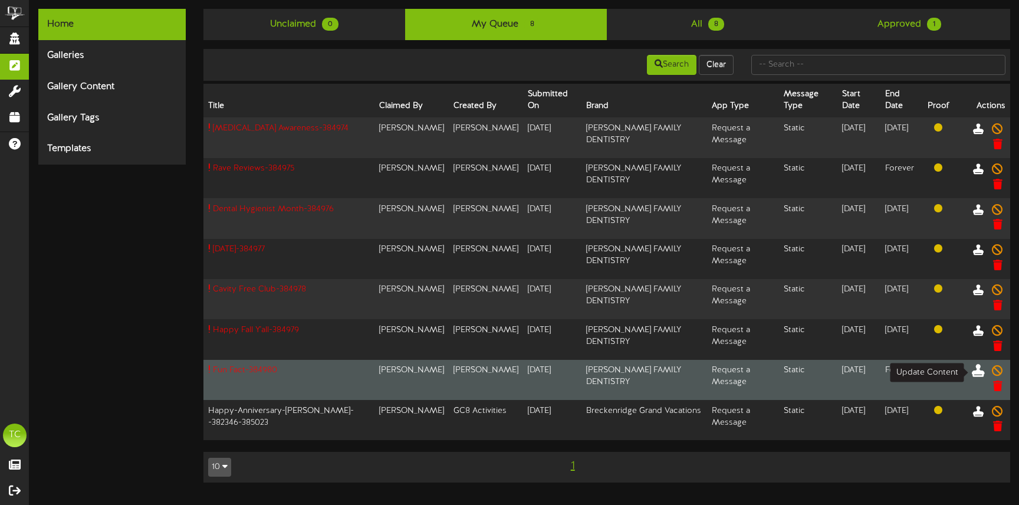
click at [977, 373] on icon at bounding box center [978, 370] width 13 height 13
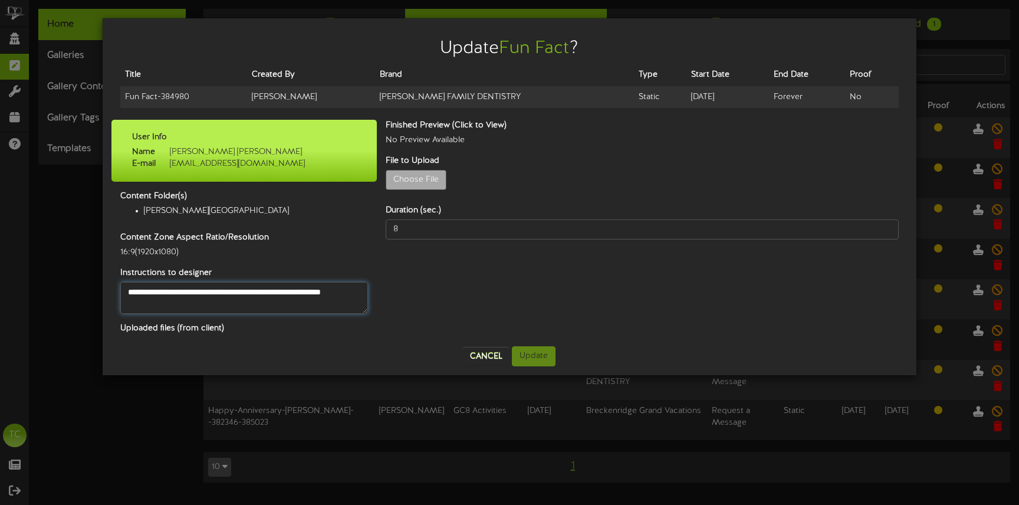
drag, startPoint x: 159, startPoint y: 302, endPoint x: 116, endPoint y: 287, distance: 45.5
click at [116, 287] on div "**********" at bounding box center [243, 298] width 265 height 32
click at [384, 343] on div "Update Fun Fact ? Title Created By Brand Type Start Date End Date Proof Fun Fac…" at bounding box center [509, 196] width 796 height 339
click at [477, 355] on button "Cancel" at bounding box center [486, 356] width 47 height 19
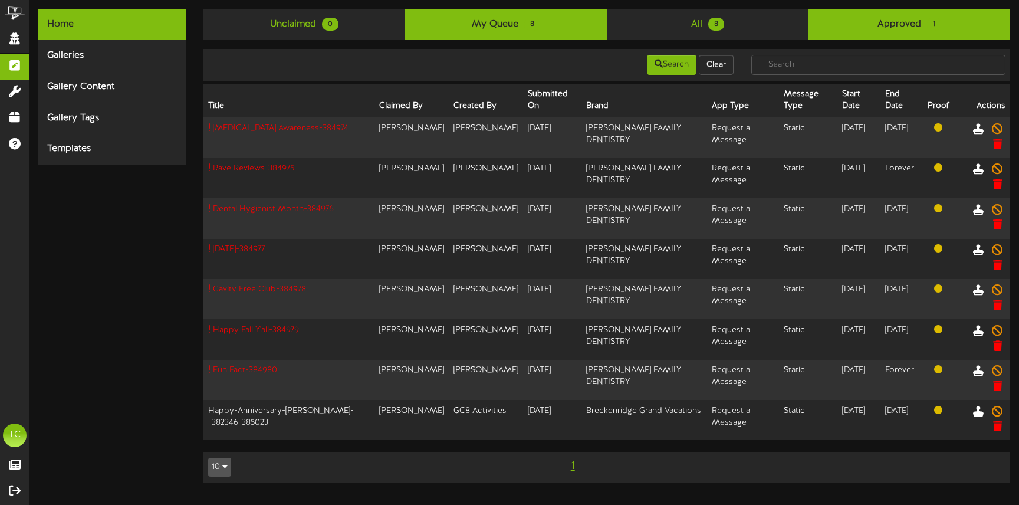
click at [893, 29] on link "Approved 1" at bounding box center [909, 24] width 202 height 31
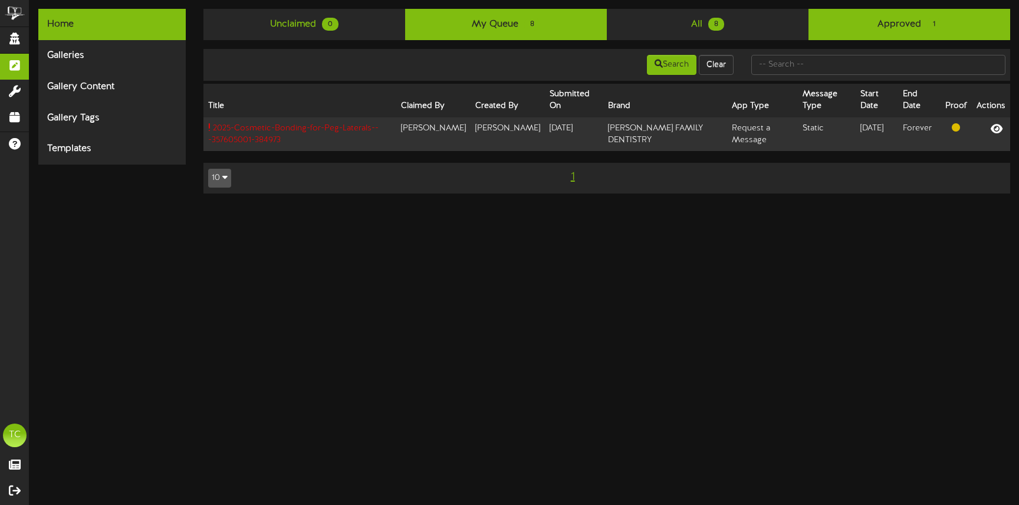
click at [561, 28] on link "My Queue 8" at bounding box center [506, 24] width 202 height 31
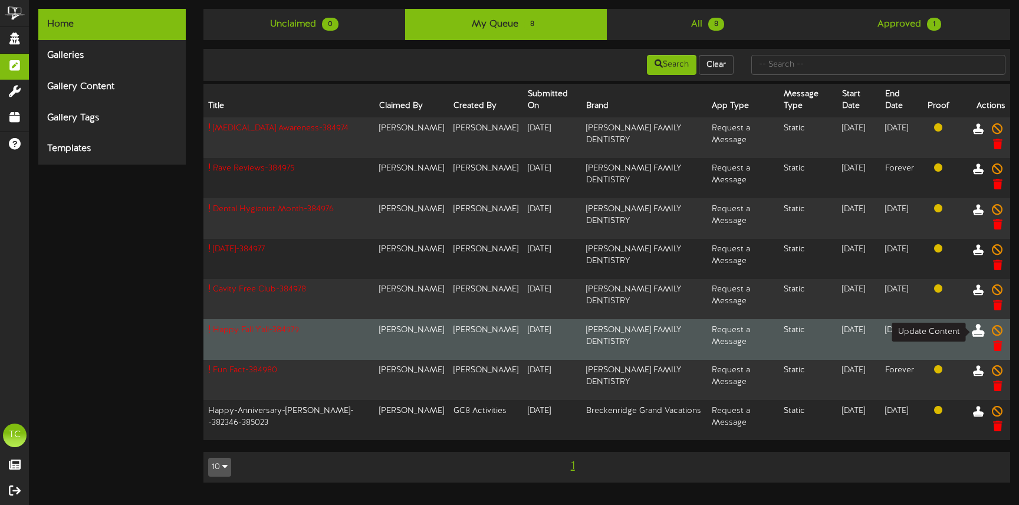
click at [978, 329] on icon at bounding box center [978, 330] width 13 height 13
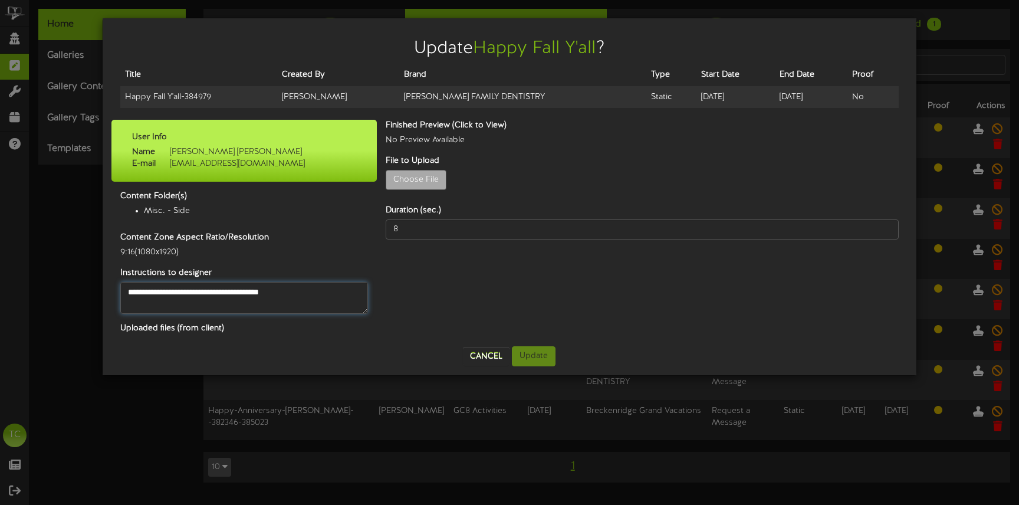
click at [231, 292] on textarea "**********" at bounding box center [244, 298] width 248 height 32
drag, startPoint x: 227, startPoint y: 291, endPoint x: 292, endPoint y: 296, distance: 65.6
click at [292, 296] on textarea "**********" at bounding box center [244, 298] width 248 height 32
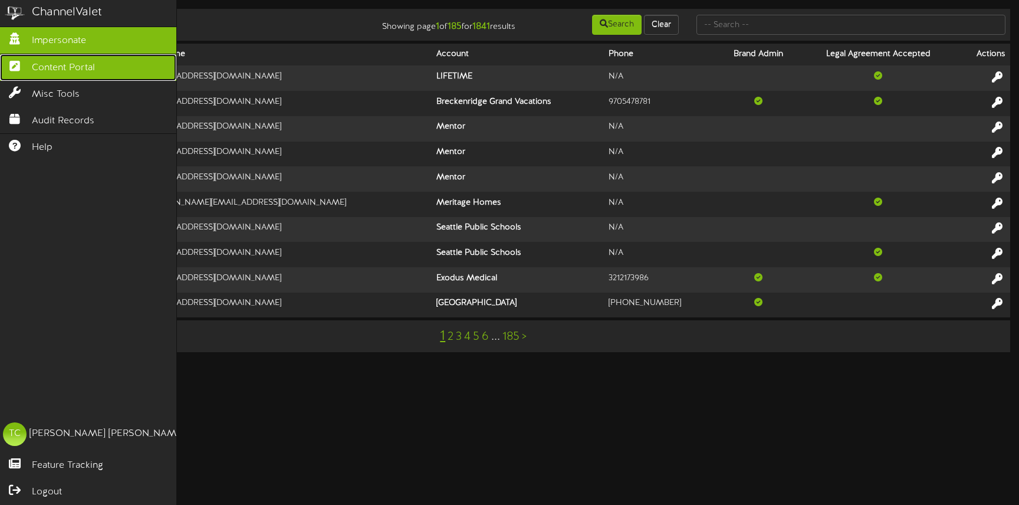
click at [52, 73] on span "Content Portal" at bounding box center [63, 68] width 63 height 14
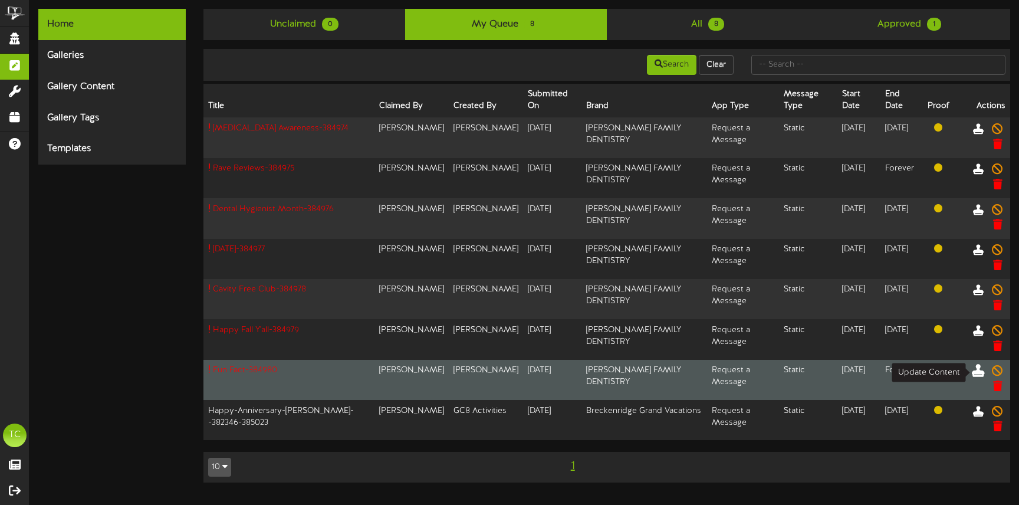
click at [975, 375] on icon at bounding box center [978, 370] width 13 height 13
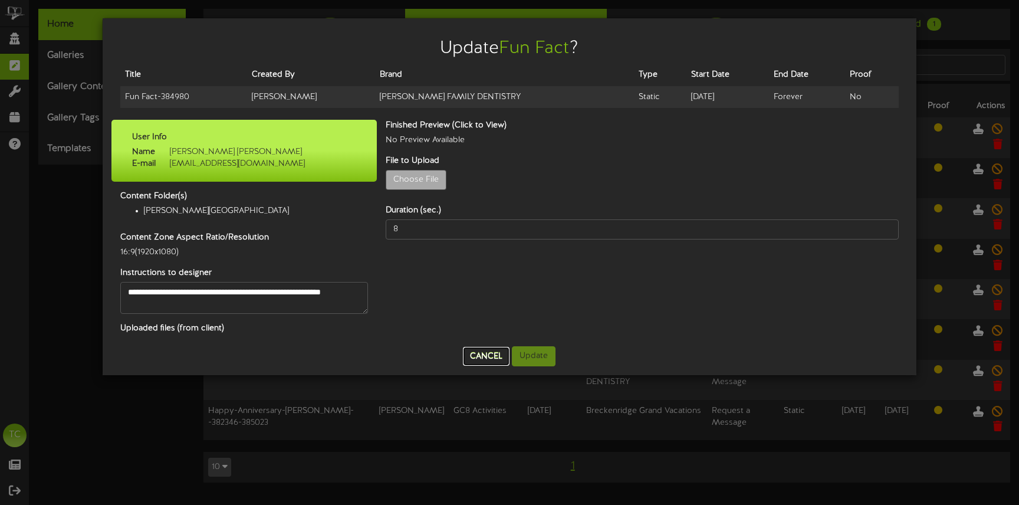
click at [479, 354] on button "Cancel" at bounding box center [486, 356] width 47 height 19
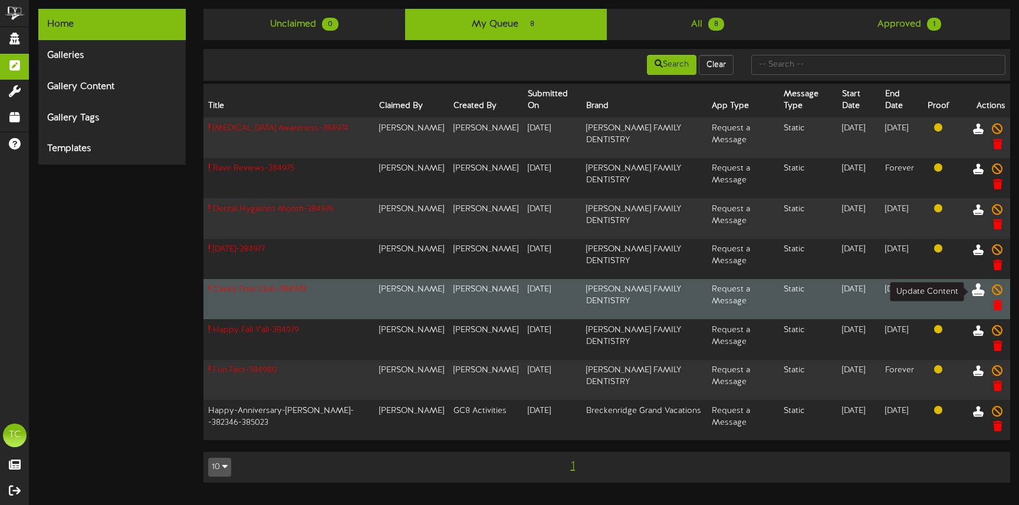
click at [976, 292] on icon at bounding box center [978, 289] width 13 height 13
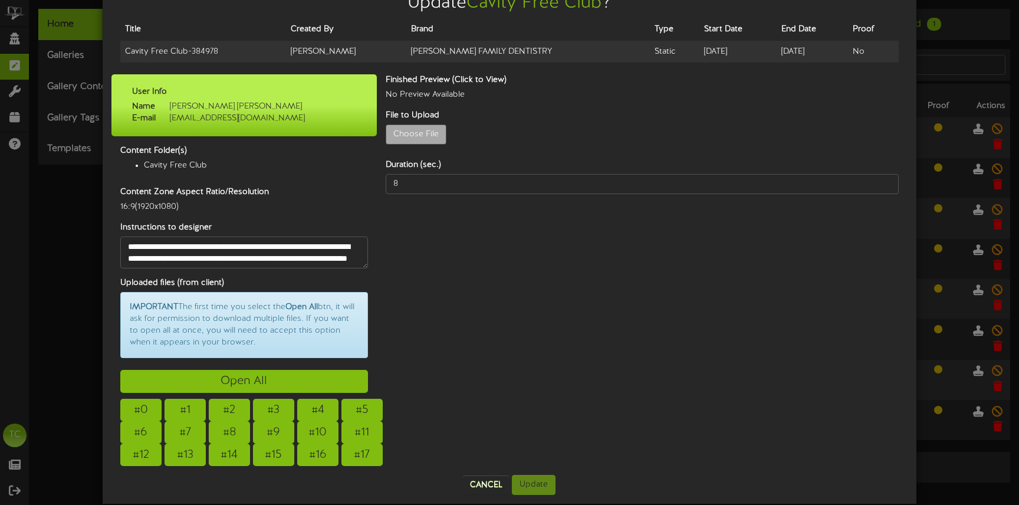
scroll to position [62, 0]
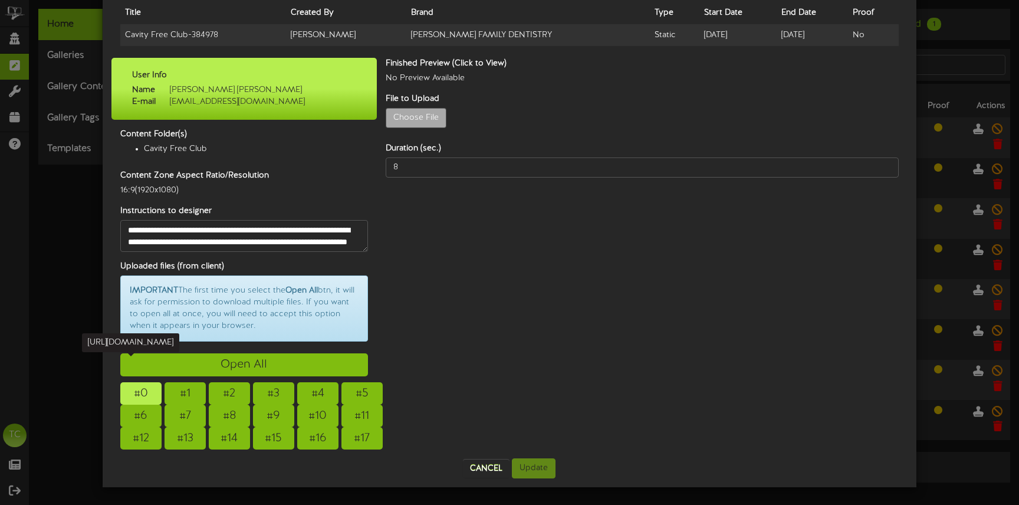
click at [149, 391] on div "# 0" at bounding box center [140, 393] width 41 height 22
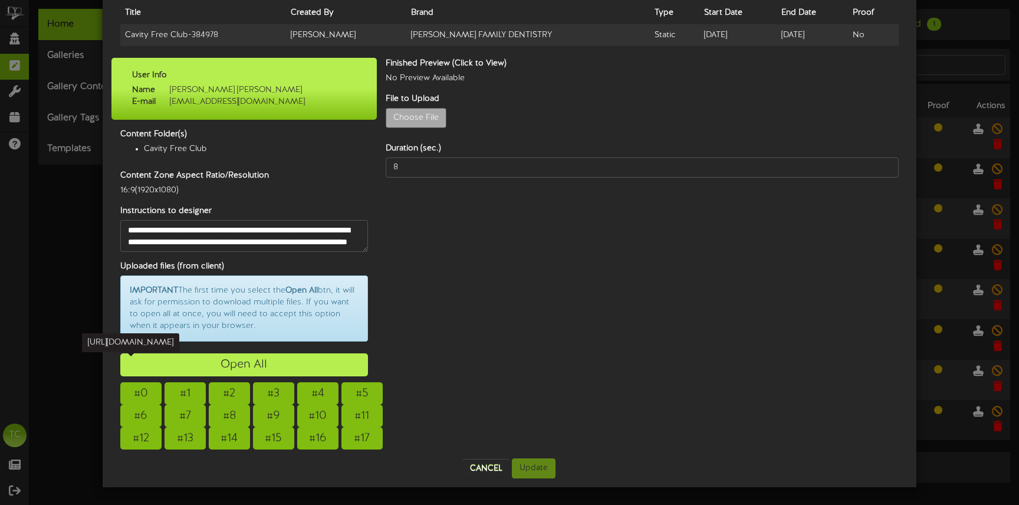
click at [338, 364] on div "Open All" at bounding box center [244, 364] width 248 height 23
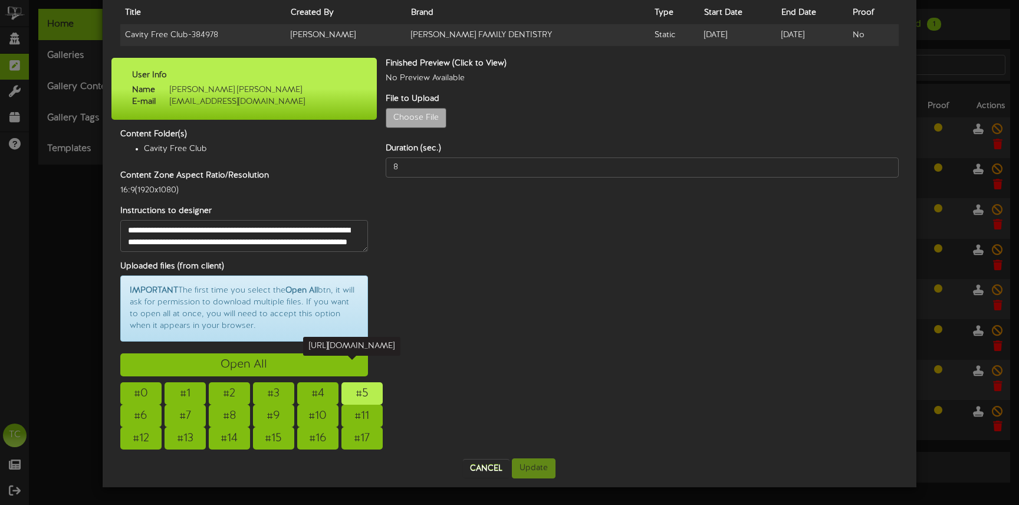
scroll to position [48, 0]
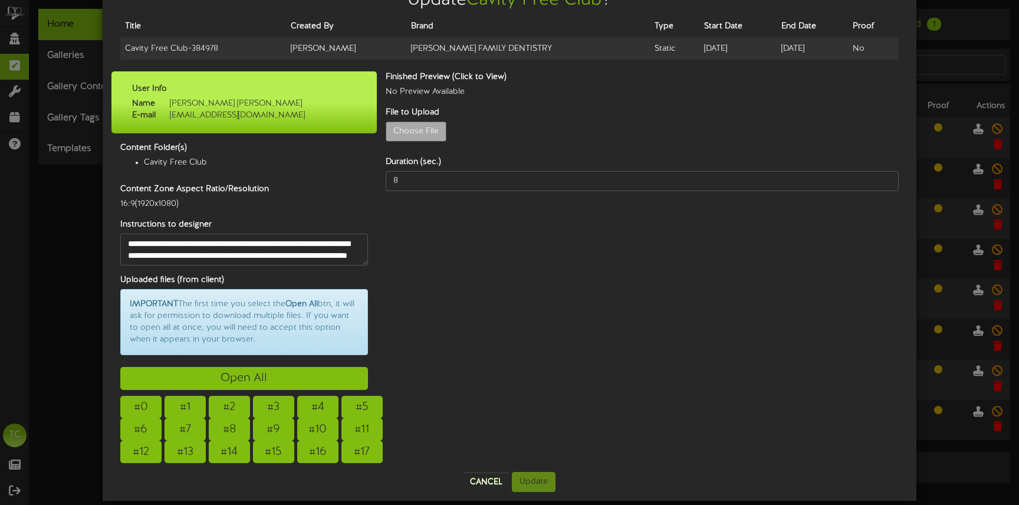
click at [360, 464] on div "**********" at bounding box center [243, 271] width 265 height 400
click at [364, 448] on div "# 17" at bounding box center [361, 451] width 41 height 22
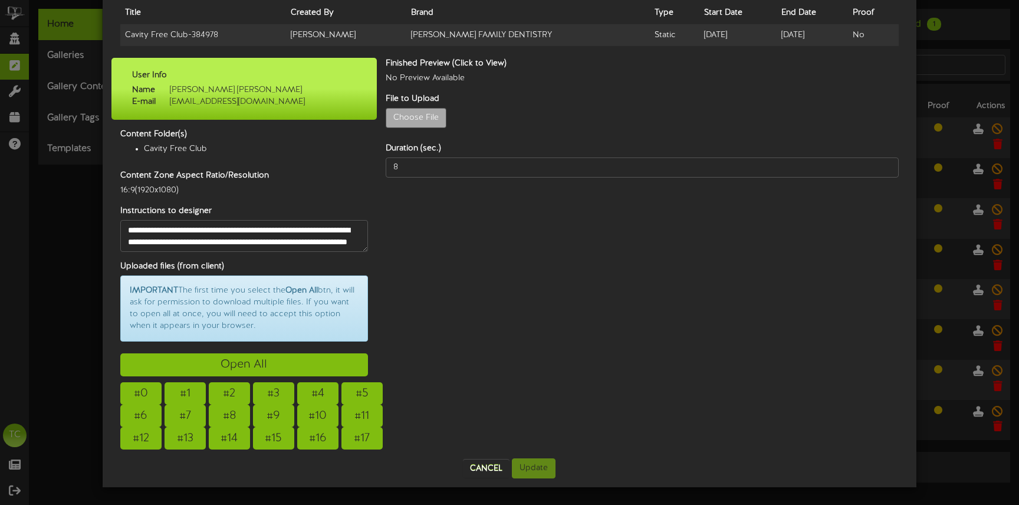
scroll to position [59, 0]
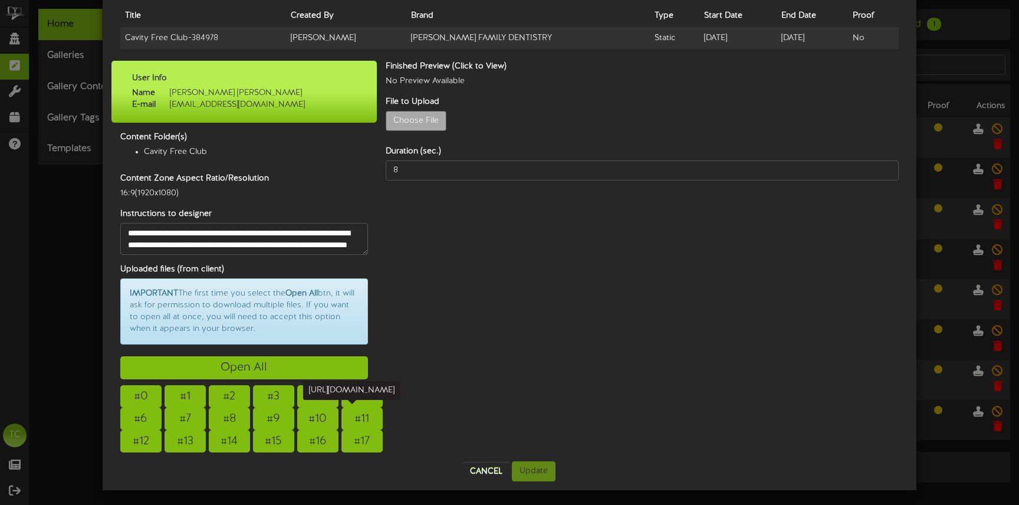
click at [965, 42] on div "Update Cavity Free Club ? Title Created By Brand Type Start Date End Date Proof…" at bounding box center [509, 252] width 1019 height 505
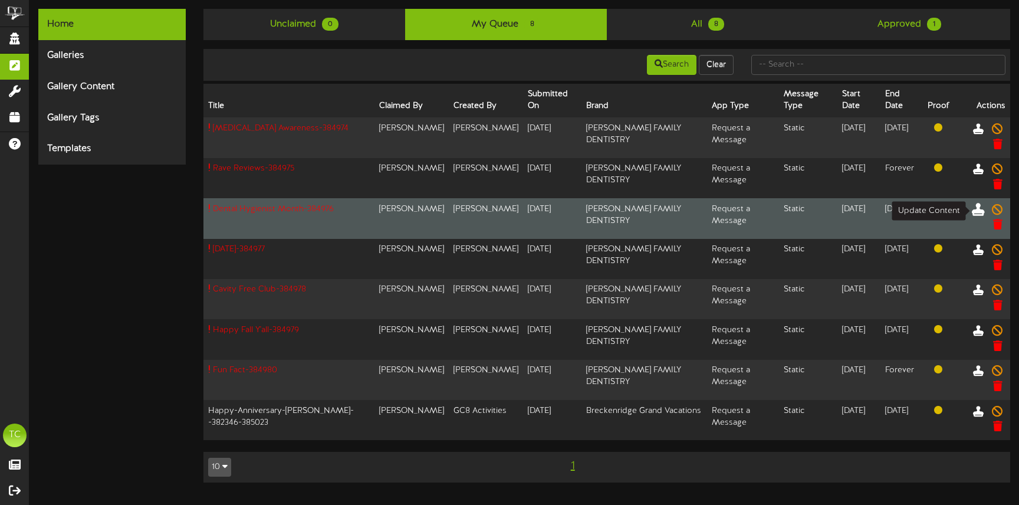
click at [976, 212] on icon at bounding box center [978, 208] width 13 height 13
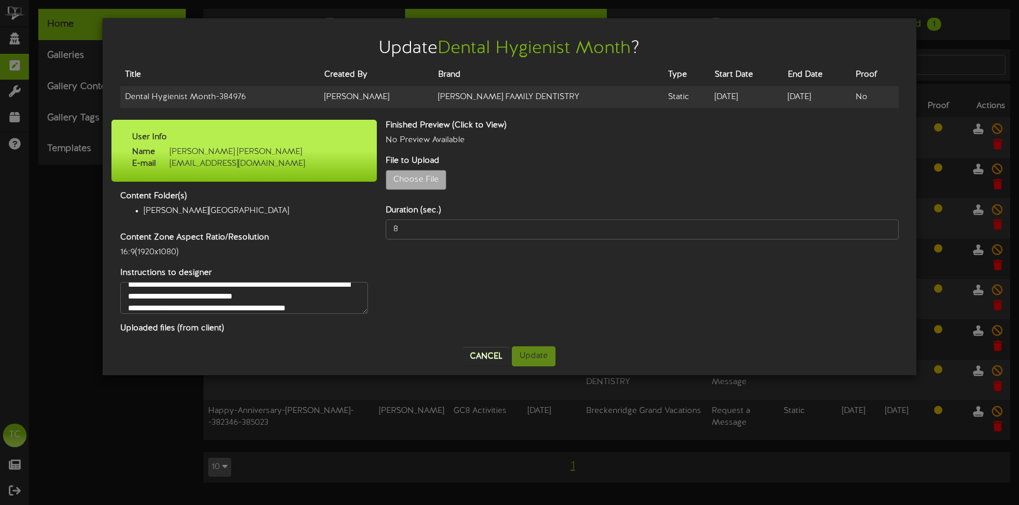
scroll to position [24, 0]
click at [337, 308] on textarea "**********" at bounding box center [244, 298] width 248 height 32
drag, startPoint x: 341, startPoint y: 304, endPoint x: 254, endPoint y: 301, distance: 87.9
click at [254, 301] on textarea "**********" at bounding box center [244, 298] width 248 height 32
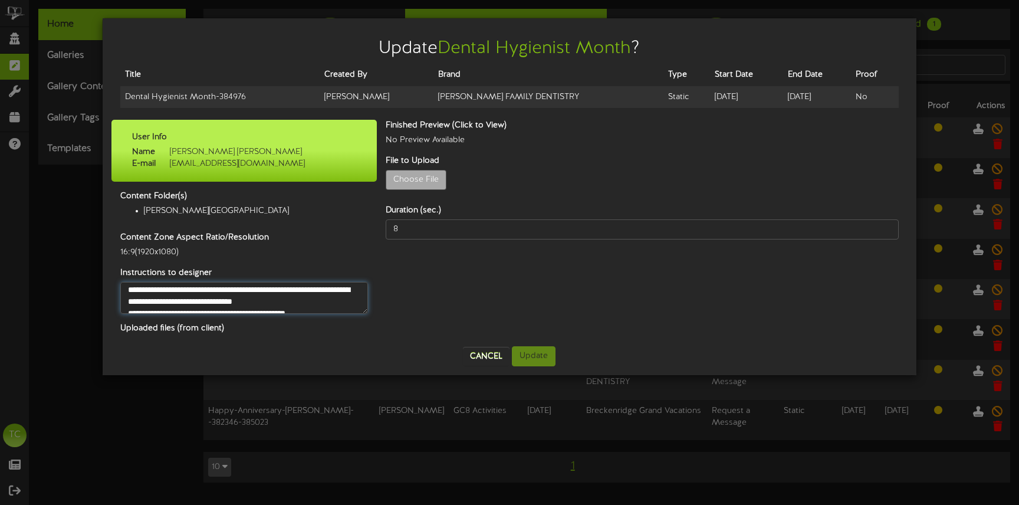
click at [169, 297] on textarea "**********" at bounding box center [244, 298] width 248 height 32
drag, startPoint x: 177, startPoint y: 300, endPoint x: 121, endPoint y: 290, distance: 56.3
click at [121, 290] on textarea "**********" at bounding box center [244, 298] width 248 height 32
click at [492, 356] on button "Cancel" at bounding box center [486, 356] width 47 height 19
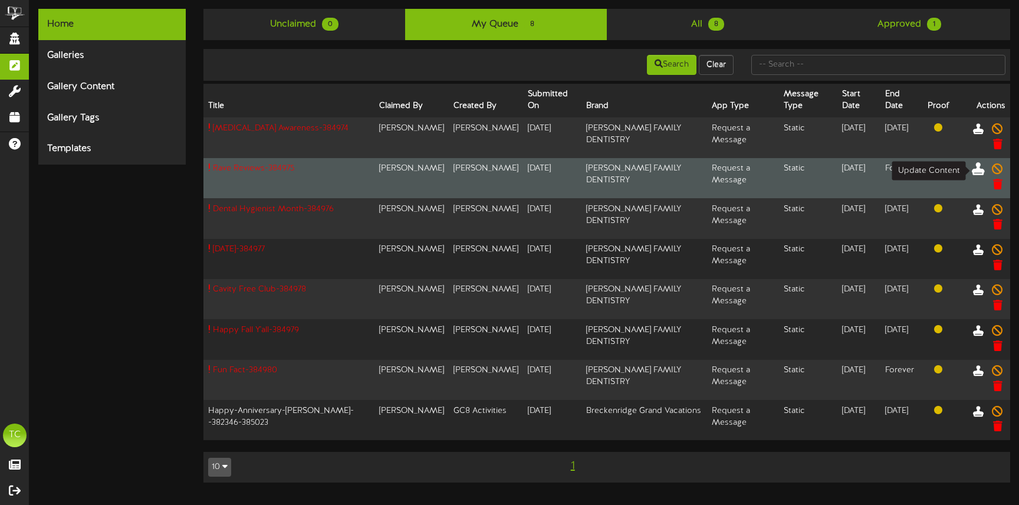
click at [978, 171] on icon at bounding box center [978, 168] width 13 height 13
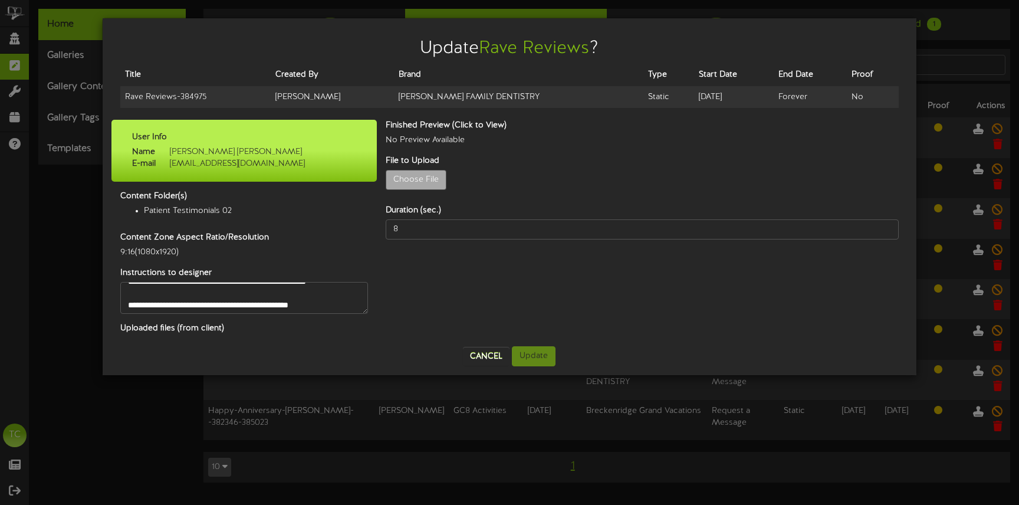
scroll to position [0, 0]
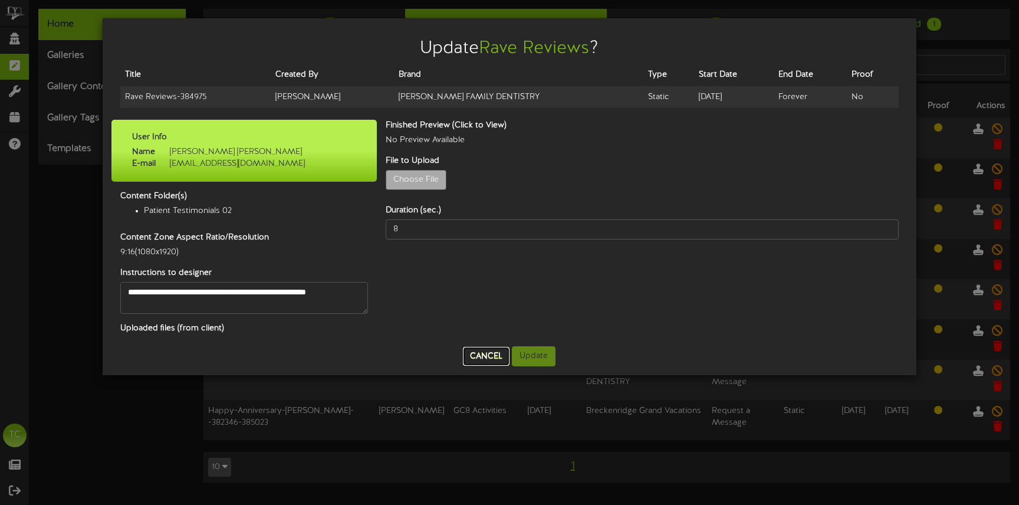
click at [498, 355] on button "Cancel" at bounding box center [486, 356] width 47 height 19
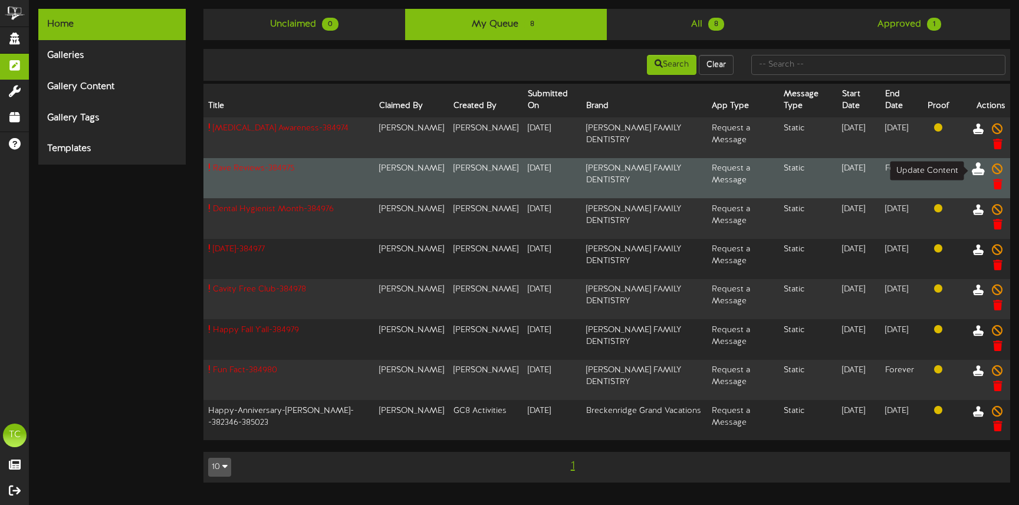
click at [975, 168] on icon at bounding box center [978, 168] width 13 height 13
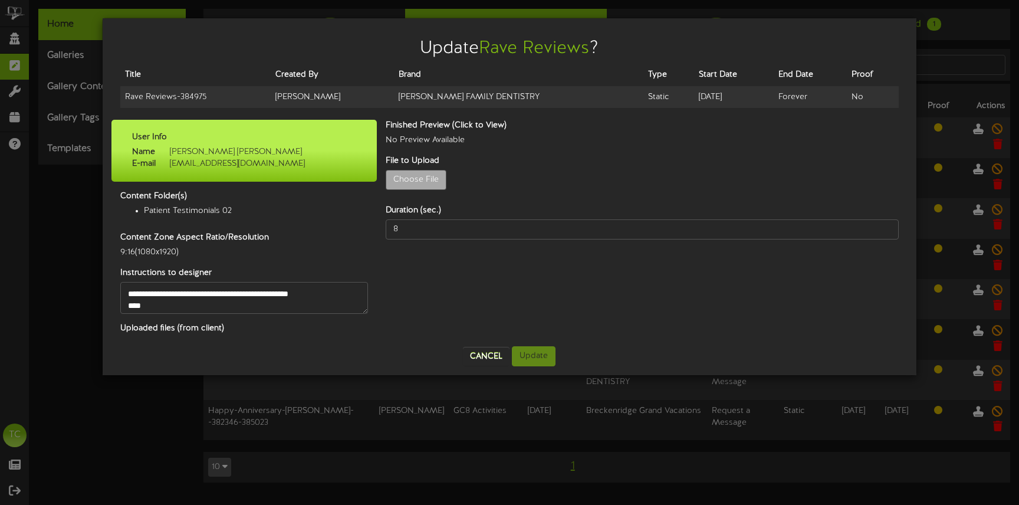
scroll to position [22, 0]
click at [298, 293] on textarea "**********" at bounding box center [244, 298] width 248 height 32
click at [320, 291] on textarea "**********" at bounding box center [244, 298] width 248 height 32
drag, startPoint x: 329, startPoint y: 292, endPoint x: 251, endPoint y: 288, distance: 77.9
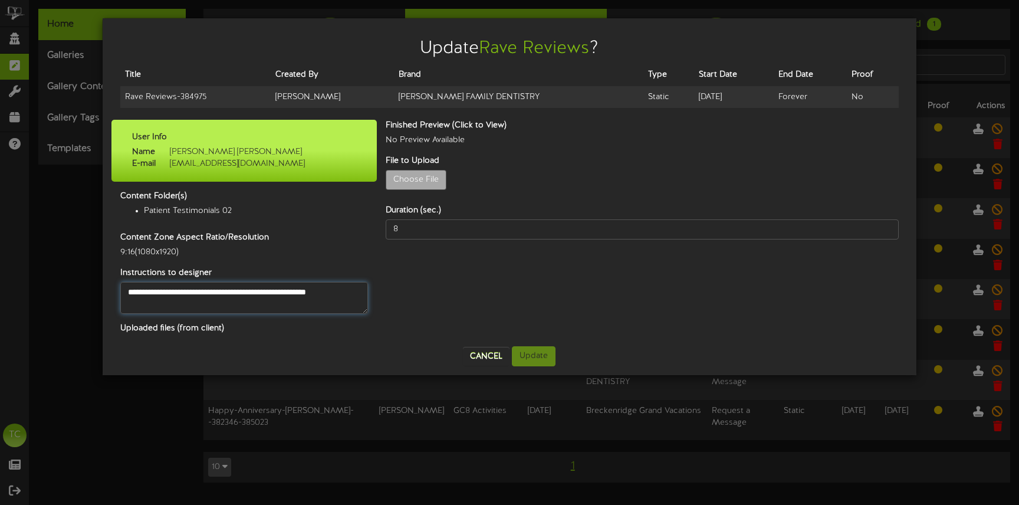
click at [251, 288] on textarea "**********" at bounding box center [244, 298] width 248 height 32
drag, startPoint x: 327, startPoint y: 291, endPoint x: 162, endPoint y: 291, distance: 165.7
click at [162, 291] on textarea "**********" at bounding box center [244, 298] width 248 height 32
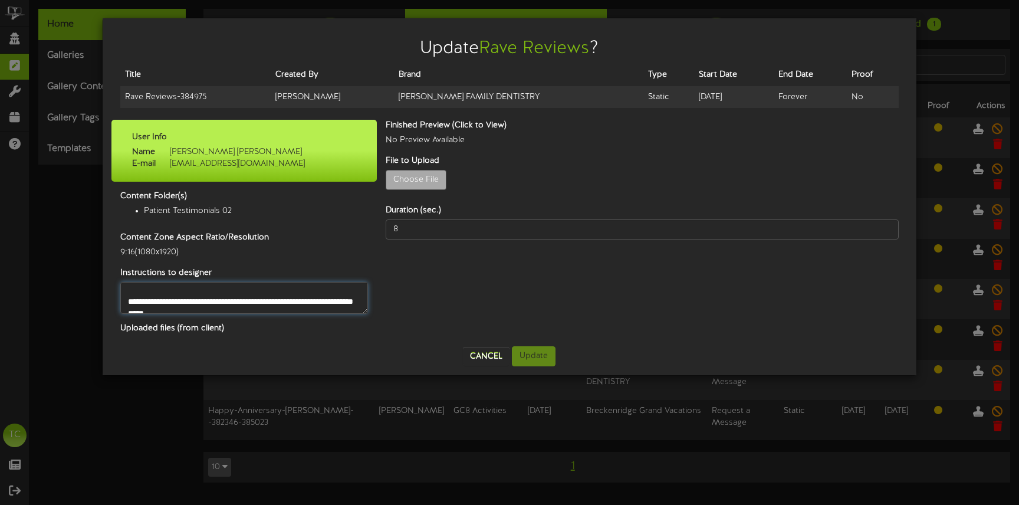
drag, startPoint x: 127, startPoint y: 294, endPoint x: 332, endPoint y: 290, distance: 205.2
click at [332, 290] on textarea "**********" at bounding box center [244, 298] width 248 height 32
click at [334, 290] on textarea "**********" at bounding box center [244, 298] width 248 height 32
drag, startPoint x: 329, startPoint y: 295, endPoint x: 128, endPoint y: 301, distance: 201.1
click at [128, 301] on textarea "**********" at bounding box center [244, 298] width 248 height 32
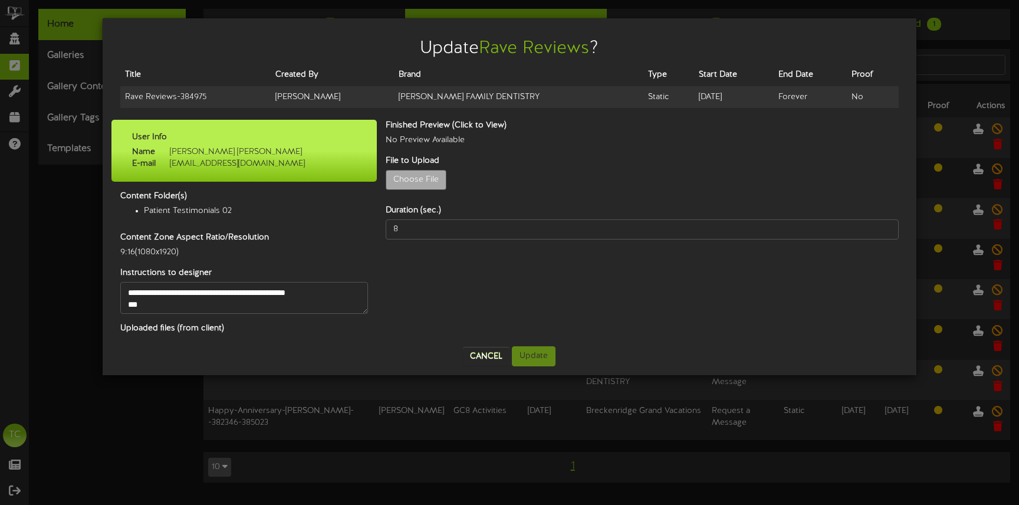
scroll to position [59, 0]
click at [330, 291] on textarea "**********" at bounding box center [244, 298] width 248 height 32
click at [333, 292] on textarea "**********" at bounding box center [244, 298] width 248 height 32
drag, startPoint x: 330, startPoint y: 292, endPoint x: 300, endPoint y: 291, distance: 30.7
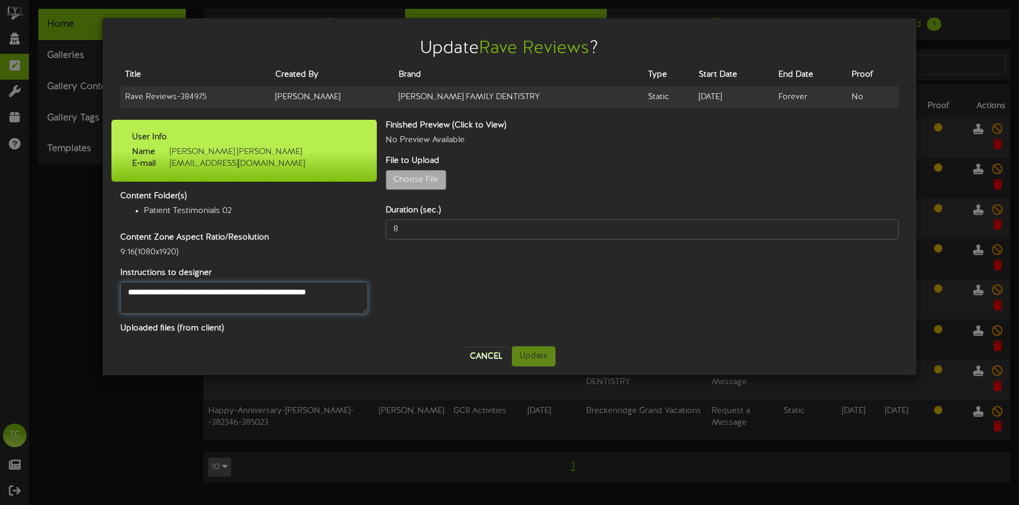
click at [300, 291] on textarea "**********" at bounding box center [244, 298] width 248 height 32
click at [298, 292] on textarea "**********" at bounding box center [244, 298] width 248 height 32
drag, startPoint x: 332, startPoint y: 305, endPoint x: 287, endPoint y: 304, distance: 45.4
click at [287, 304] on textarea "**********" at bounding box center [244, 298] width 248 height 32
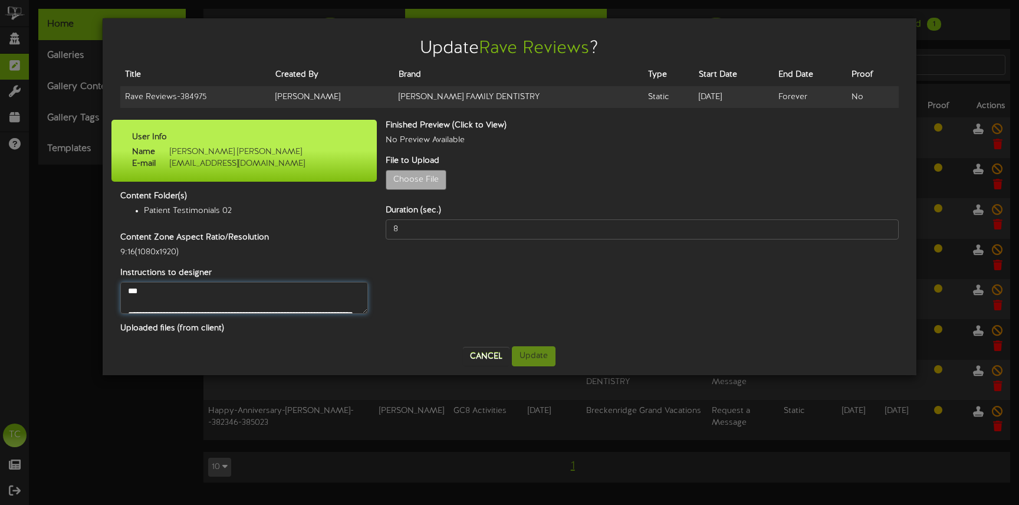
click at [287, 302] on textarea "**********" at bounding box center [244, 298] width 248 height 32
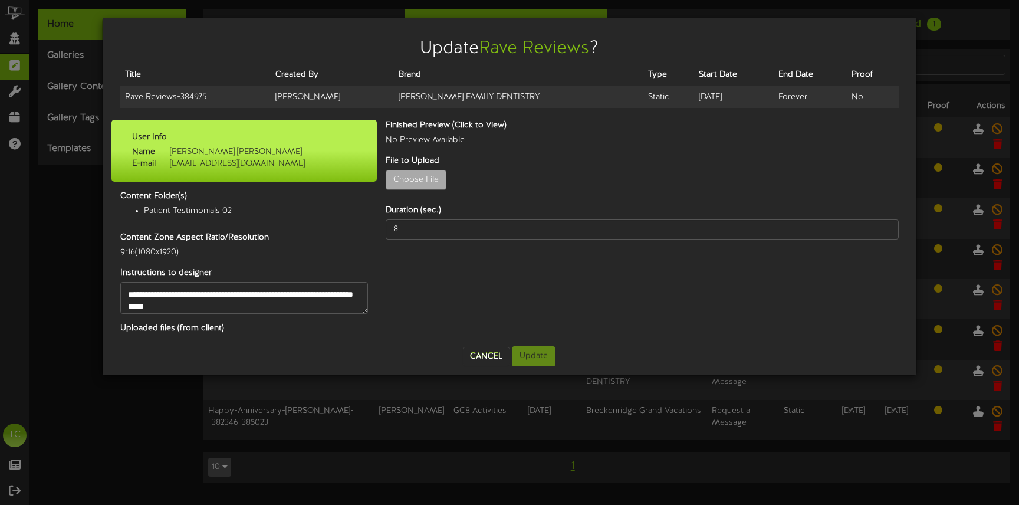
scroll to position [142, 0]
click at [477, 353] on button "Cancel" at bounding box center [486, 356] width 47 height 19
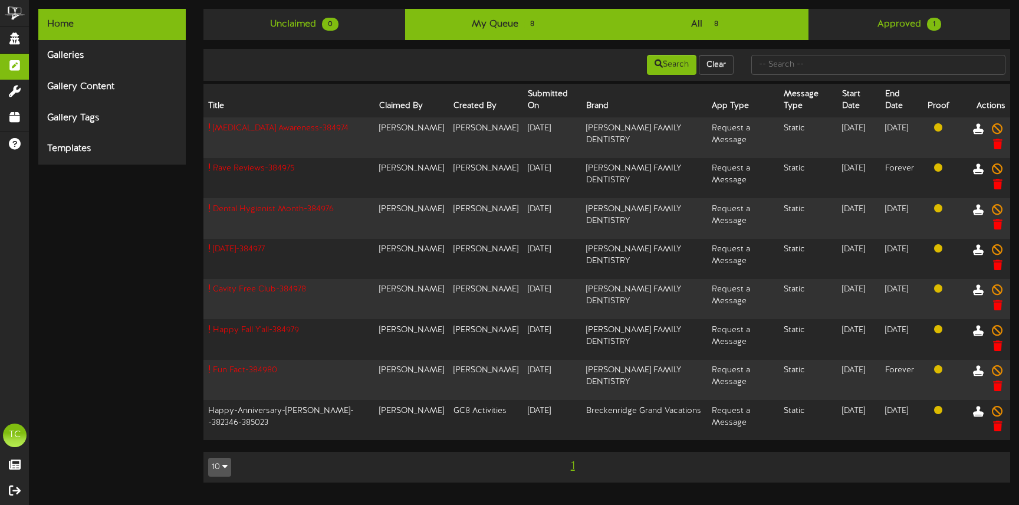
click at [683, 29] on link "All 8" at bounding box center [708, 24] width 202 height 31
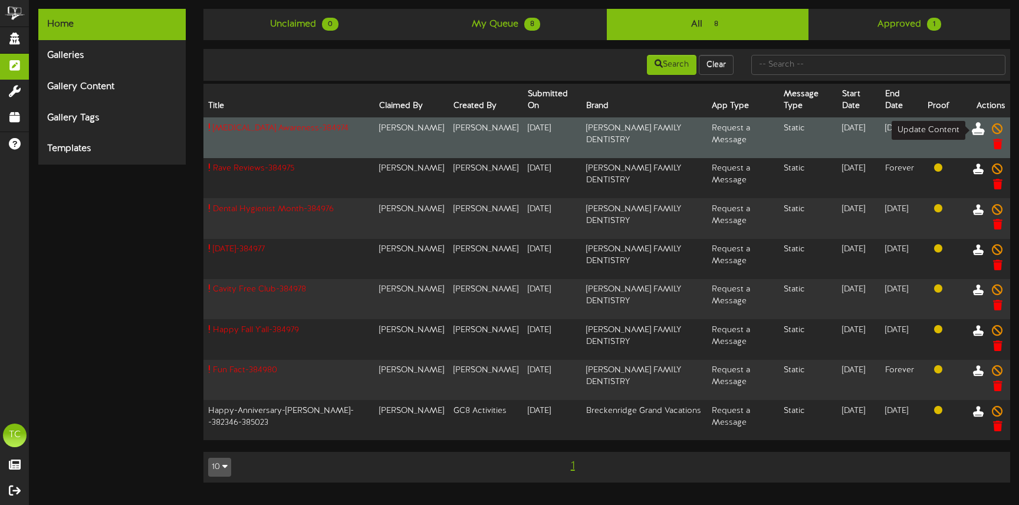
click at [975, 129] on icon at bounding box center [978, 127] width 13 height 13
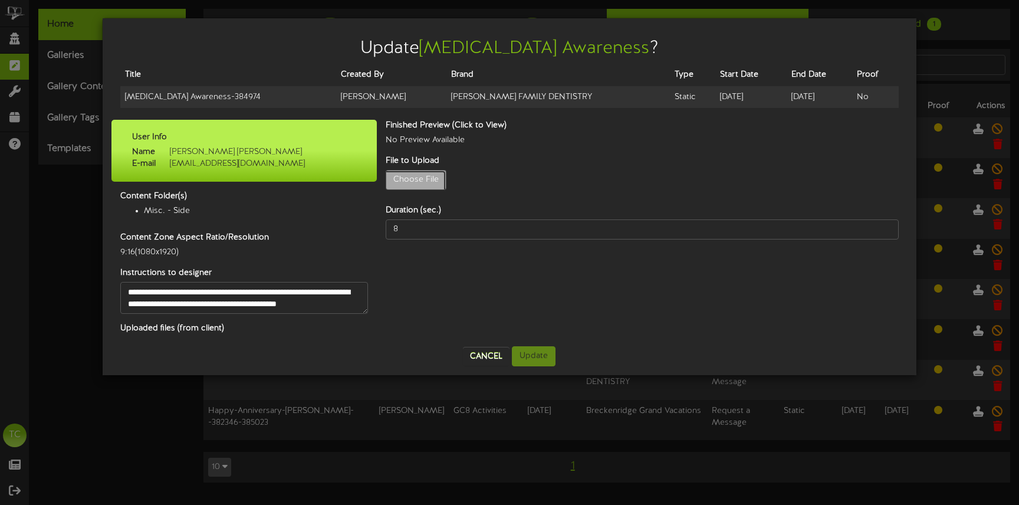
click at [88, 224] on div "Update [MEDICAL_DATA] Awareness ? Title Created By Brand Type Start Date End Da…" at bounding box center [509, 252] width 1019 height 505
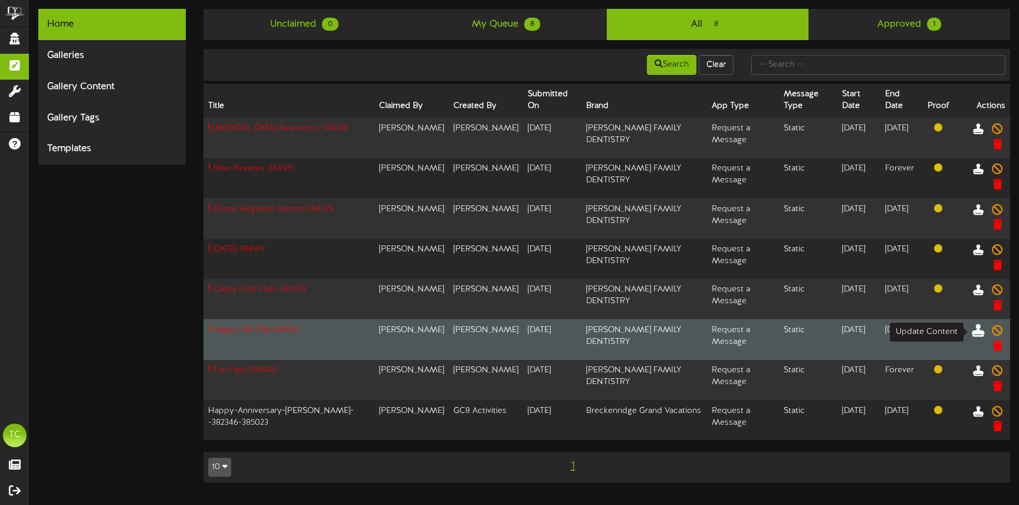
click at [971, 330] on button at bounding box center [978, 332] width 20 height 18
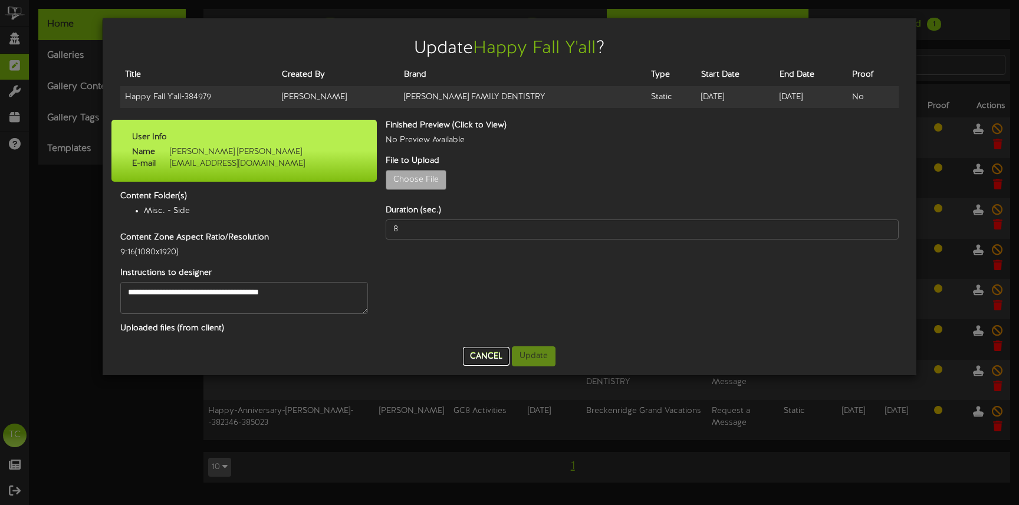
click at [474, 359] on button "Cancel" at bounding box center [486, 356] width 47 height 19
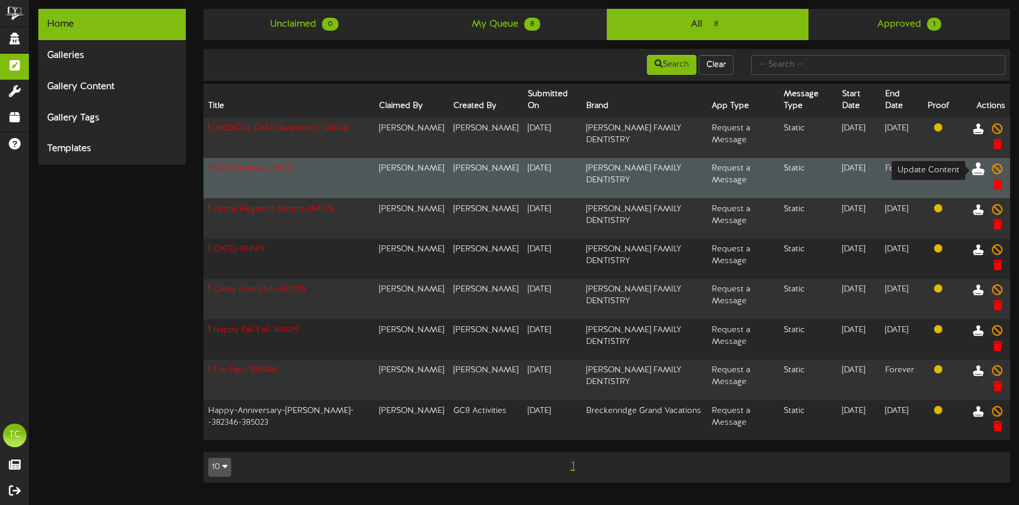
click at [976, 169] on icon at bounding box center [978, 168] width 13 height 13
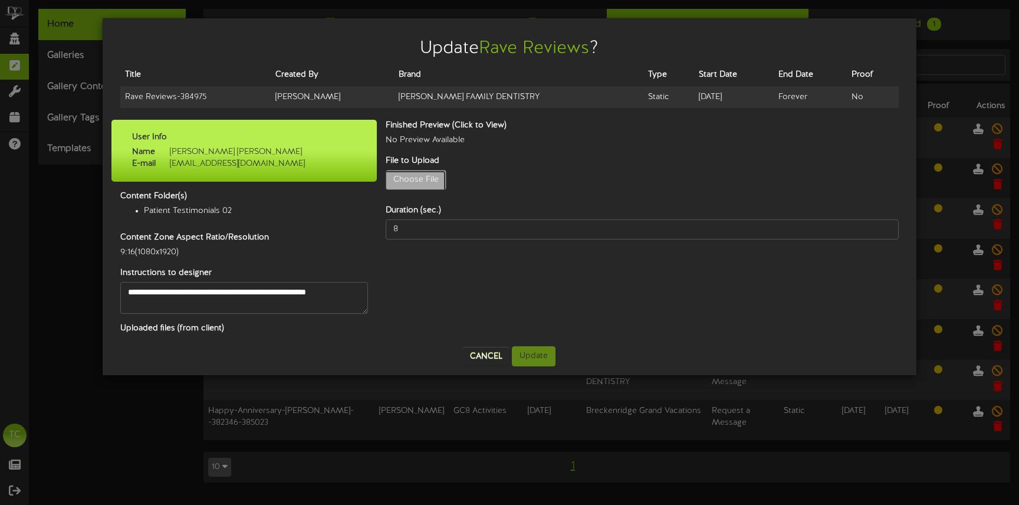
click at [483, 352] on button "Cancel" at bounding box center [486, 356] width 47 height 19
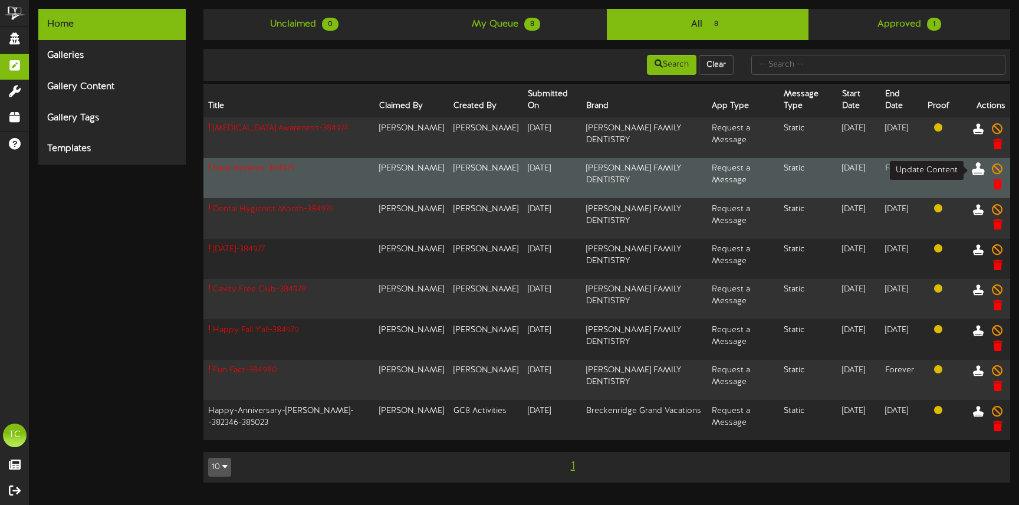
click at [974, 169] on icon at bounding box center [978, 168] width 13 height 13
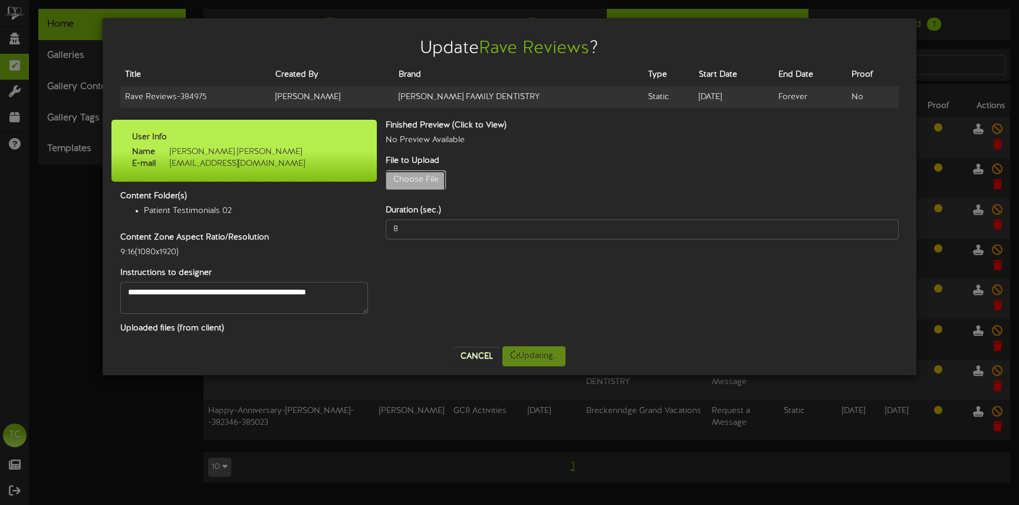
click at [490, 353] on button "Cancel" at bounding box center [486, 356] width 47 height 19
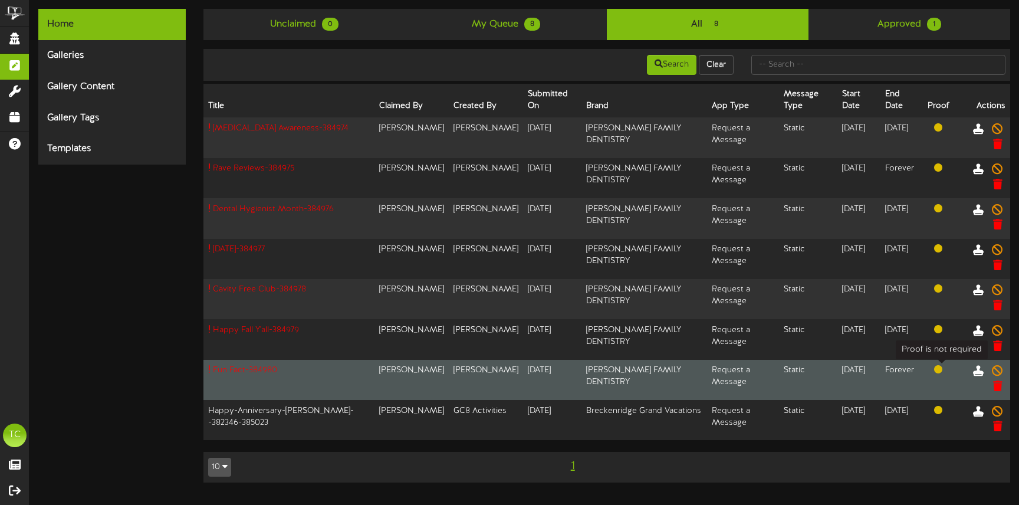
click at [941, 369] on span at bounding box center [938, 369] width 8 height 8
click at [976, 370] on icon at bounding box center [978, 370] width 13 height 13
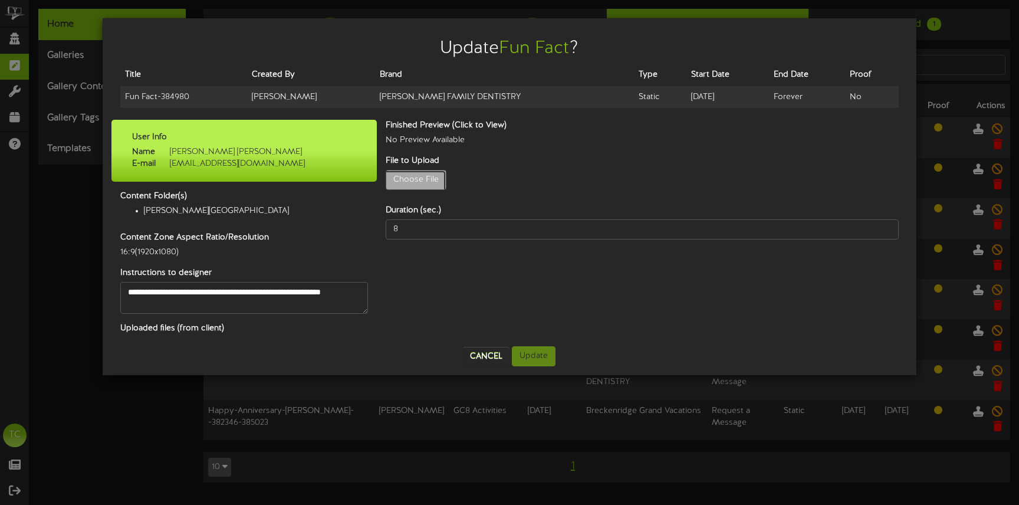
type input "**********"
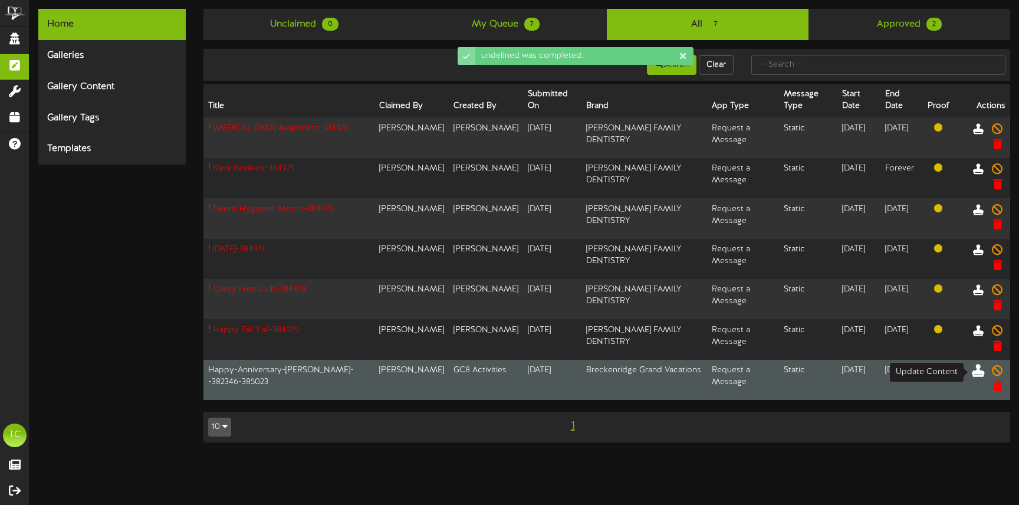
click at [976, 372] on icon at bounding box center [978, 370] width 13 height 13
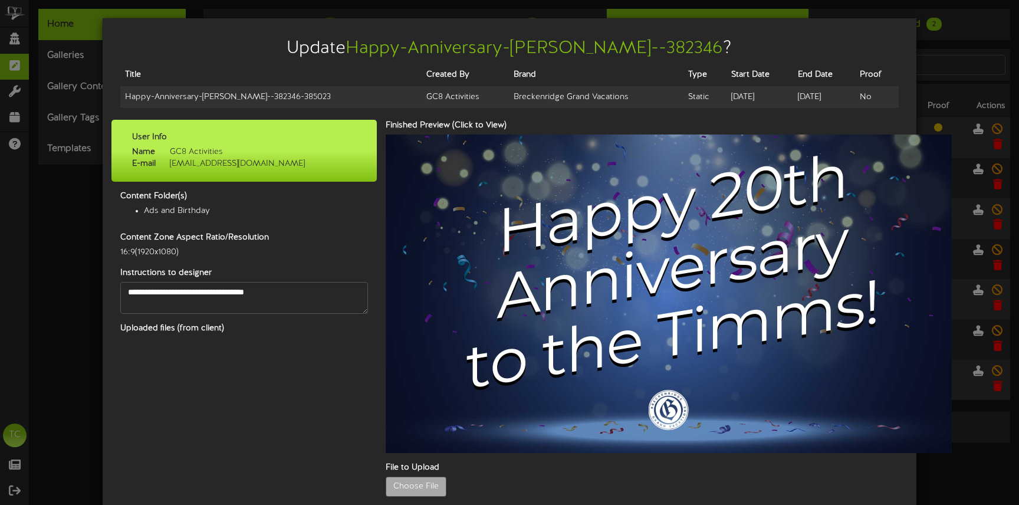
scroll to position [97, 0]
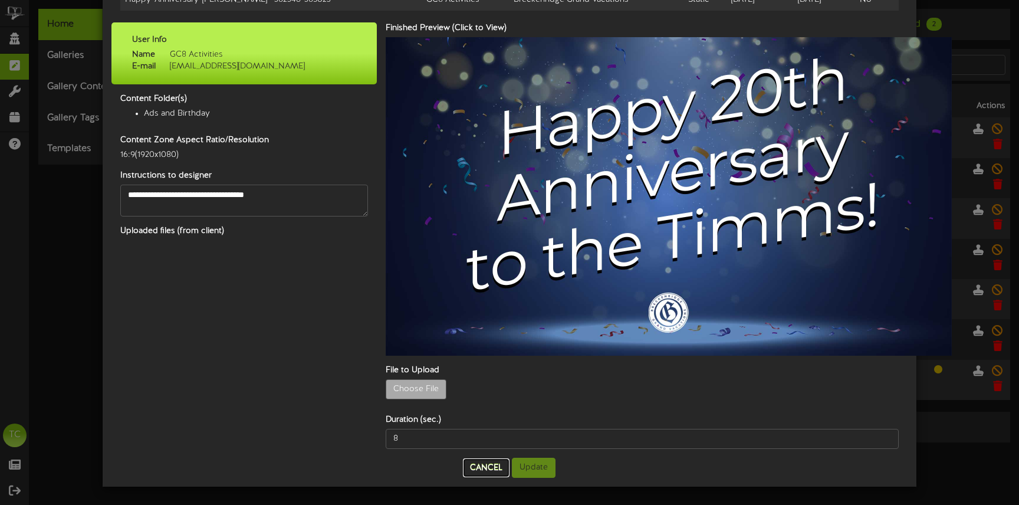
click at [477, 466] on button "Cancel" at bounding box center [486, 467] width 47 height 19
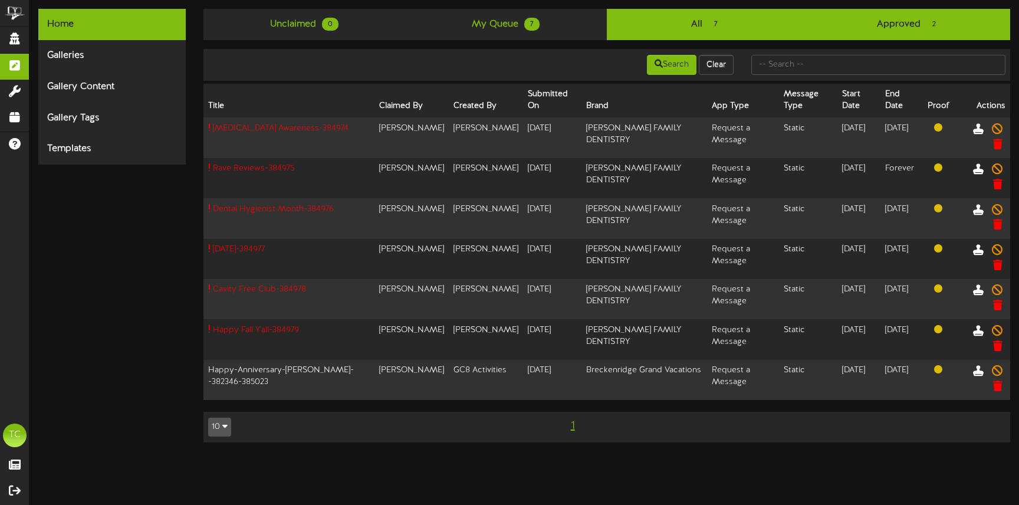
click at [894, 32] on link "Approved 2" at bounding box center [909, 24] width 202 height 31
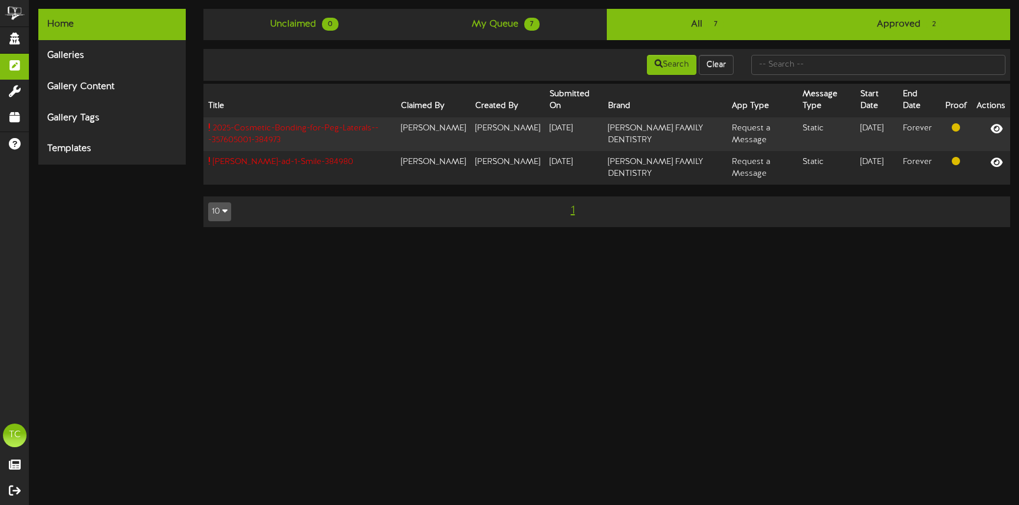
click at [679, 23] on link "All 7" at bounding box center [708, 24] width 202 height 31
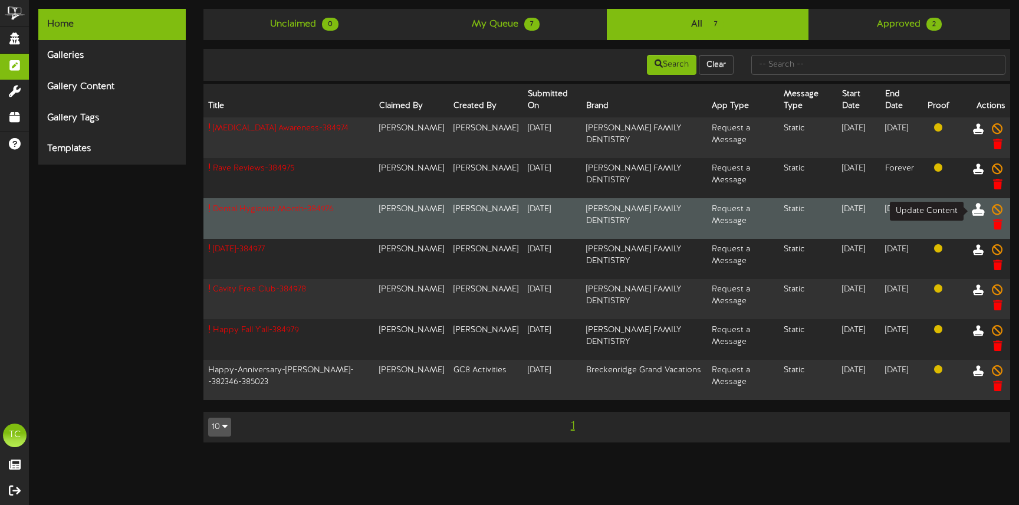
click at [979, 210] on icon at bounding box center [978, 208] width 13 height 13
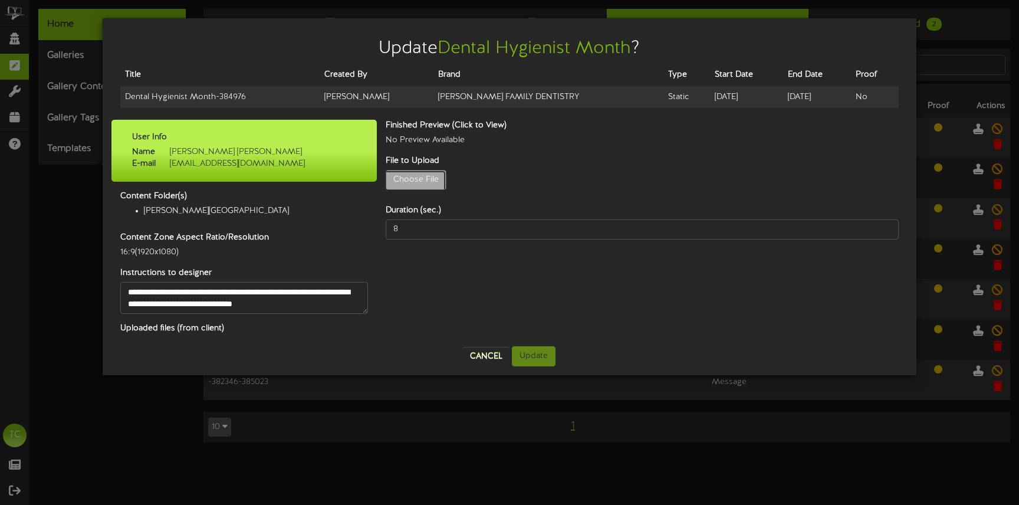
type input "**********"
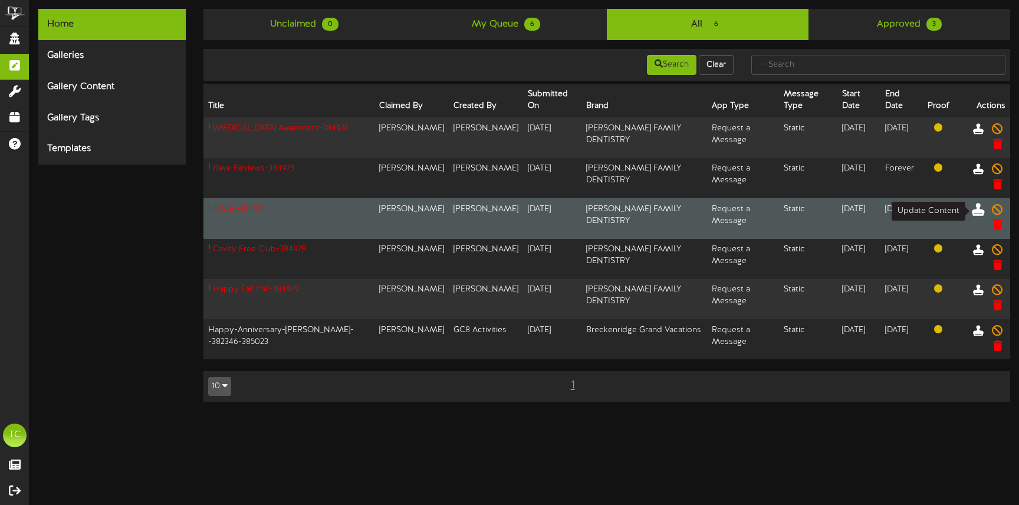
click at [974, 209] on icon at bounding box center [978, 208] width 13 height 13
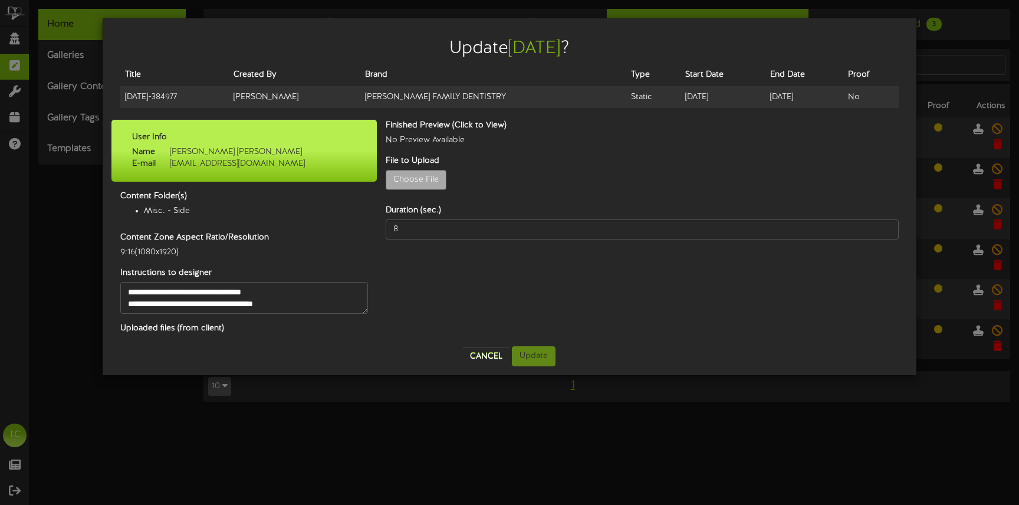
scroll to position [0, 0]
click at [211, 291] on textarea "**********" at bounding box center [244, 298] width 248 height 32
drag, startPoint x: 208, startPoint y: 291, endPoint x: 274, endPoint y: 315, distance: 70.3
click at [274, 315] on div "**********" at bounding box center [244, 229] width 248 height 218
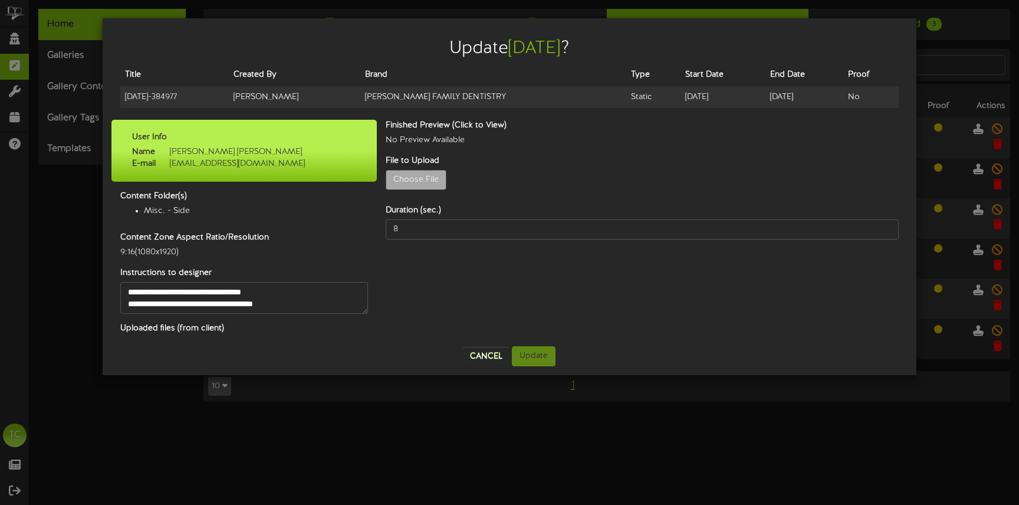
scroll to position [0, 0]
type input "**********"
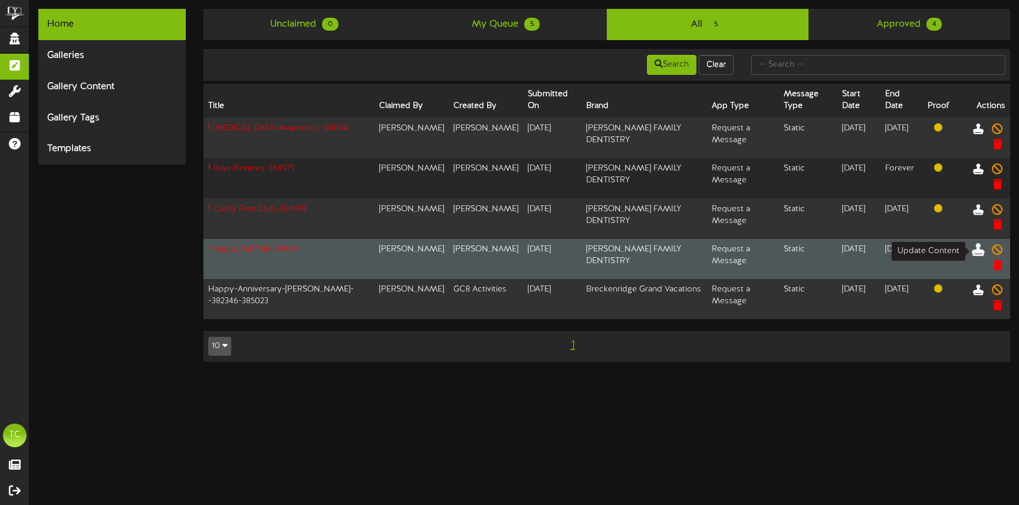
click at [978, 251] on icon at bounding box center [978, 249] width 13 height 13
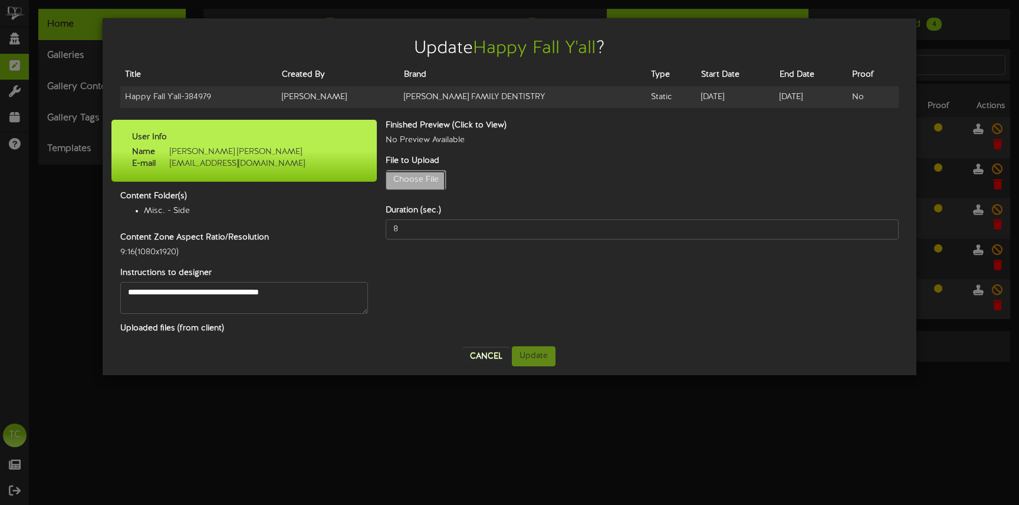
type input "**********"
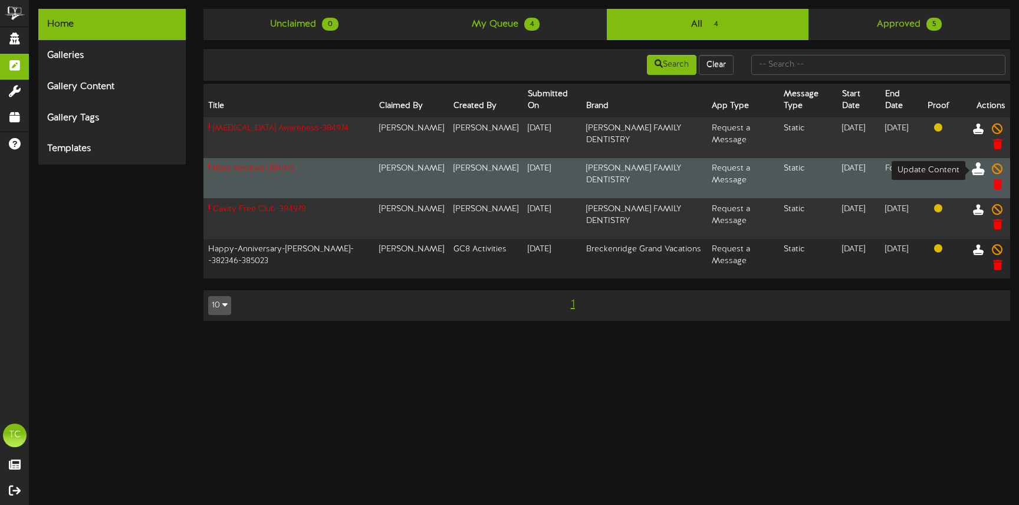
click at [979, 170] on icon at bounding box center [978, 168] width 13 height 13
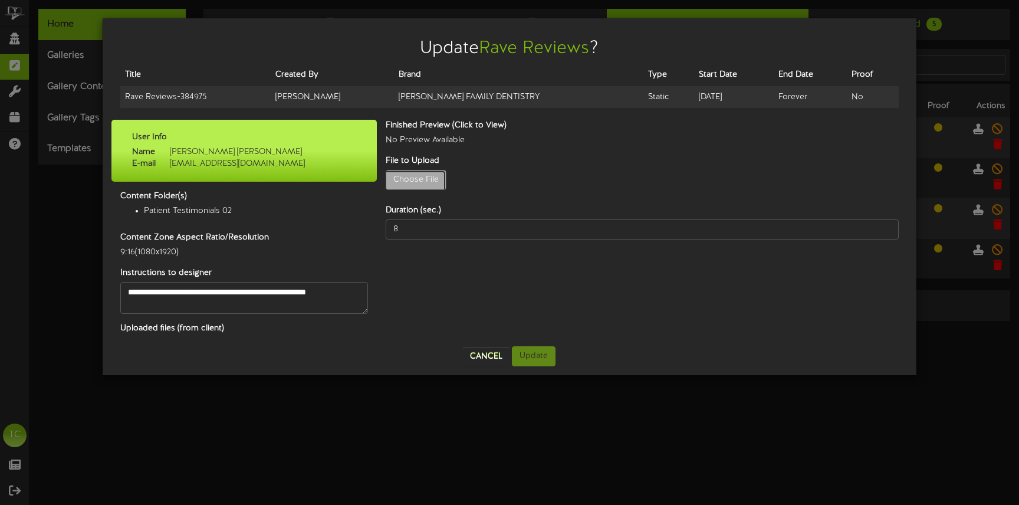
click at [495, 360] on button "Cancel" at bounding box center [486, 356] width 47 height 19
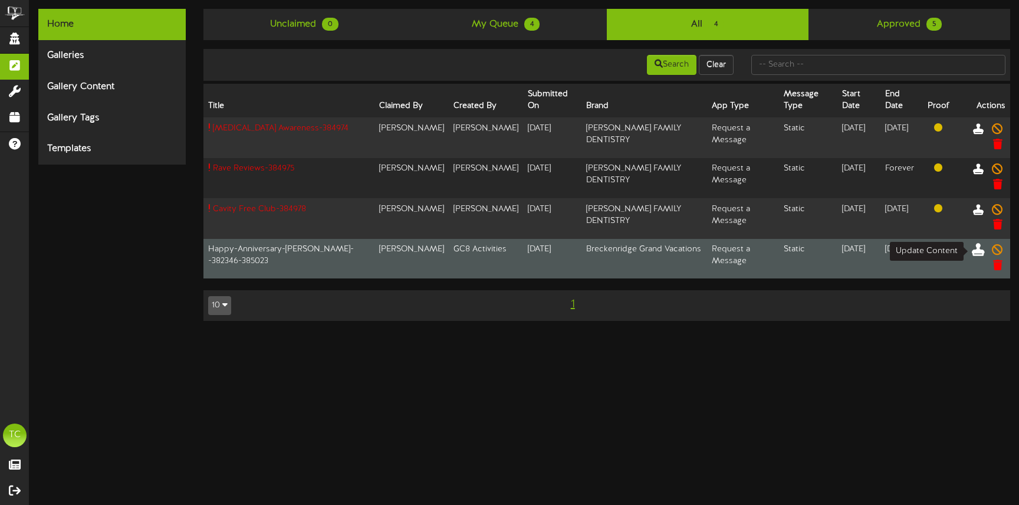
click at [977, 249] on icon at bounding box center [978, 249] width 13 height 13
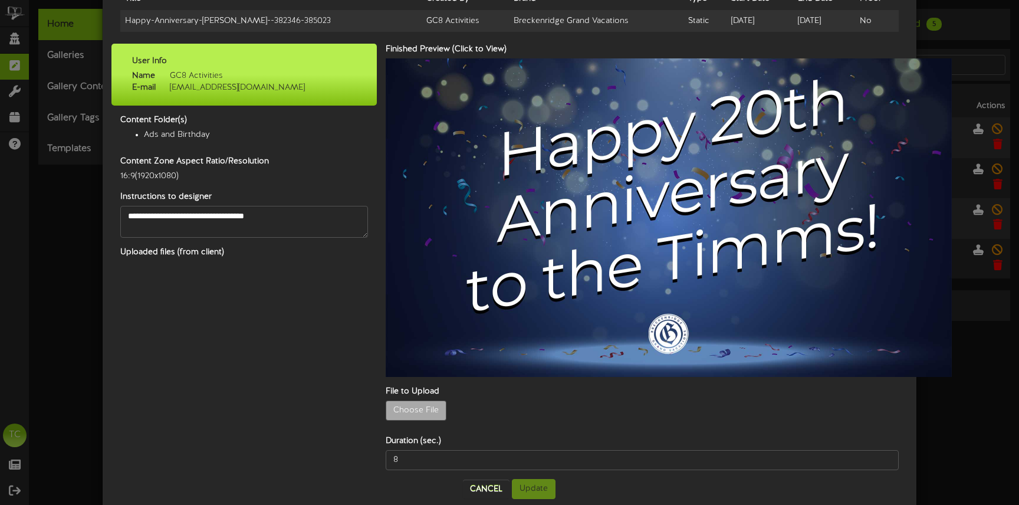
scroll to position [97, 0]
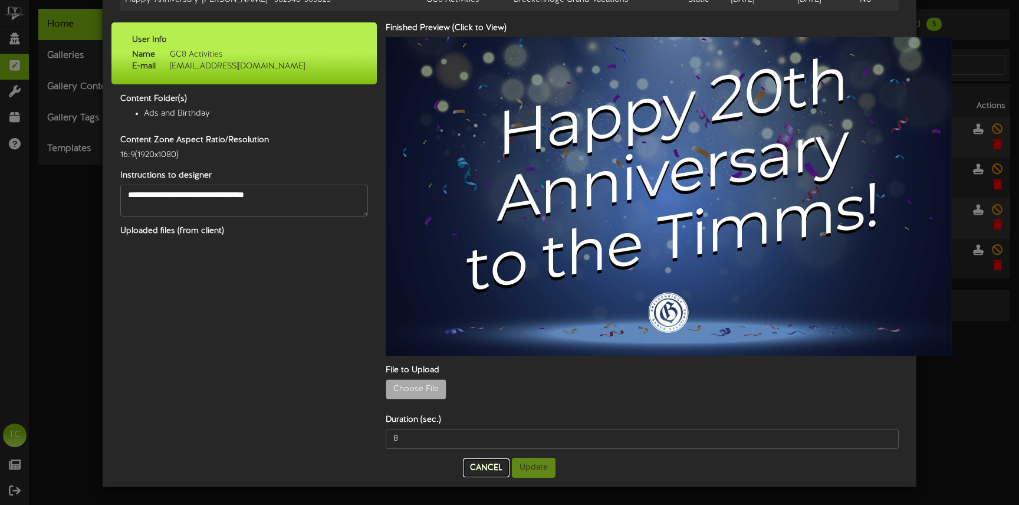
click at [486, 463] on button "Cancel" at bounding box center [486, 467] width 47 height 19
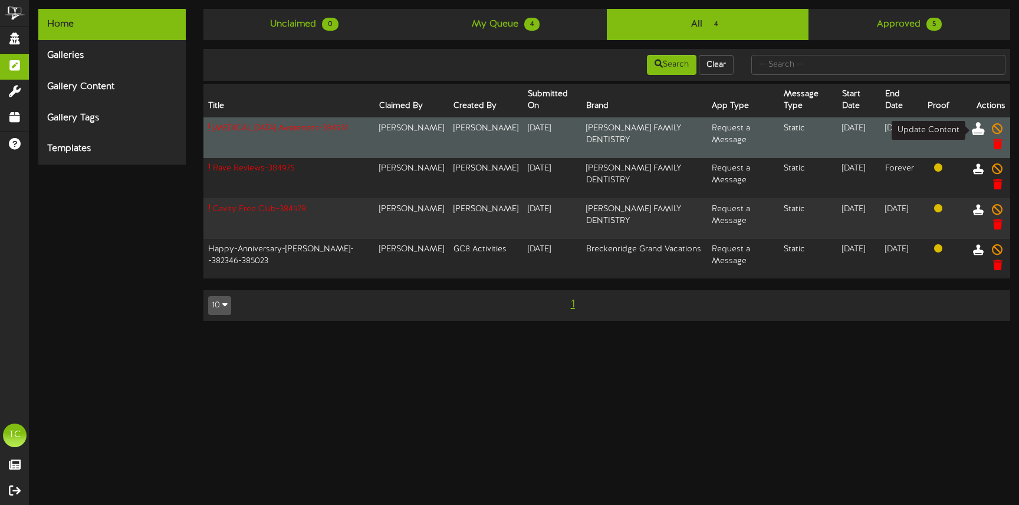
click at [974, 127] on icon at bounding box center [978, 127] width 13 height 13
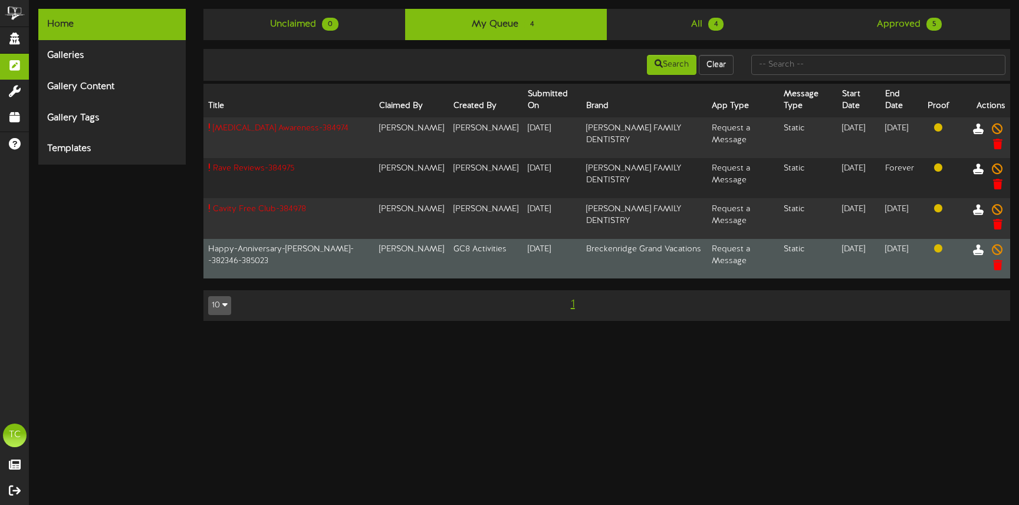
click at [613, 268] on td "Breckenridge Grand Vacations" at bounding box center [644, 259] width 126 height 40
click at [978, 252] on icon at bounding box center [978, 249] width 13 height 13
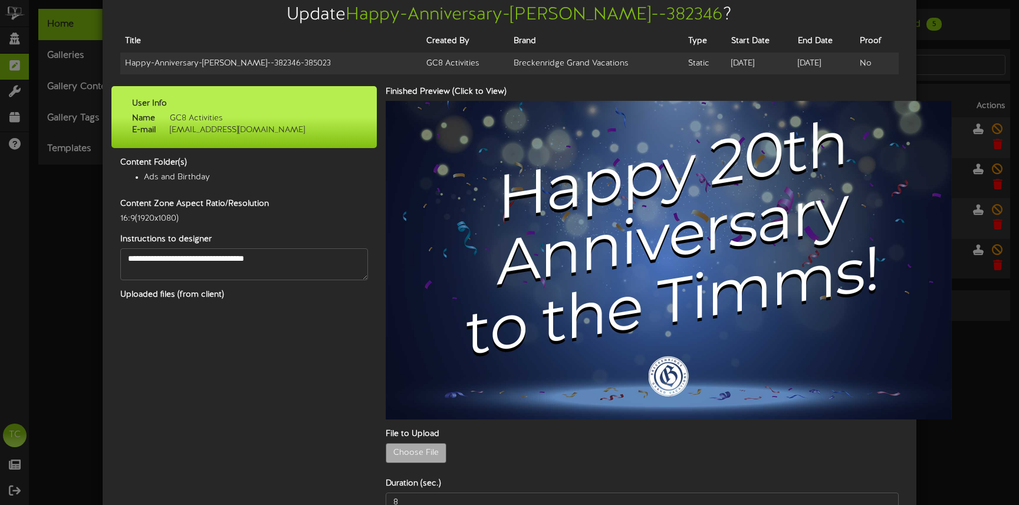
scroll to position [97, 0]
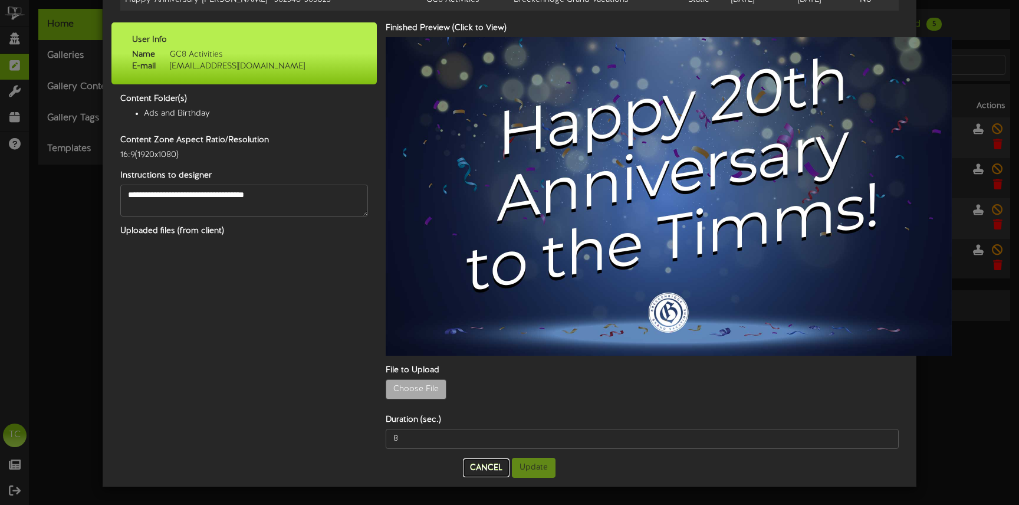
click at [483, 463] on button "Cancel" at bounding box center [486, 467] width 47 height 19
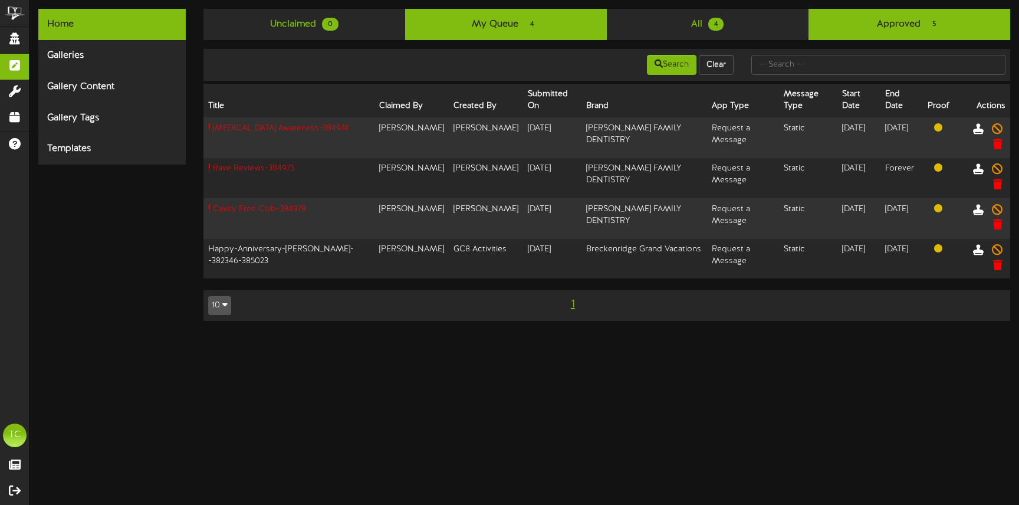
click at [909, 29] on link "Approved 5" at bounding box center [909, 24] width 202 height 31
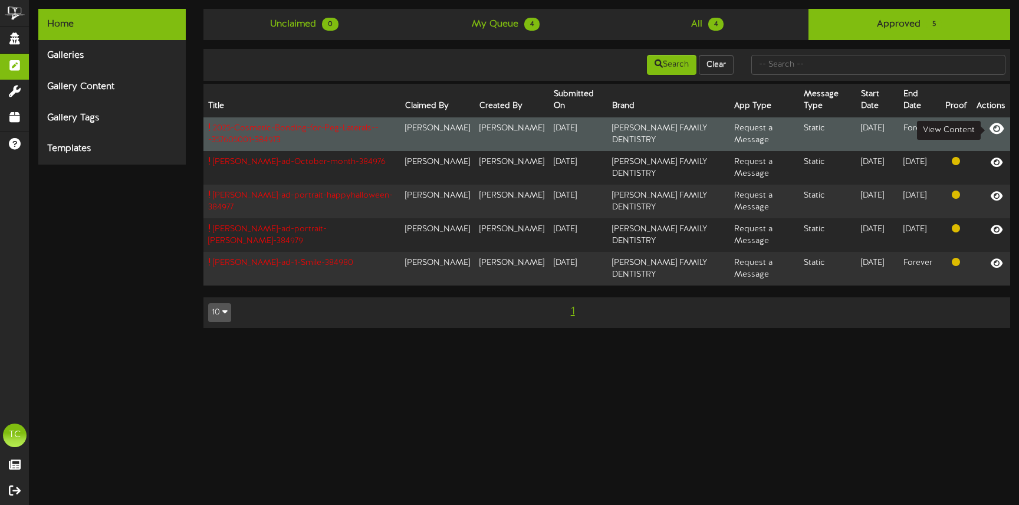
click at [998, 130] on icon at bounding box center [996, 127] width 14 height 13
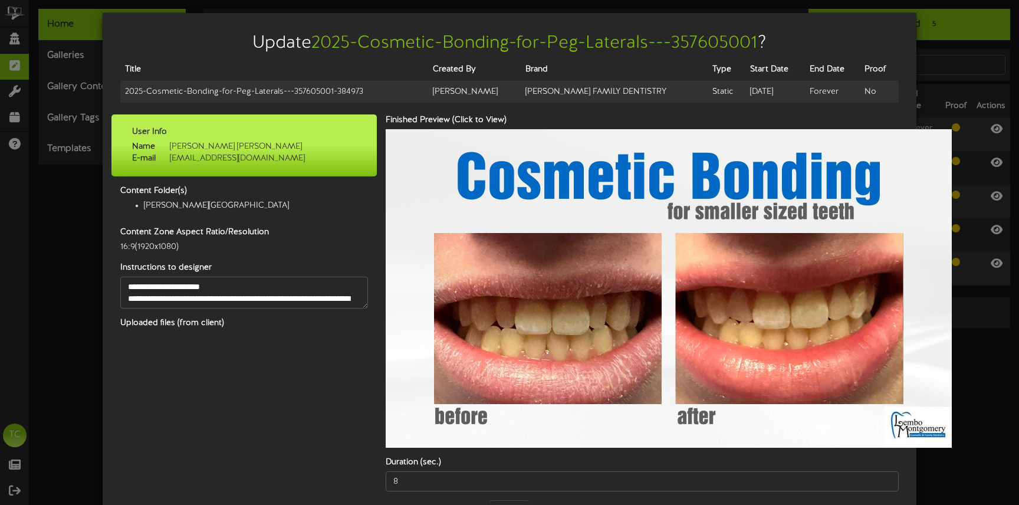
scroll to position [0, 0]
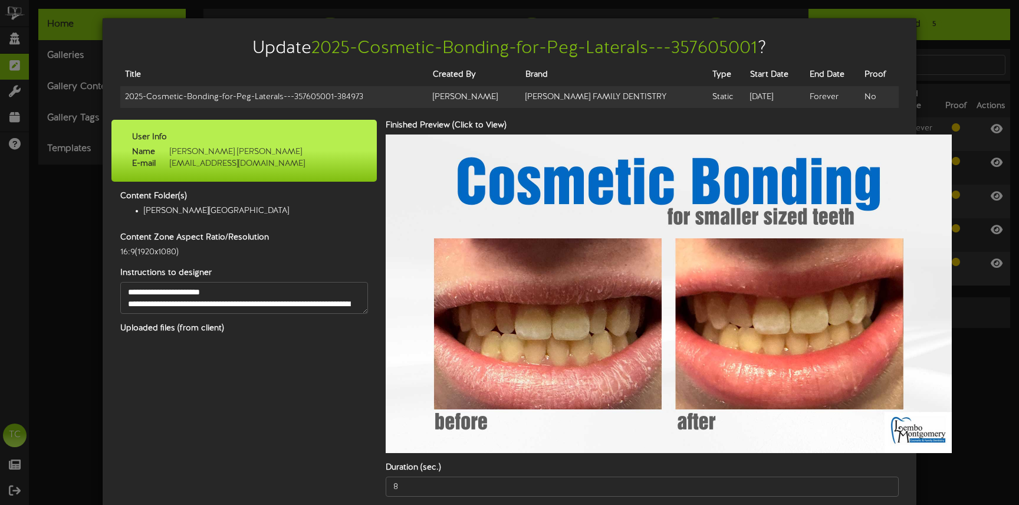
click at [946, 40] on div "Update 2025-Cosmetic-Bonding-for-Peg-Laterals---357605001 ? Title Created By Br…" at bounding box center [509, 252] width 1019 height 505
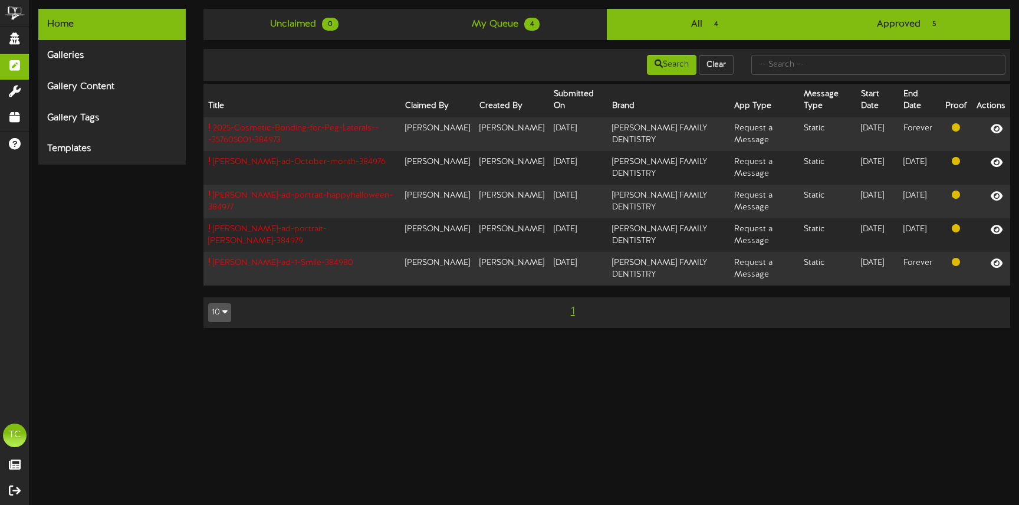
click at [740, 28] on link "All 4" at bounding box center [708, 24] width 202 height 31
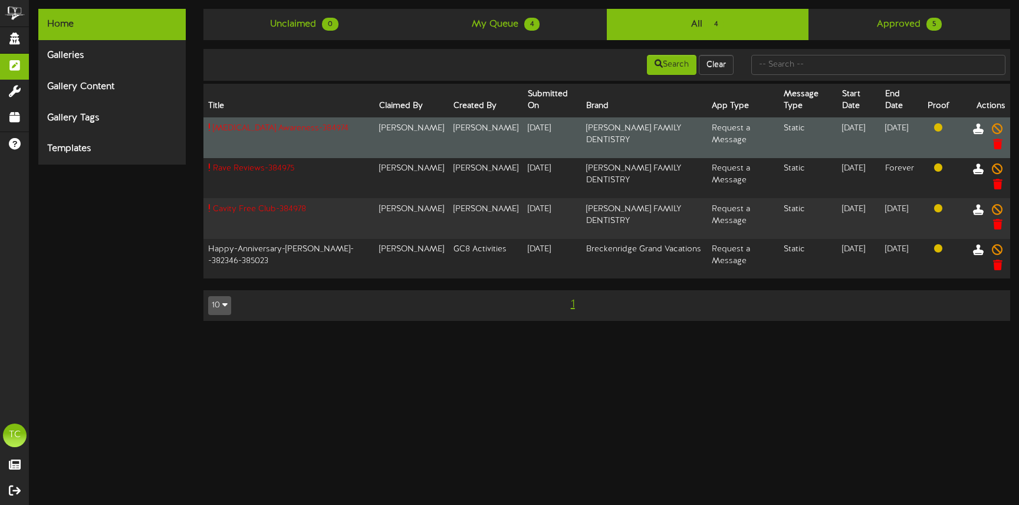
click at [930, 134] on td at bounding box center [938, 137] width 31 height 41
click at [978, 126] on icon at bounding box center [978, 127] width 13 height 13
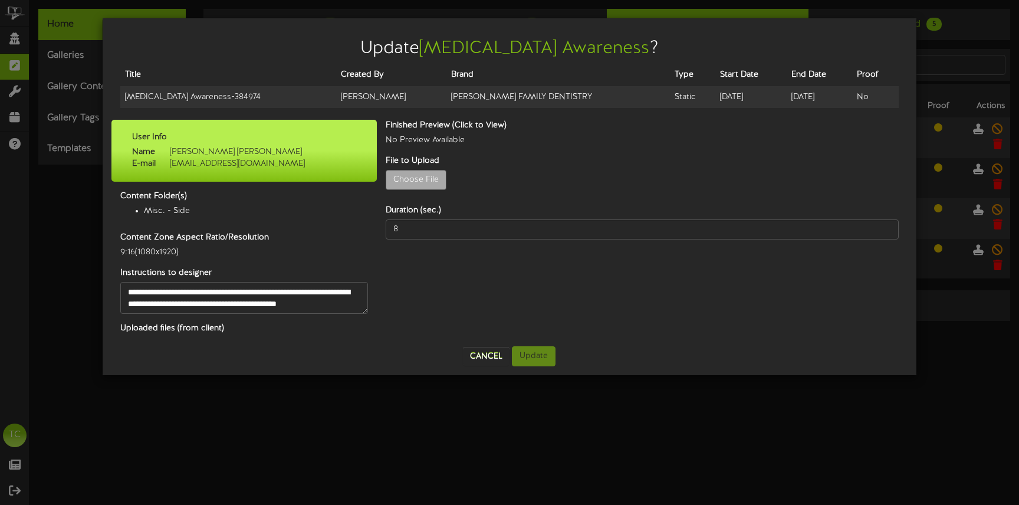
scroll to position [12, 0]
click at [472, 351] on button "Cancel" at bounding box center [486, 356] width 47 height 19
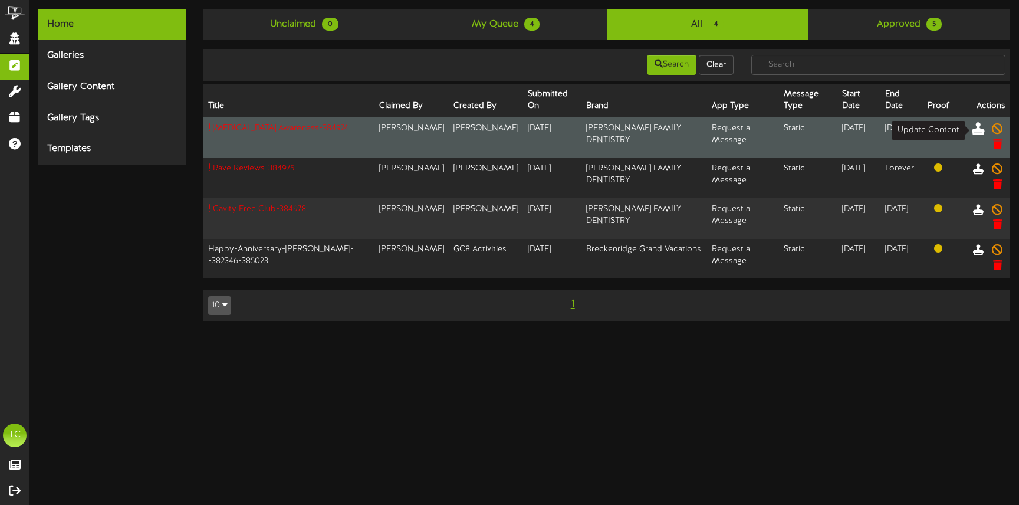
click at [975, 130] on icon at bounding box center [978, 127] width 13 height 13
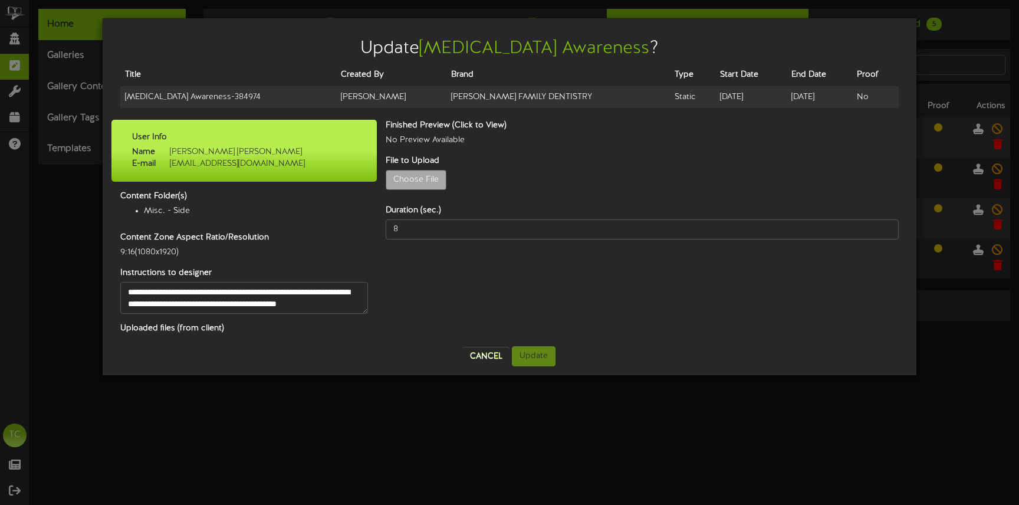
click at [574, 438] on div "Update [MEDICAL_DATA] Awareness ? Title Created By Brand Type Start Date End Da…" at bounding box center [509, 252] width 1019 height 505
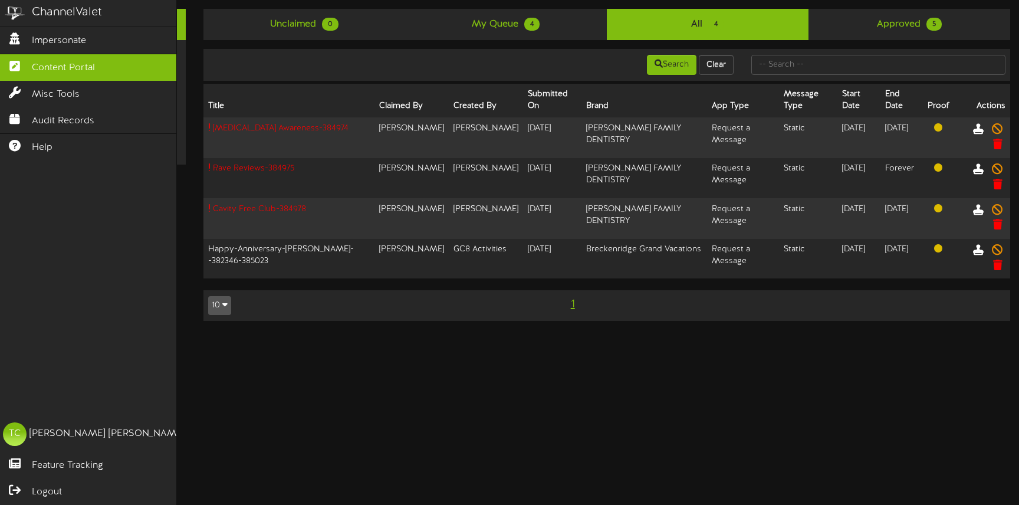
click at [21, 275] on div "ChannelValet Impersonate Content Portal Misc Tools Audit Records Help TC [PERSO…" at bounding box center [88, 252] width 177 height 505
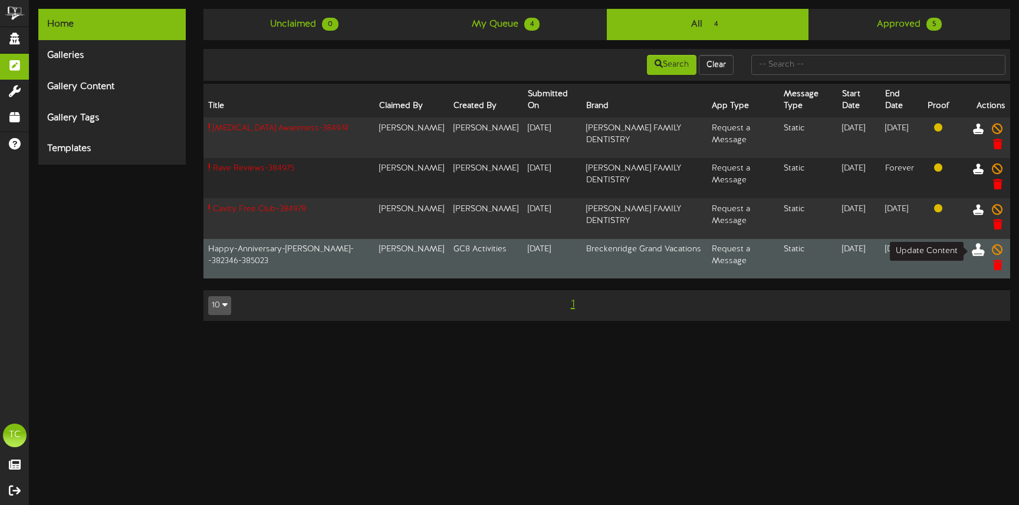
click at [975, 251] on icon at bounding box center [978, 249] width 13 height 13
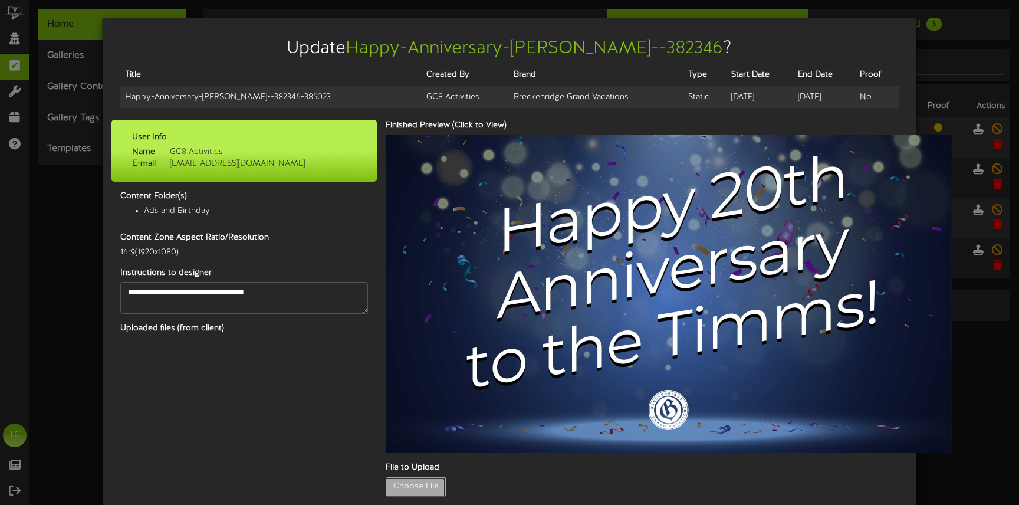
type input "**********"
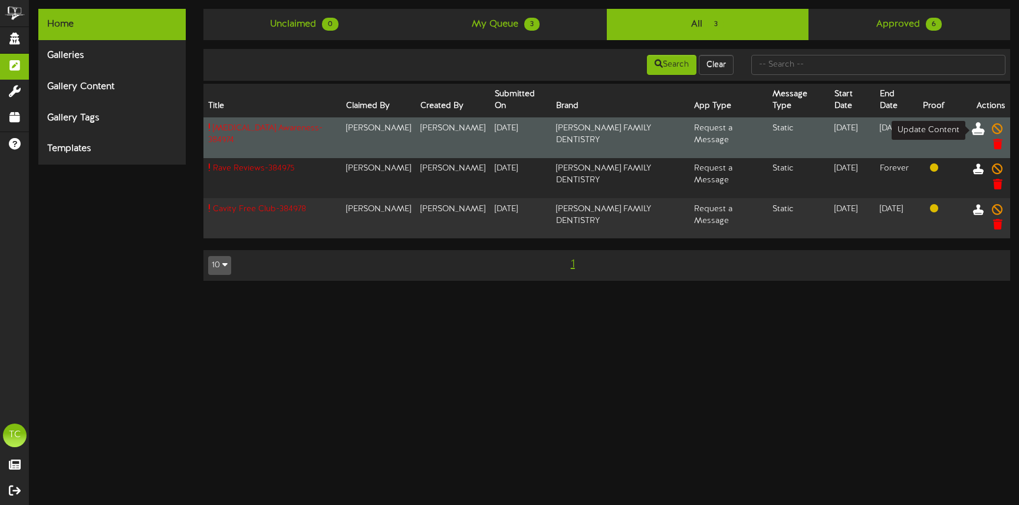
click at [978, 131] on icon at bounding box center [978, 127] width 13 height 13
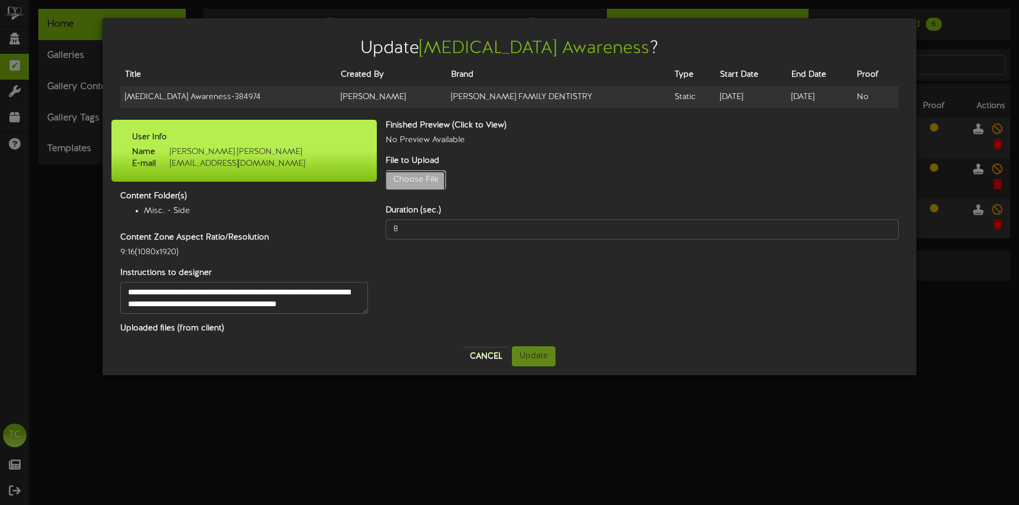
type input "**********"
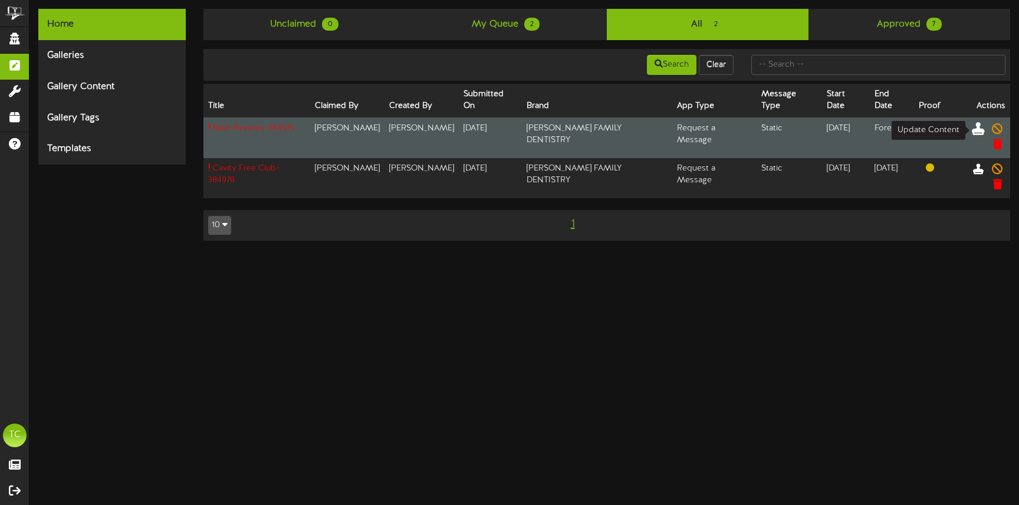
click at [976, 131] on icon at bounding box center [978, 127] width 13 height 13
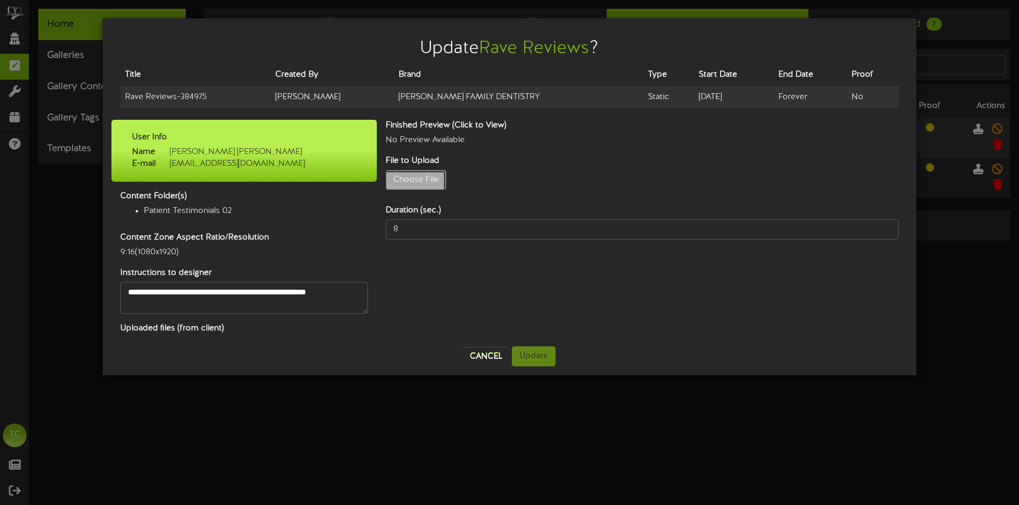
click at [492, 356] on button "Cancel" at bounding box center [486, 356] width 47 height 19
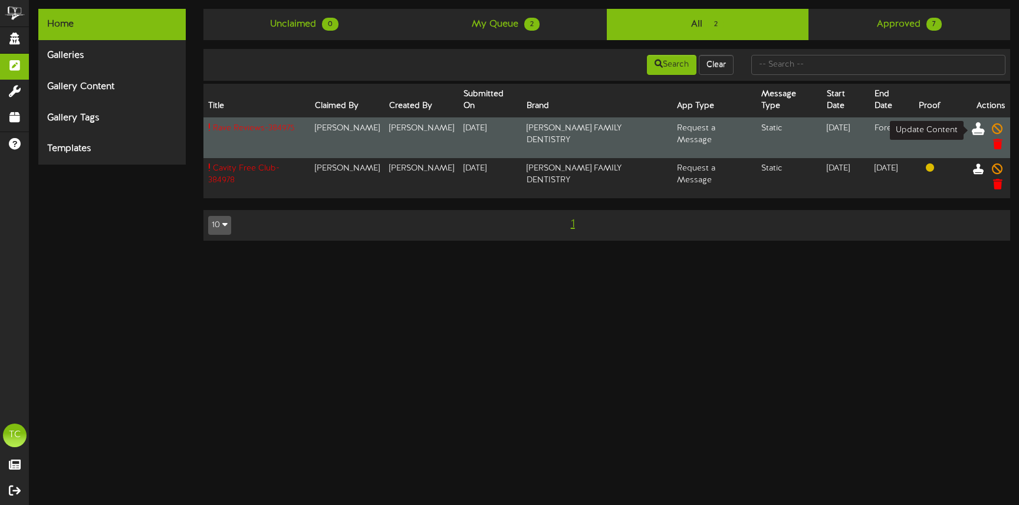
click at [978, 129] on icon at bounding box center [978, 127] width 13 height 13
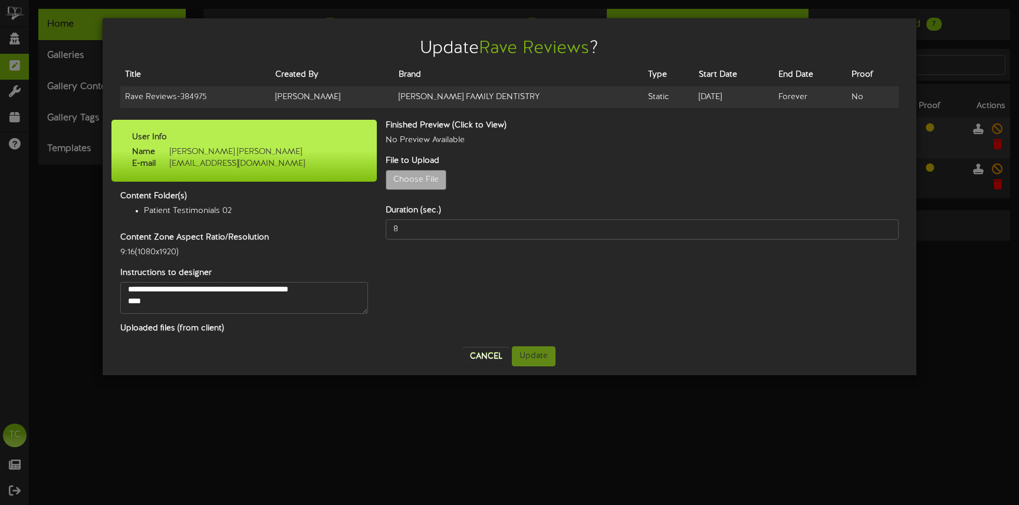
scroll to position [32, 0]
click at [484, 348] on button "Cancel" at bounding box center [486, 356] width 47 height 19
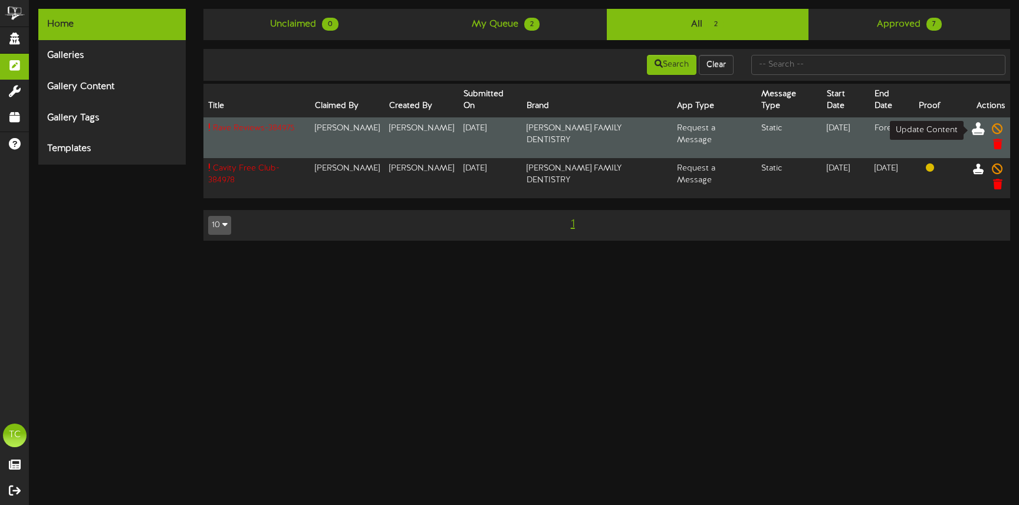
click at [976, 130] on icon at bounding box center [978, 127] width 13 height 13
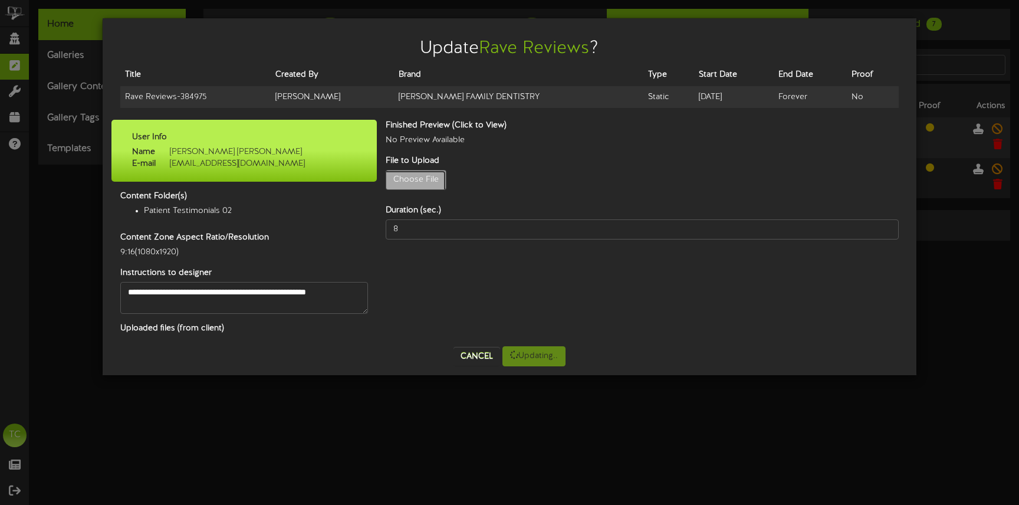
type input "**********"
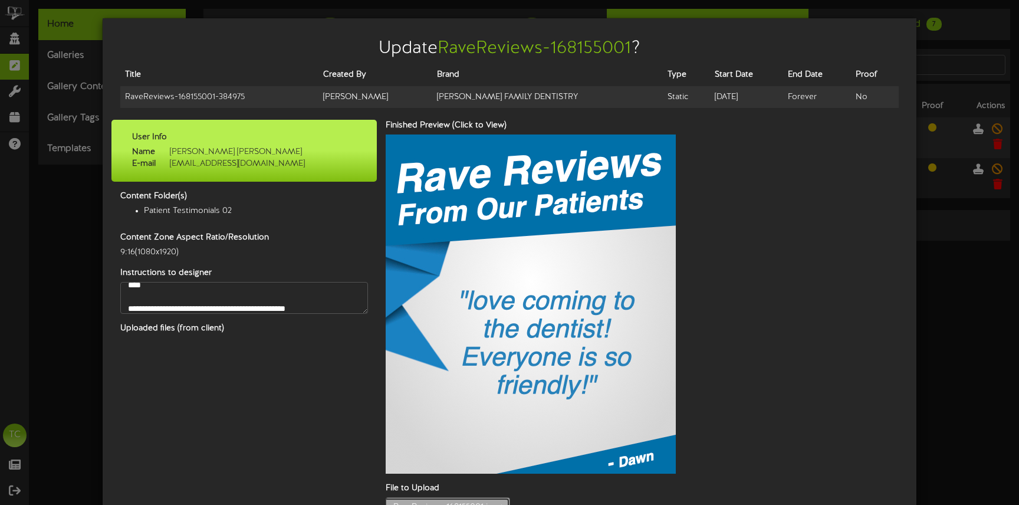
scroll to position [49, 0]
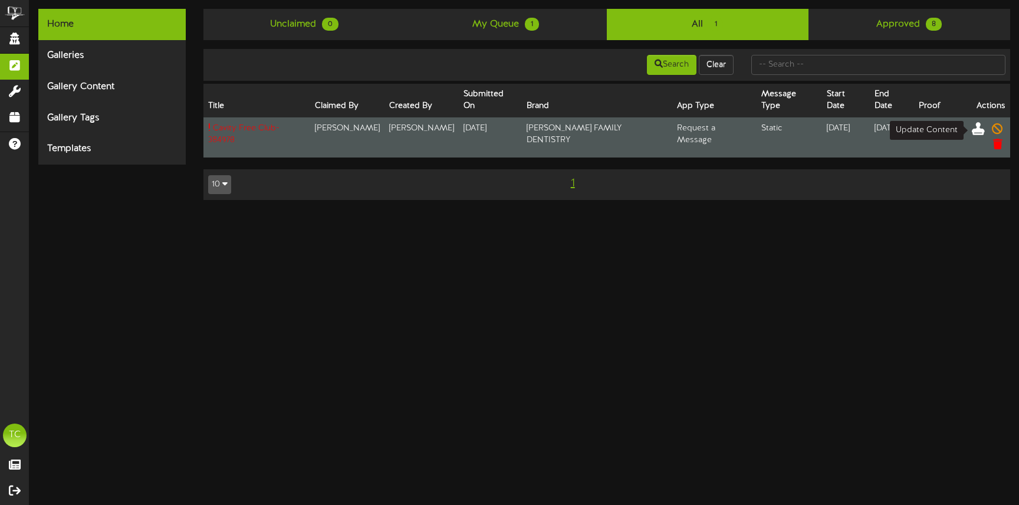
click at [978, 127] on icon at bounding box center [978, 127] width 13 height 13
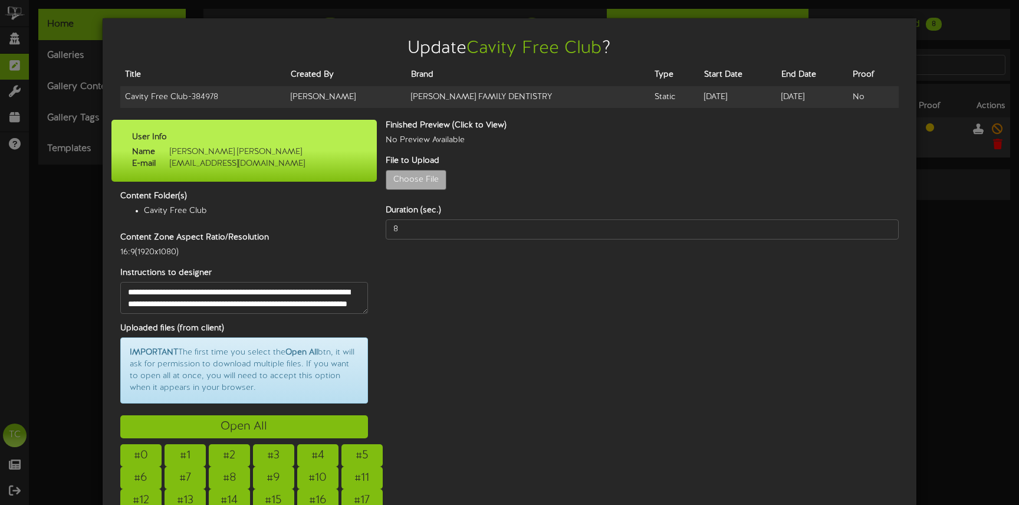
scroll to position [63, 0]
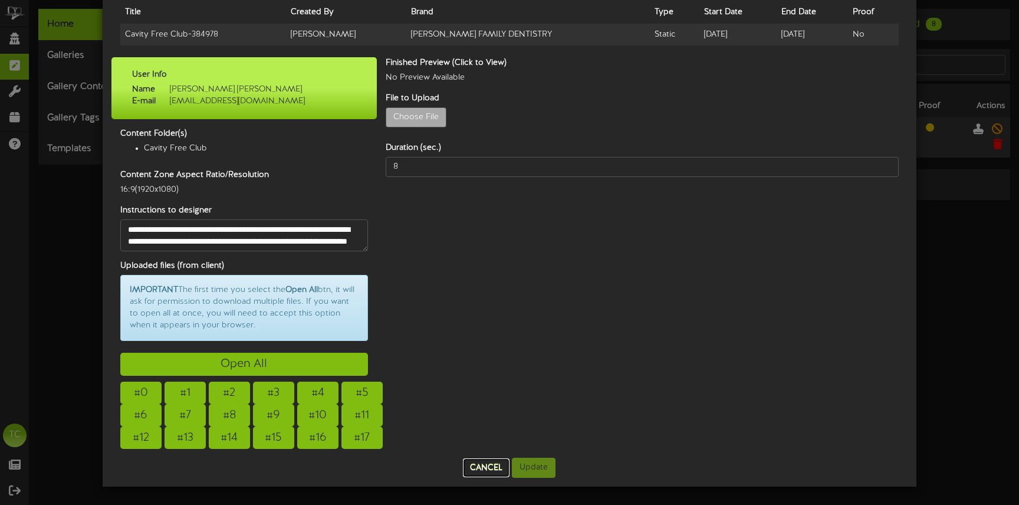
click at [490, 464] on button "Cancel" at bounding box center [486, 467] width 47 height 19
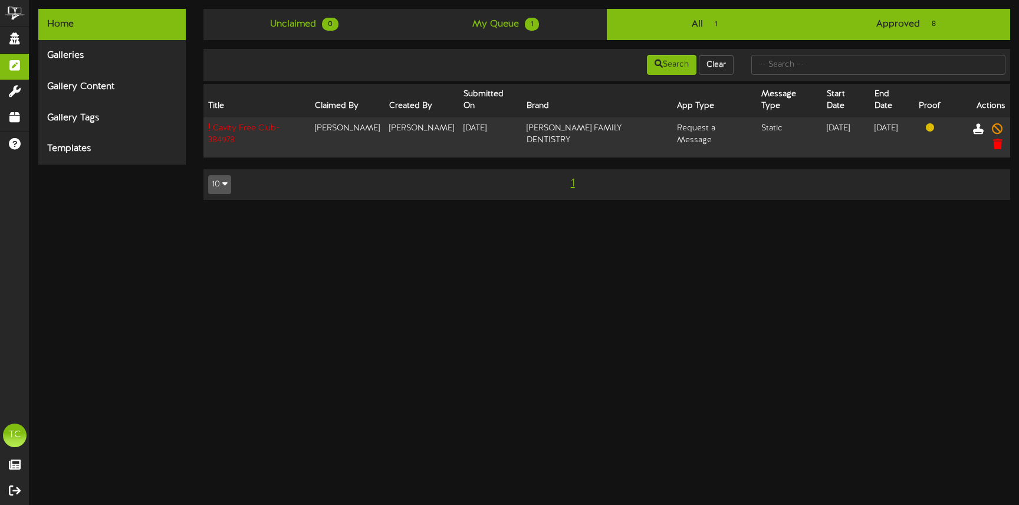
click at [932, 21] on span "8" at bounding box center [934, 24] width 16 height 13
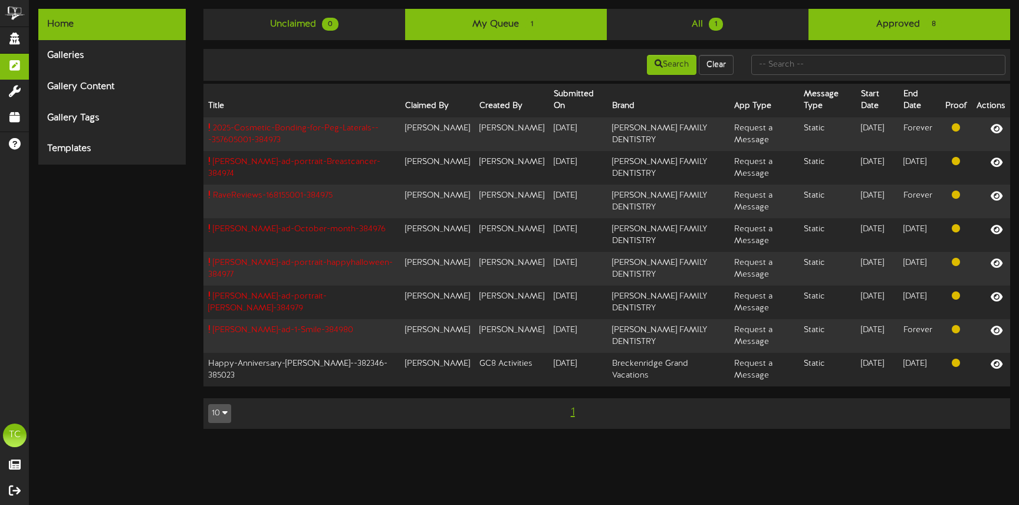
click at [543, 28] on link "My Queue 1" at bounding box center [506, 24] width 202 height 31
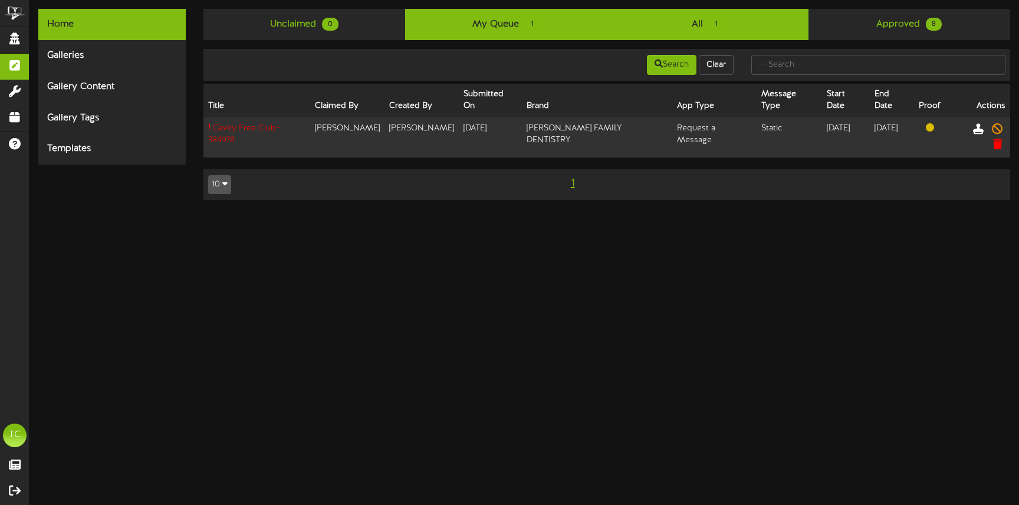
click at [660, 27] on link "All 1" at bounding box center [708, 24] width 202 height 31
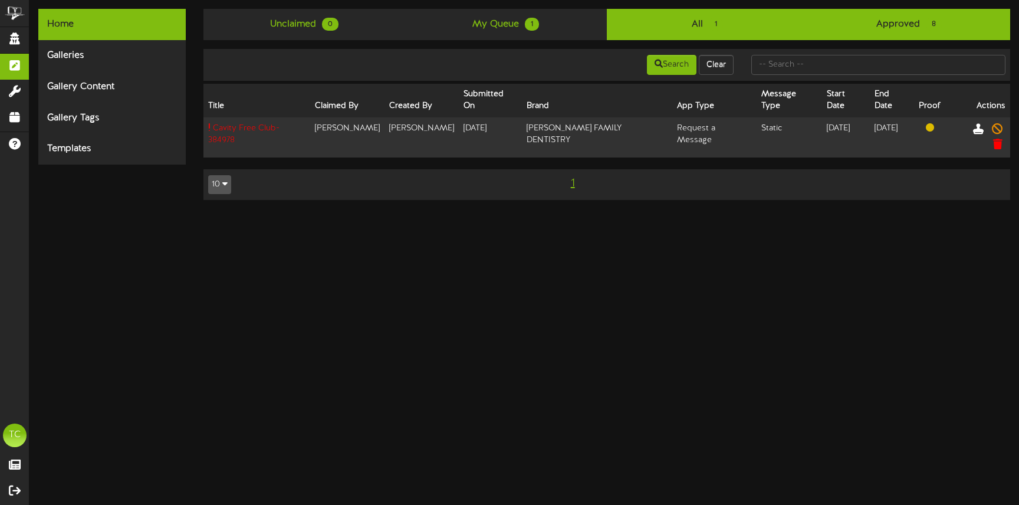
click at [866, 26] on link "Approved 8" at bounding box center [909, 24] width 202 height 31
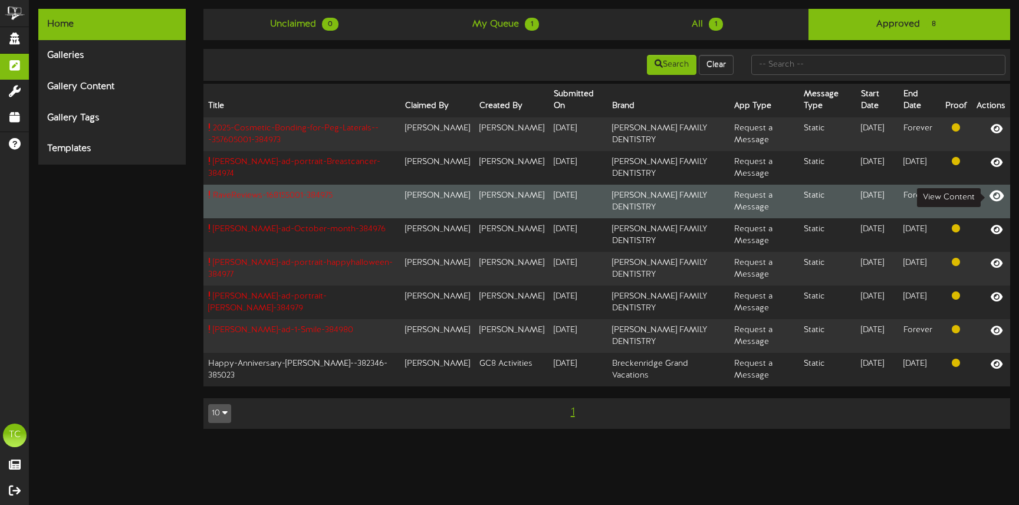
click at [997, 194] on icon at bounding box center [996, 195] width 14 height 13
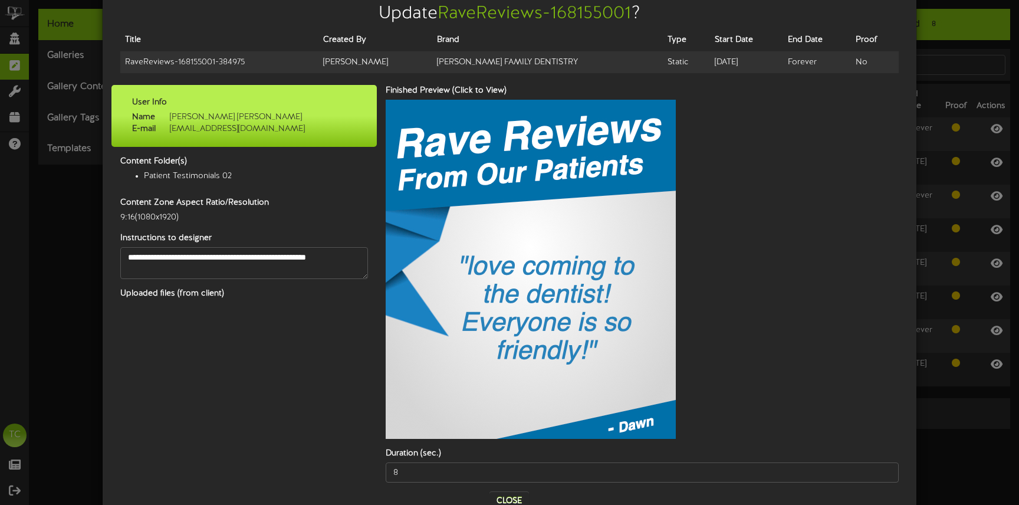
scroll to position [67, 0]
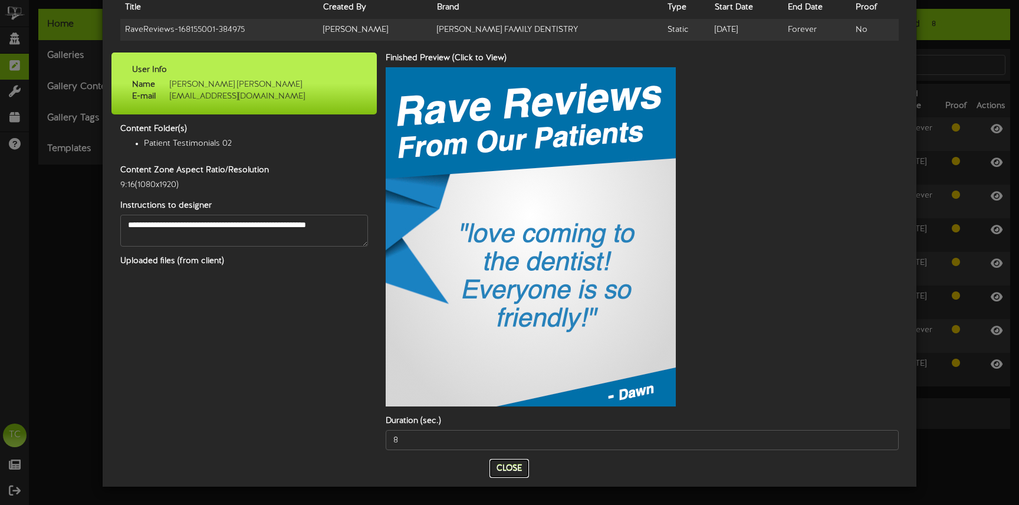
click at [511, 467] on button "Close" at bounding box center [509, 468] width 40 height 19
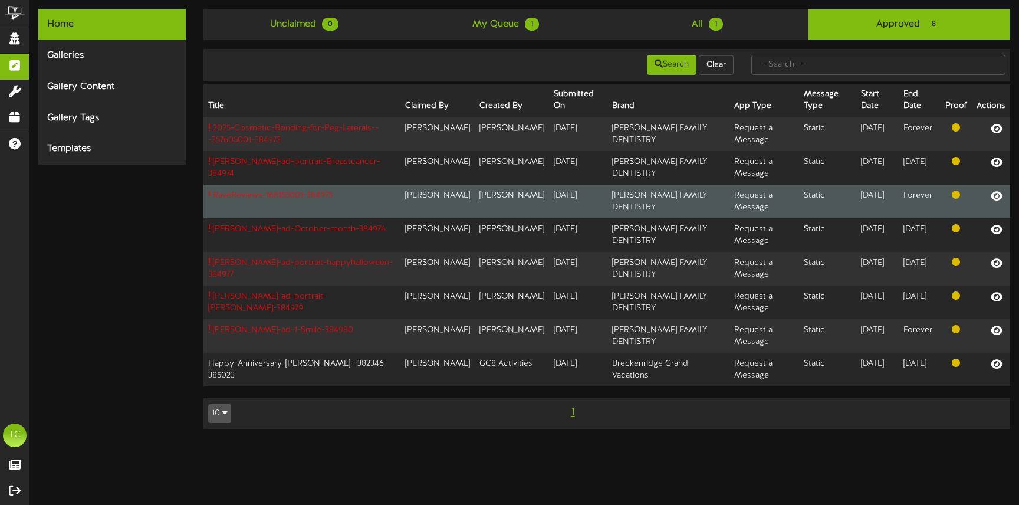
click at [856, 212] on td "[DATE]" at bounding box center [877, 202] width 42 height 34
click at [975, 198] on td at bounding box center [991, 202] width 38 height 34
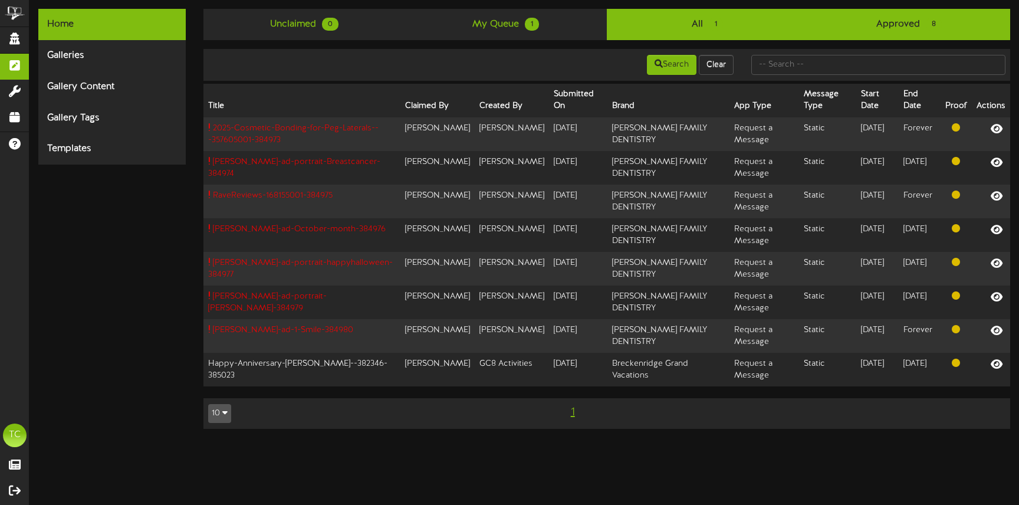
click at [682, 19] on link "All 1" at bounding box center [708, 24] width 202 height 31
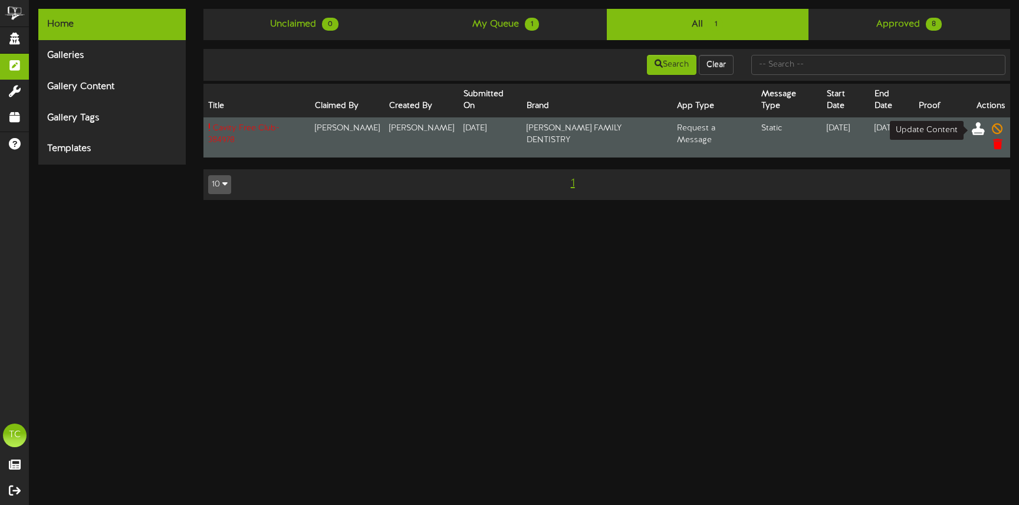
click at [978, 127] on icon at bounding box center [978, 127] width 13 height 13
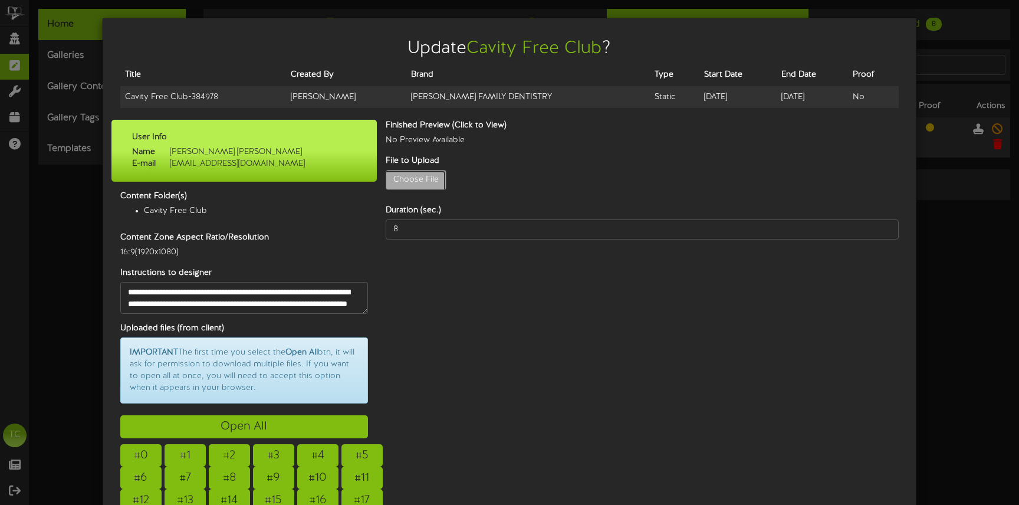
type input "**********"
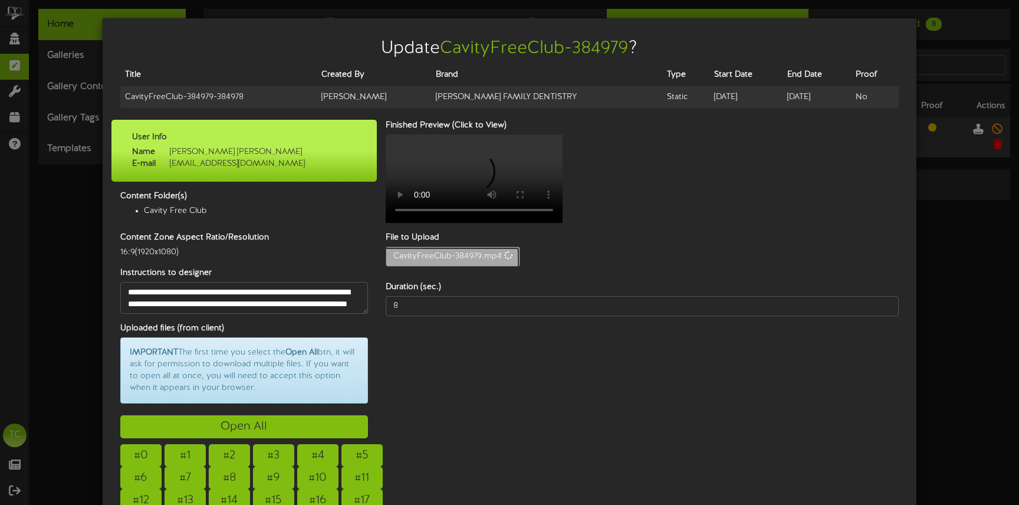
type input "14"
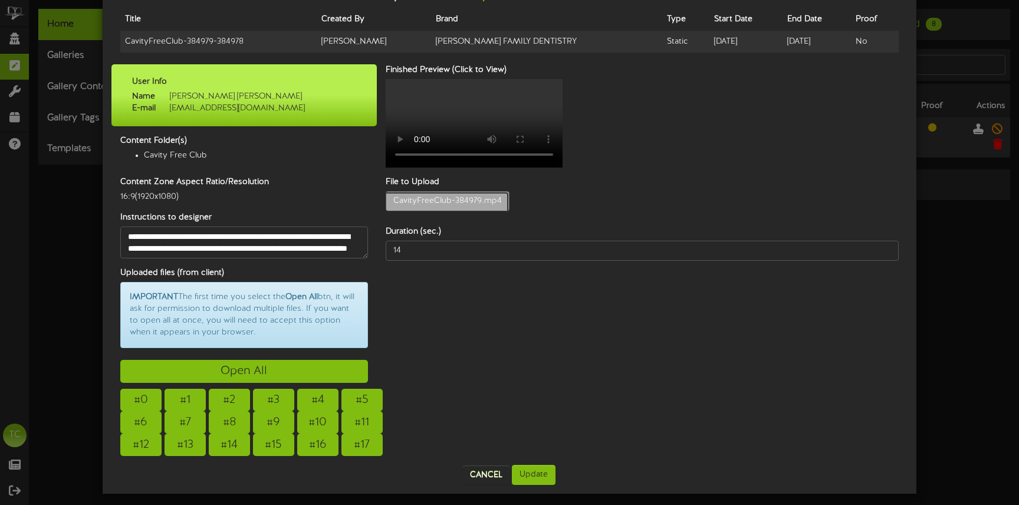
scroll to position [63, 0]
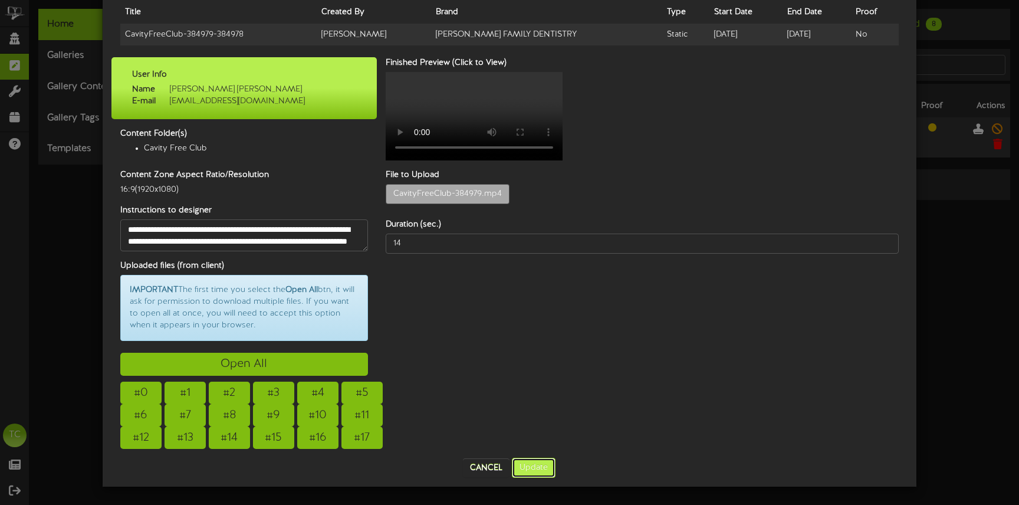
click at [537, 466] on button "Update" at bounding box center [534, 468] width 44 height 20
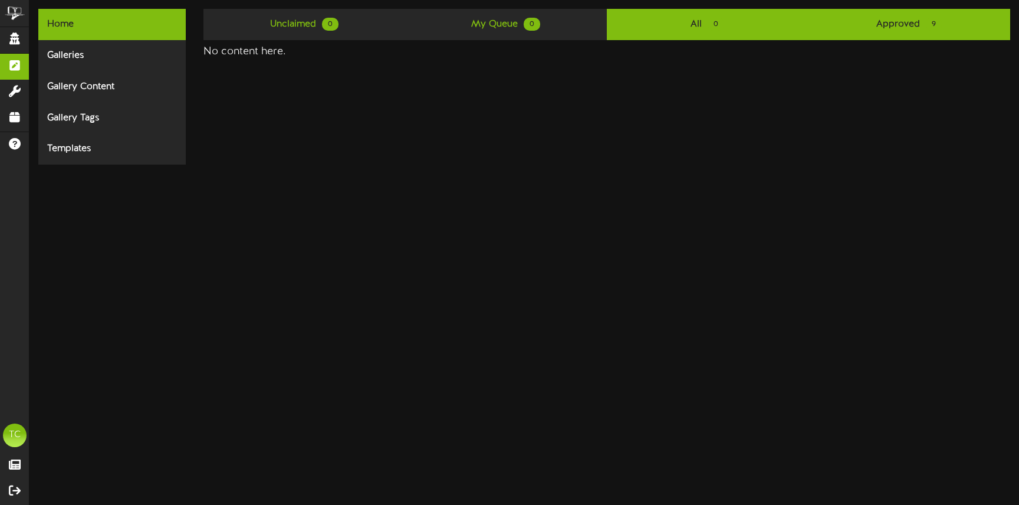
click at [873, 23] on link "Approved 9" at bounding box center [909, 24] width 202 height 31
